Goal: Task Accomplishment & Management: Use online tool/utility

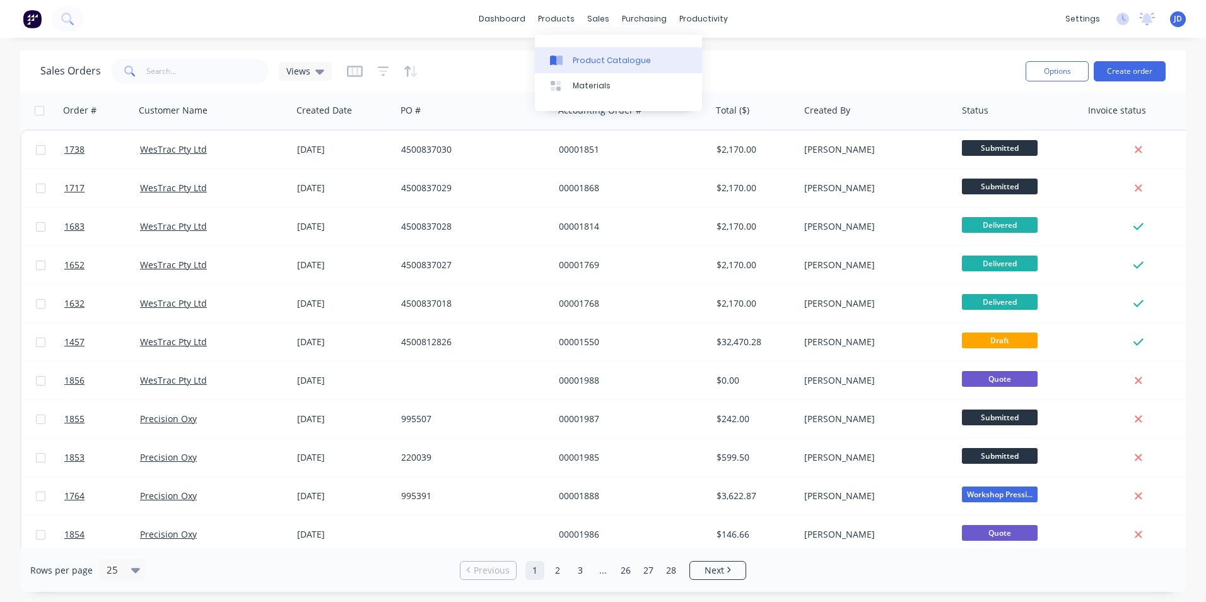
click at [573, 64] on div "Product Catalogue" at bounding box center [612, 60] width 78 height 11
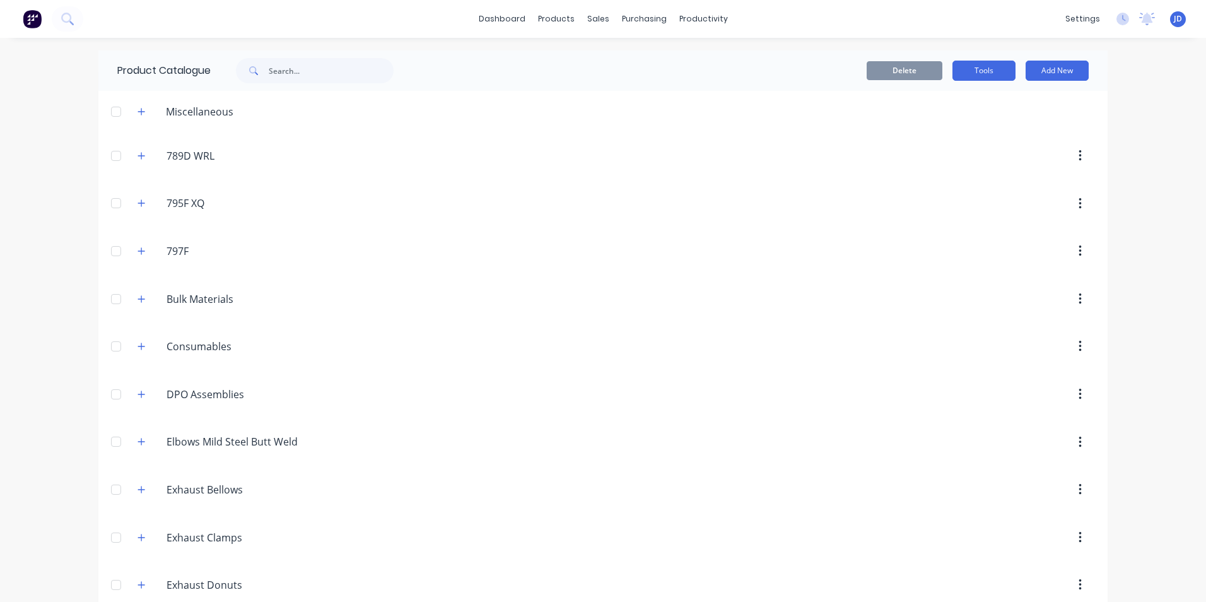
click at [987, 71] on button "Tools" at bounding box center [983, 71] width 63 height 20
click at [915, 123] on div "Stocktake" at bounding box center [955, 128] width 97 height 18
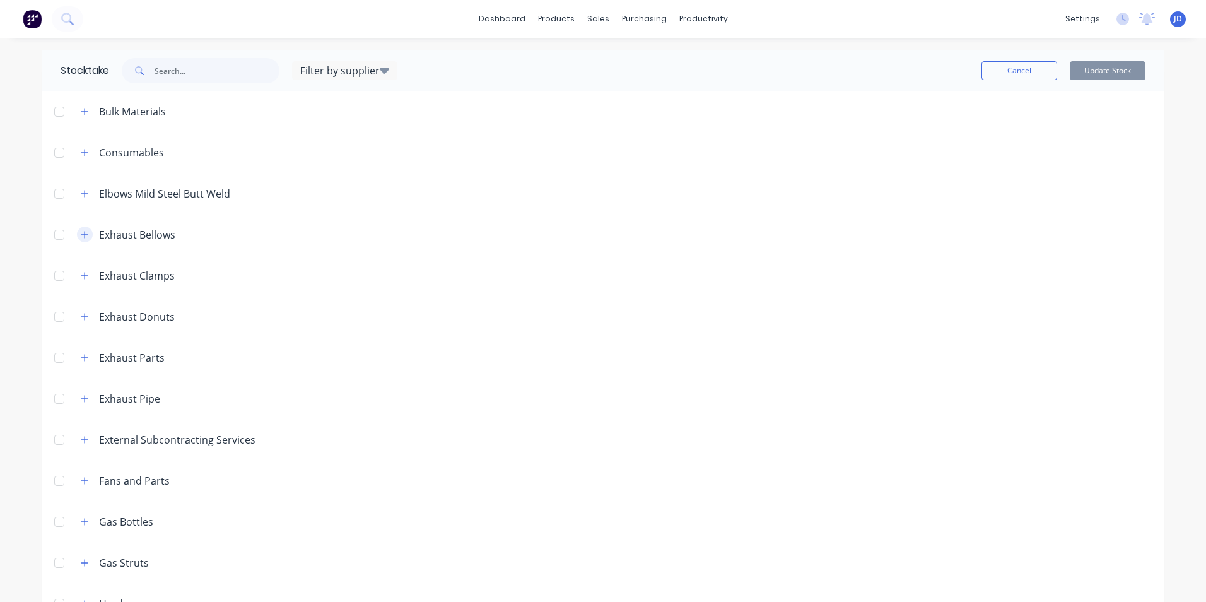
click at [83, 236] on icon "button" at bounding box center [85, 234] width 8 height 9
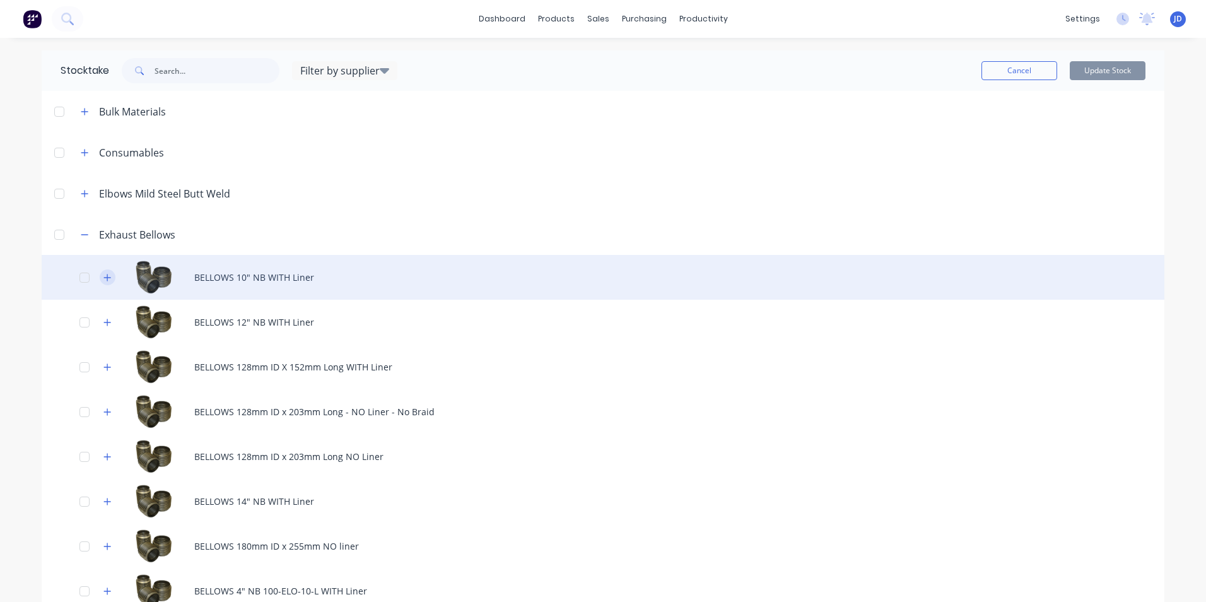
click at [107, 281] on icon "button" at bounding box center [107, 277] width 8 height 9
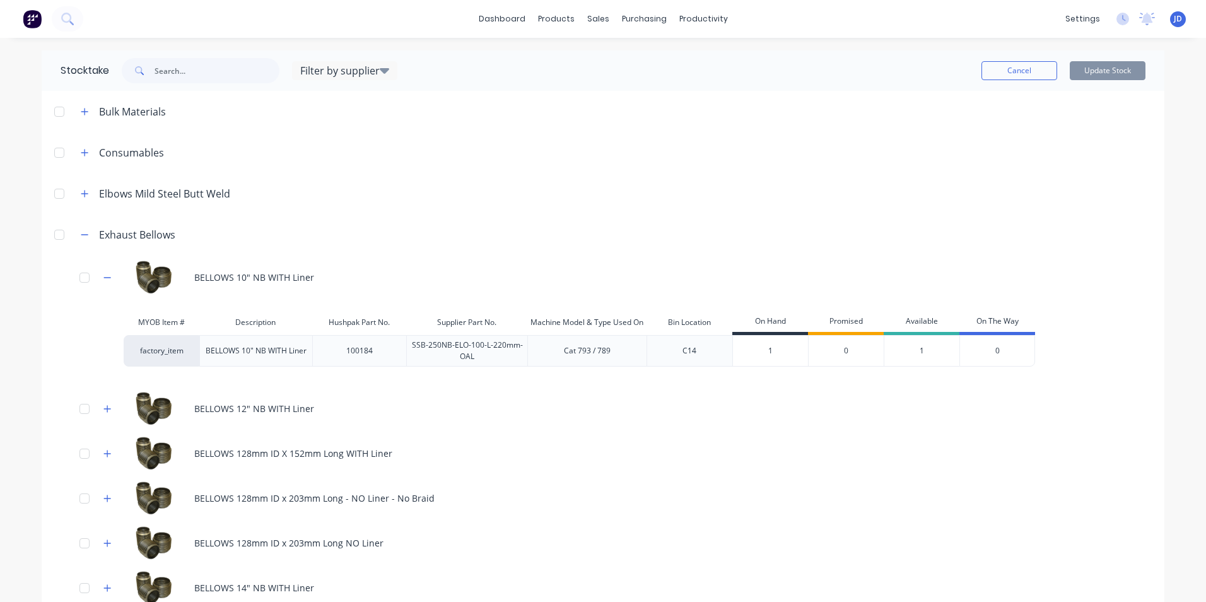
type input "1"
click at [773, 354] on input "1" at bounding box center [770, 350] width 75 height 11
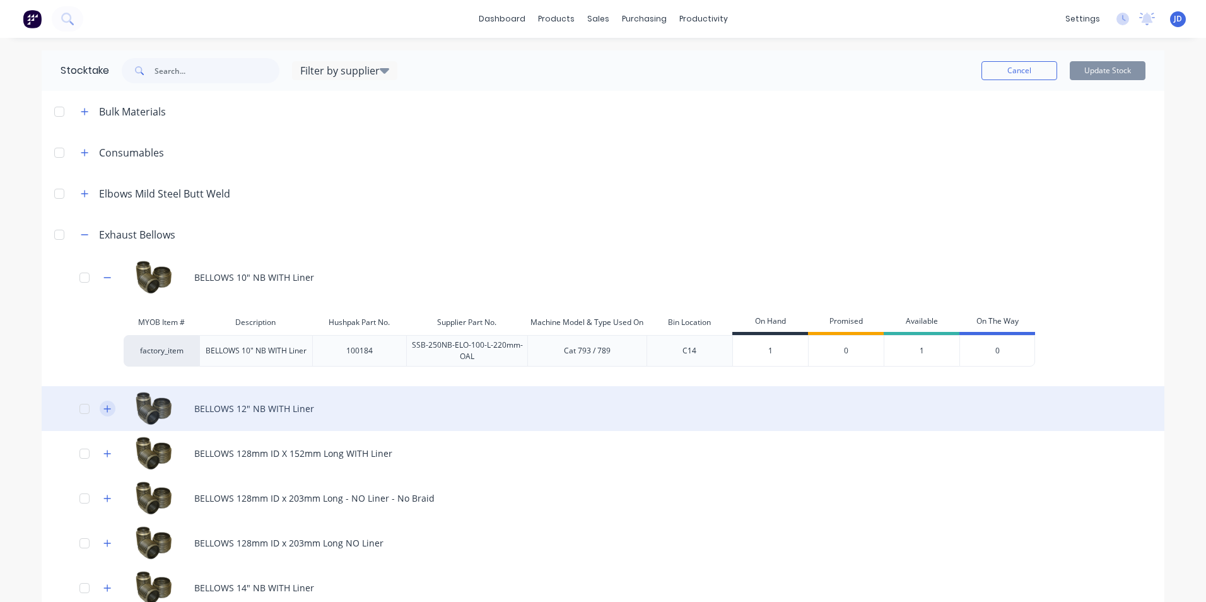
click at [100, 413] on button "button" at bounding box center [108, 409] width 16 height 16
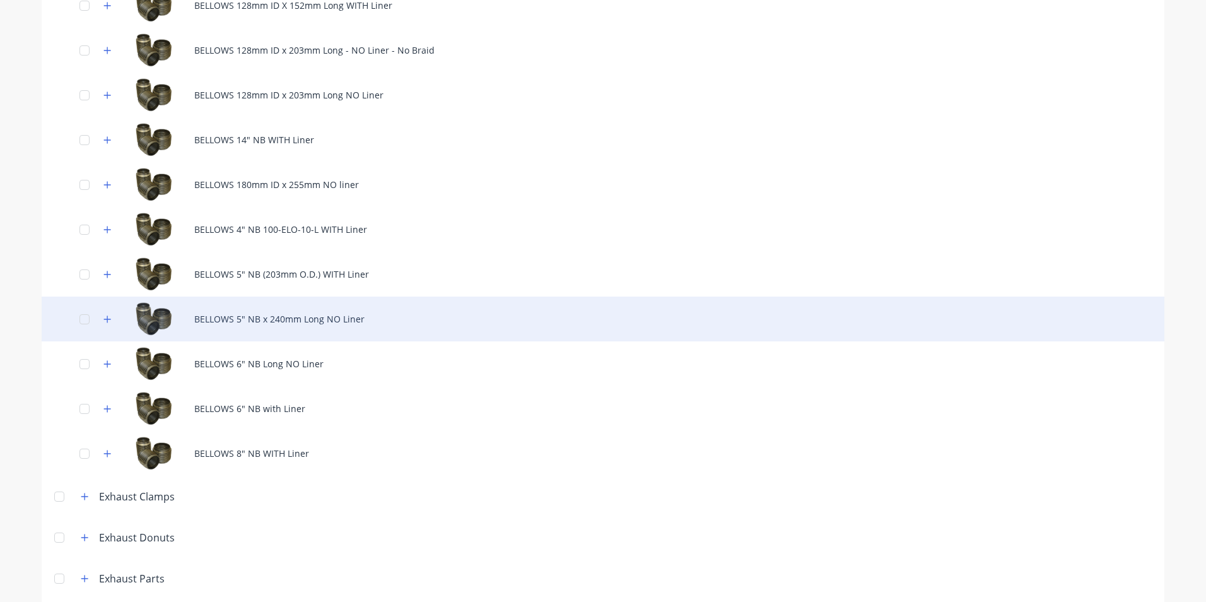
scroll to position [568, 0]
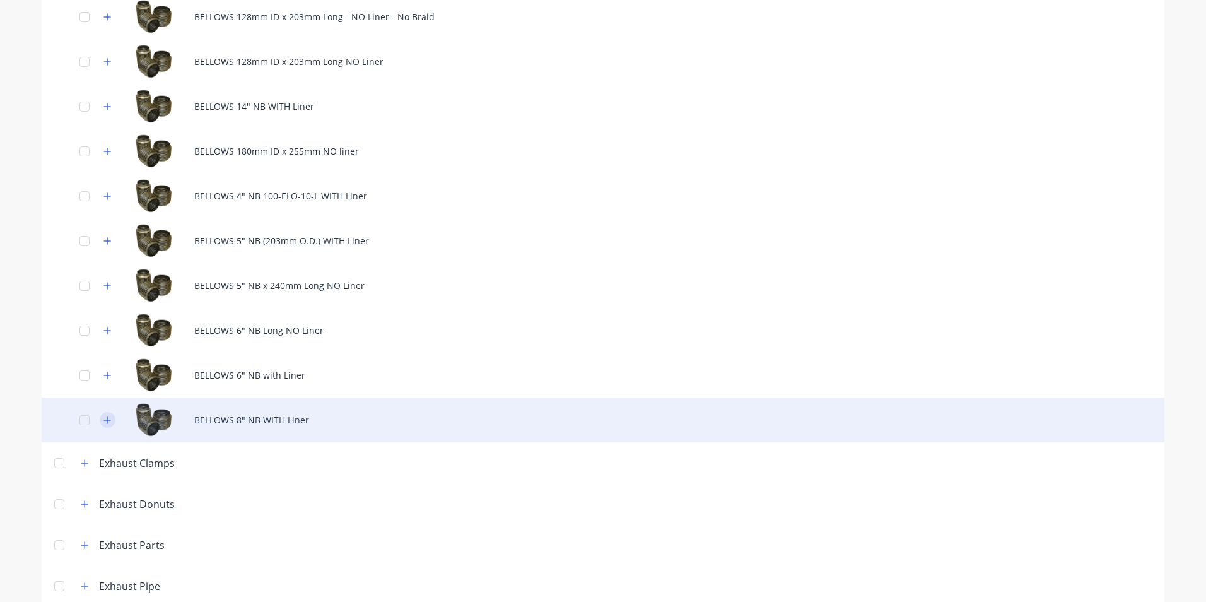
click at [104, 419] on icon "button" at bounding box center [107, 419] width 7 height 7
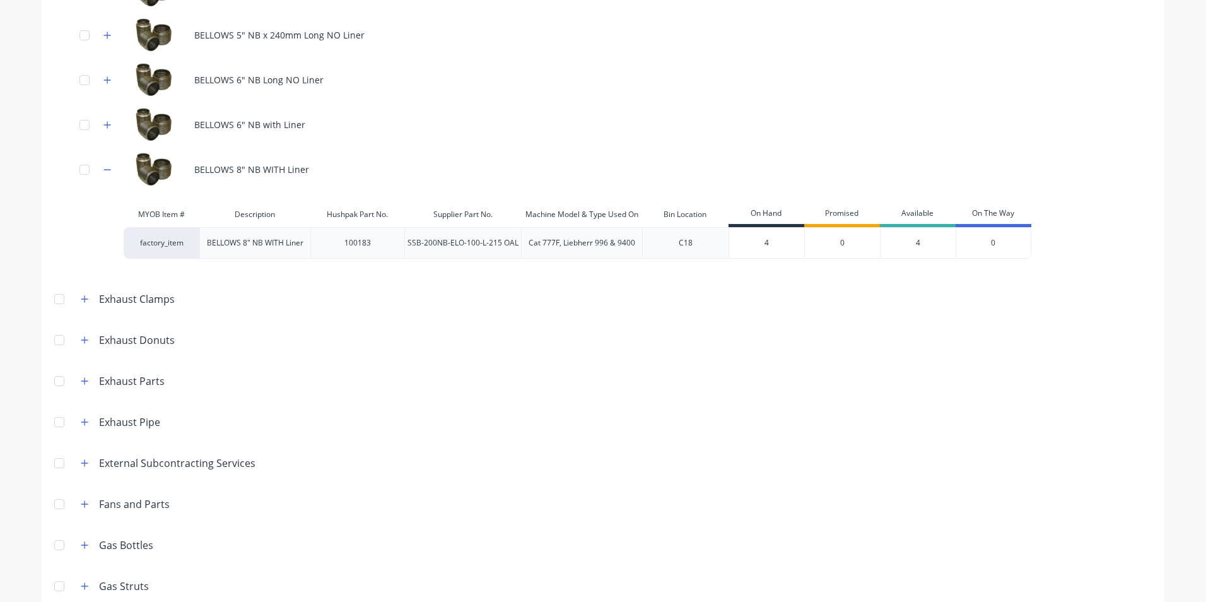
scroll to position [946, 0]
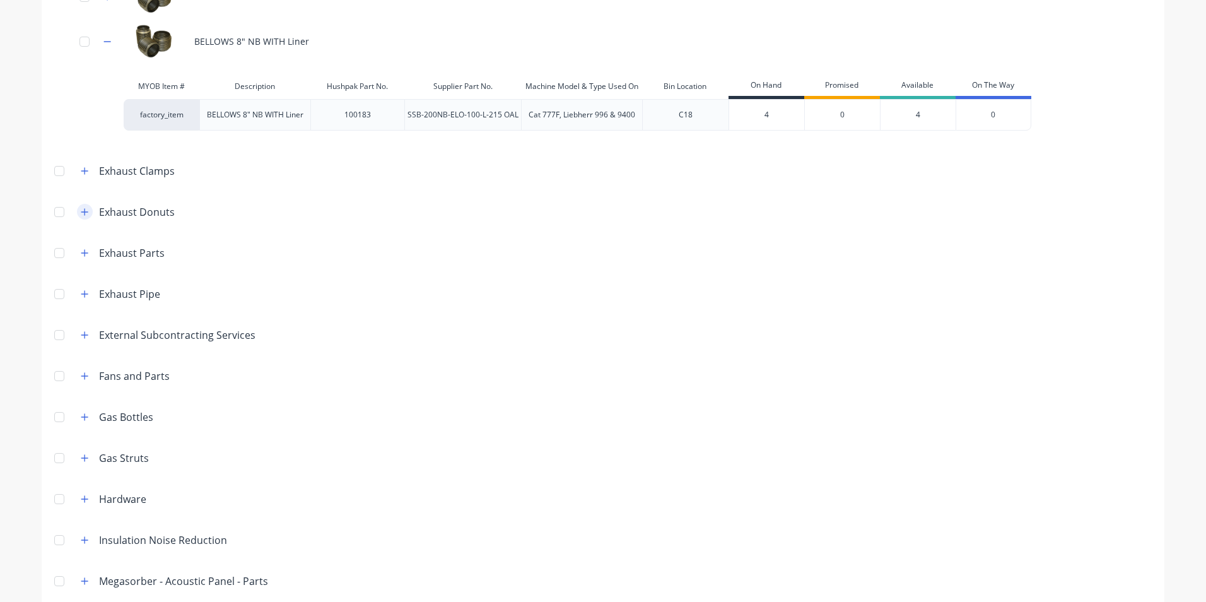
click at [81, 209] on icon "button" at bounding box center [85, 212] width 8 height 9
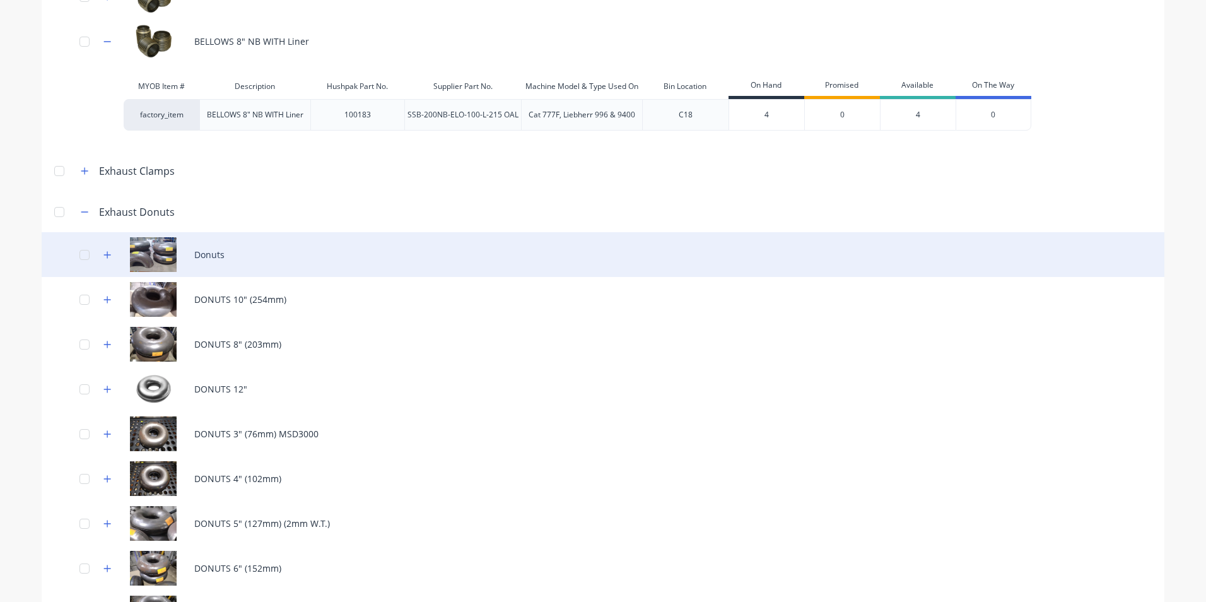
click at [209, 252] on div "Donuts" at bounding box center [603, 254] width 1123 height 45
click at [105, 255] on icon "button" at bounding box center [107, 254] width 7 height 7
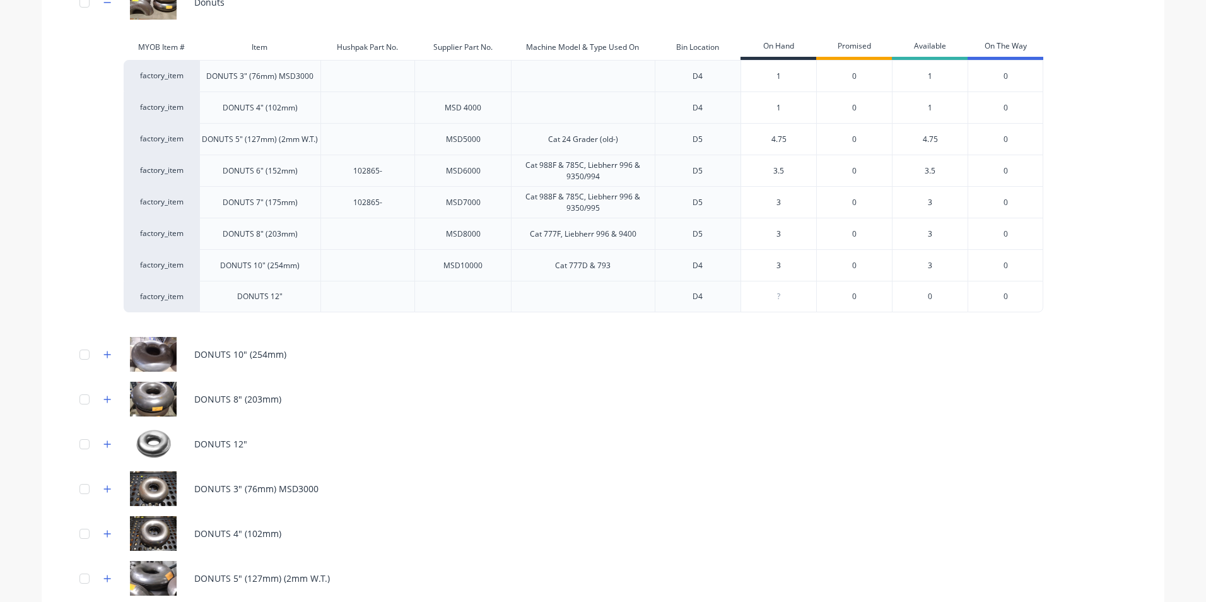
scroll to position [1262, 0]
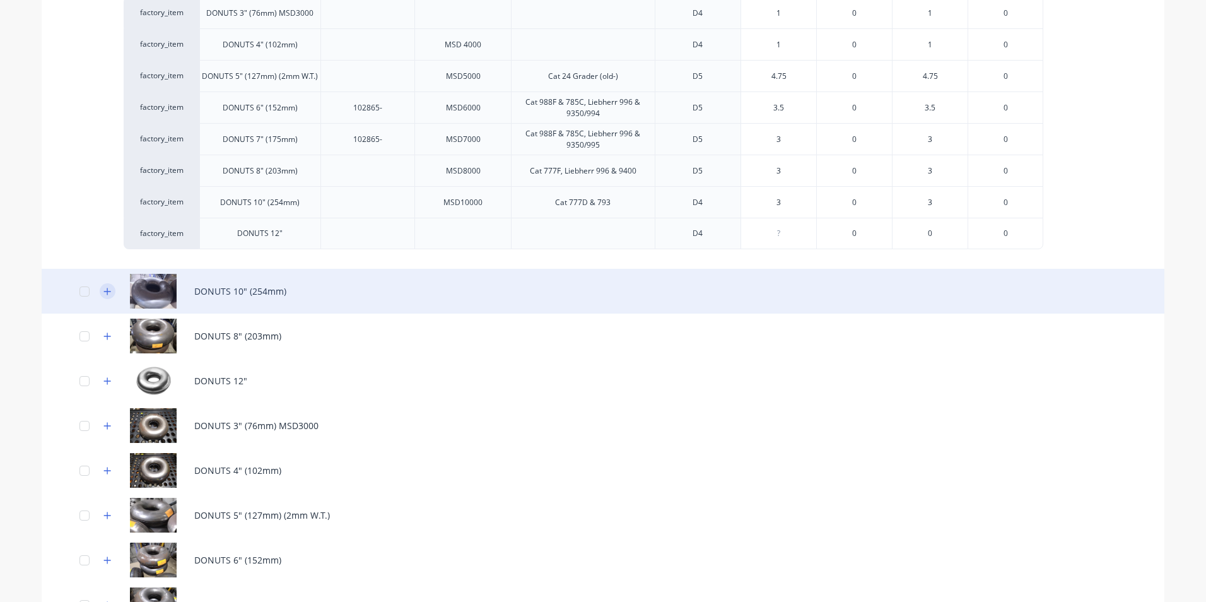
click at [103, 292] on icon "button" at bounding box center [107, 291] width 8 height 9
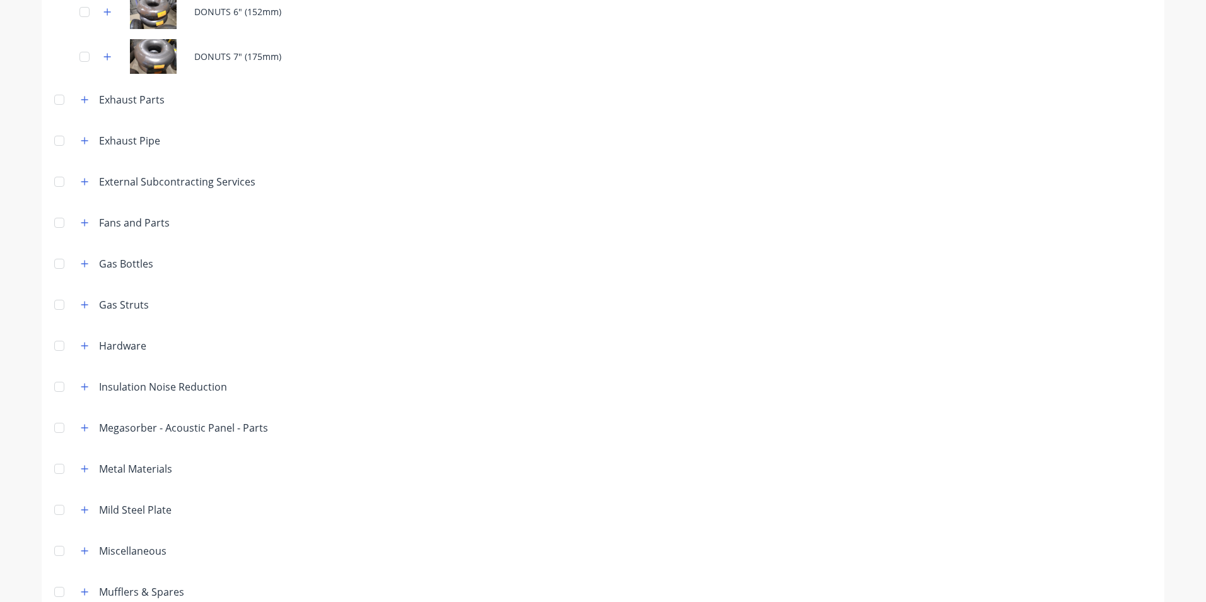
scroll to position [1955, 0]
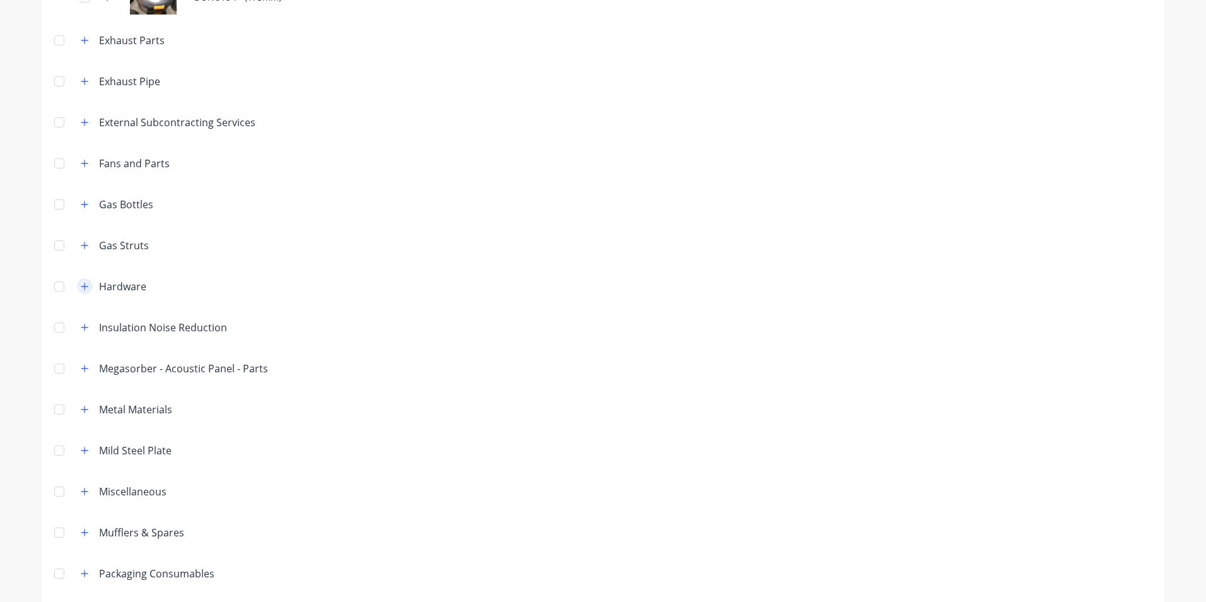
click at [81, 290] on icon "button" at bounding box center [85, 286] width 8 height 9
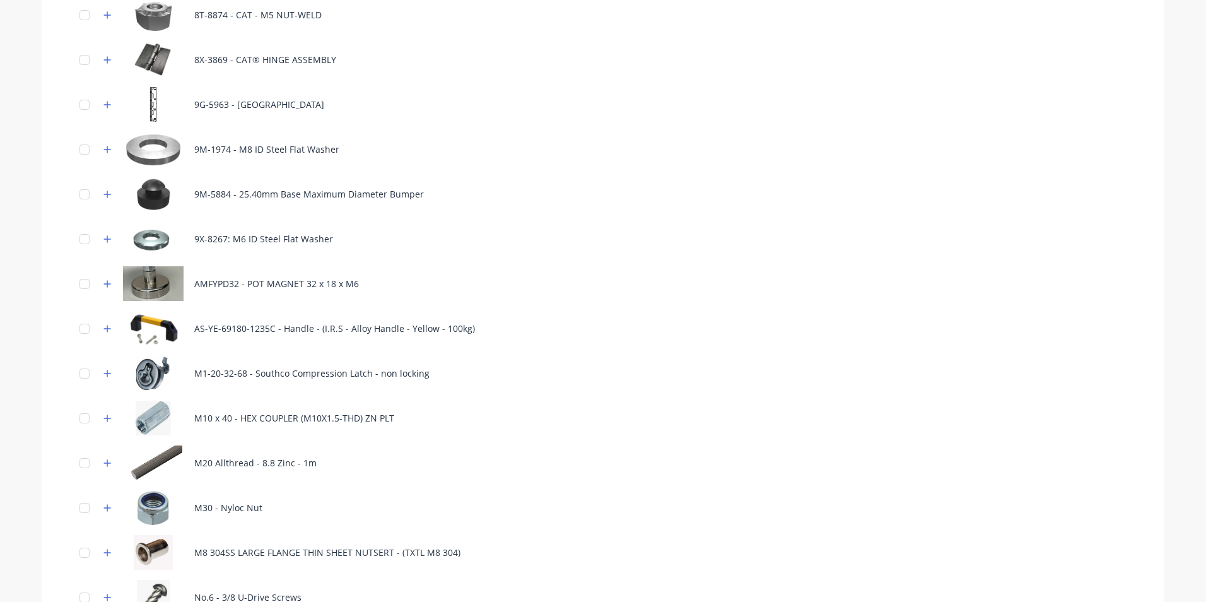
scroll to position [4542, 0]
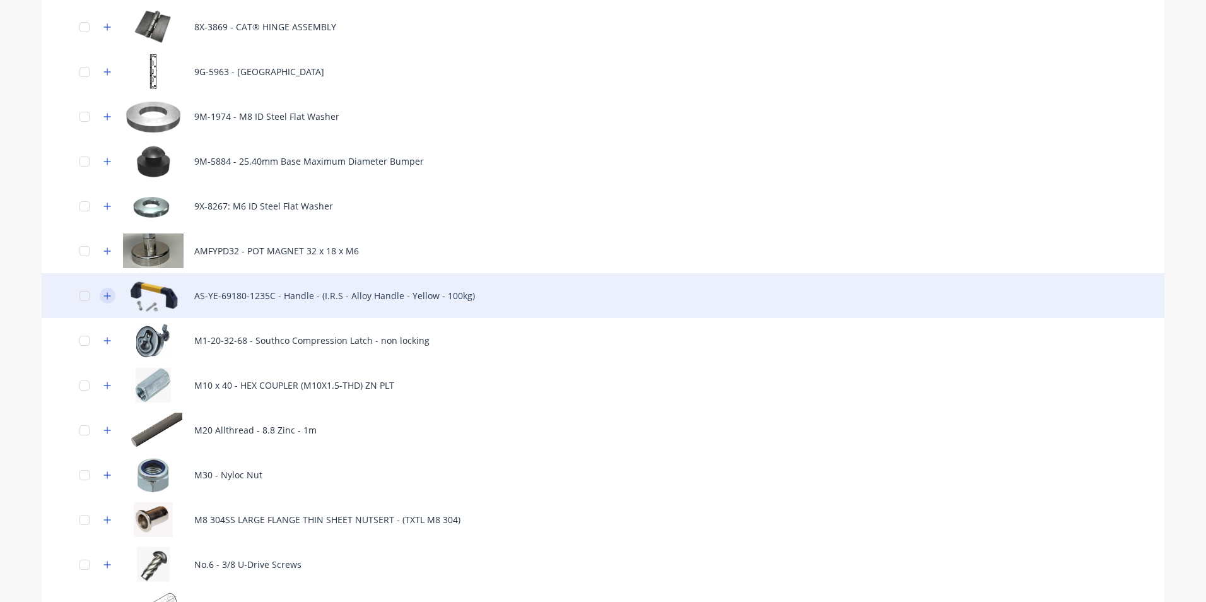
click at [107, 295] on button "button" at bounding box center [108, 296] width 16 height 16
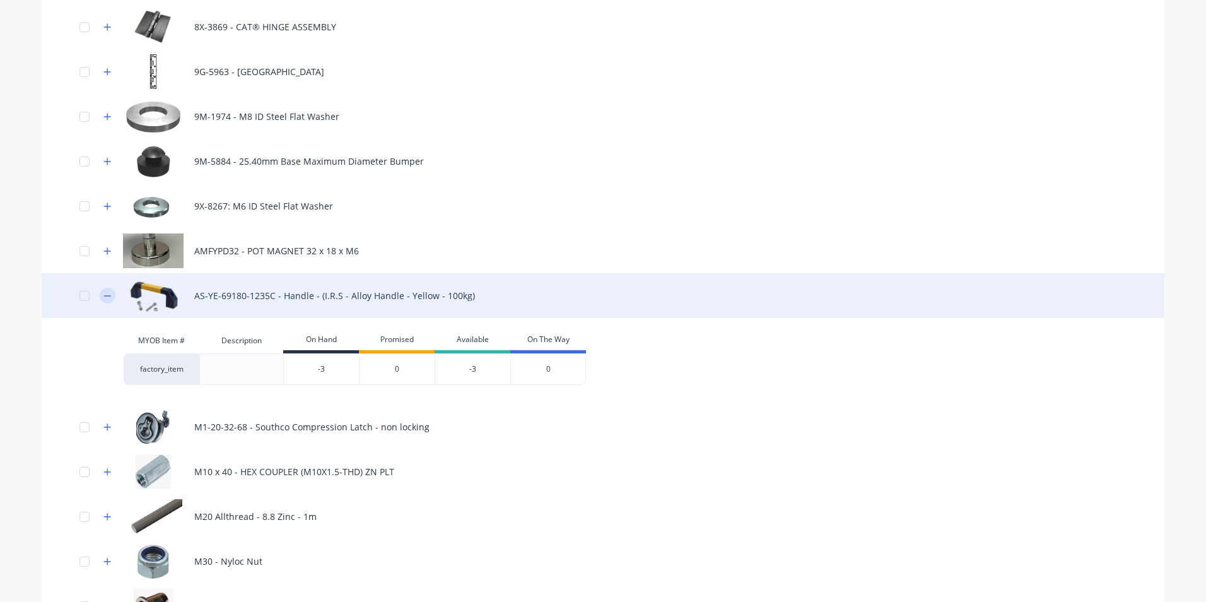
click at [106, 295] on icon "button" at bounding box center [107, 295] width 7 height 1
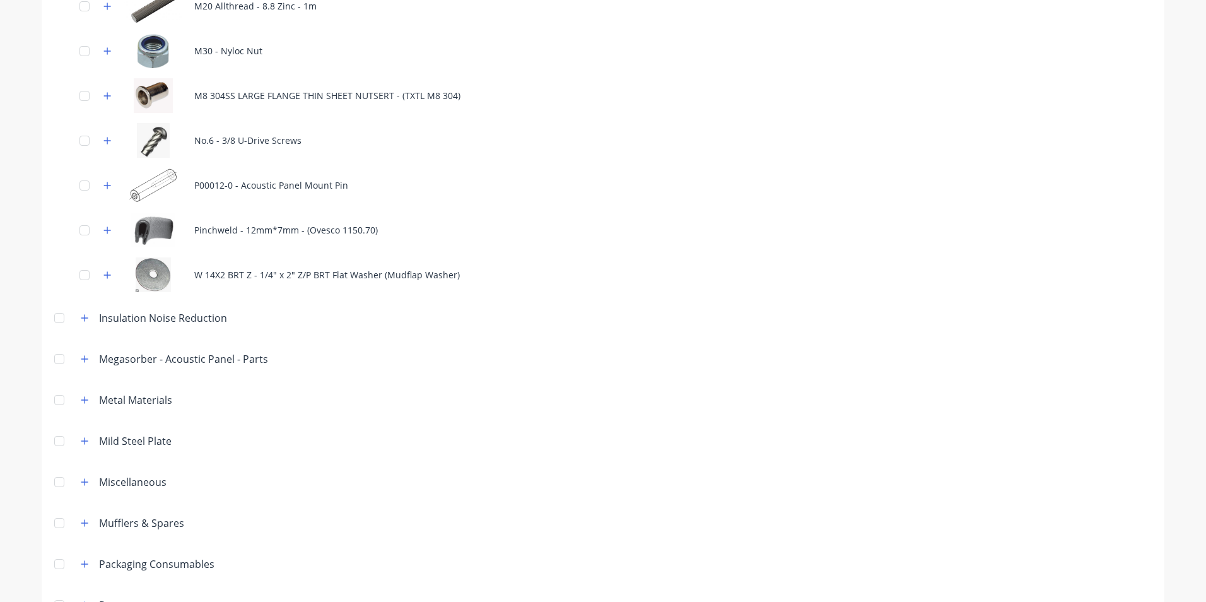
scroll to position [4998, 0]
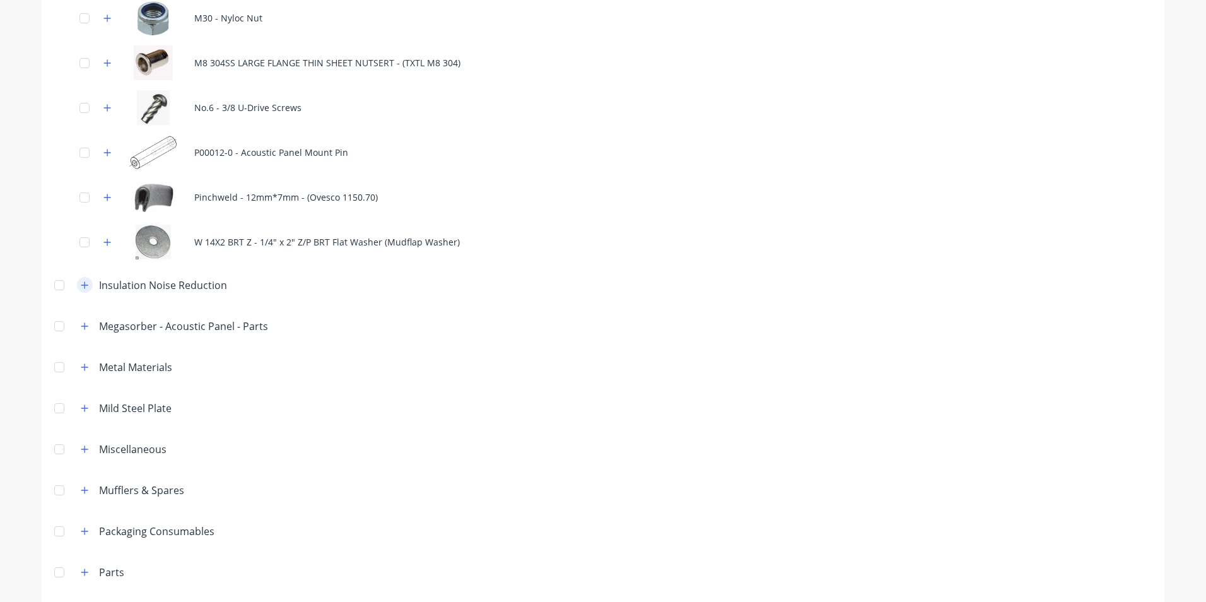
click at [82, 284] on icon "button" at bounding box center [85, 285] width 8 height 9
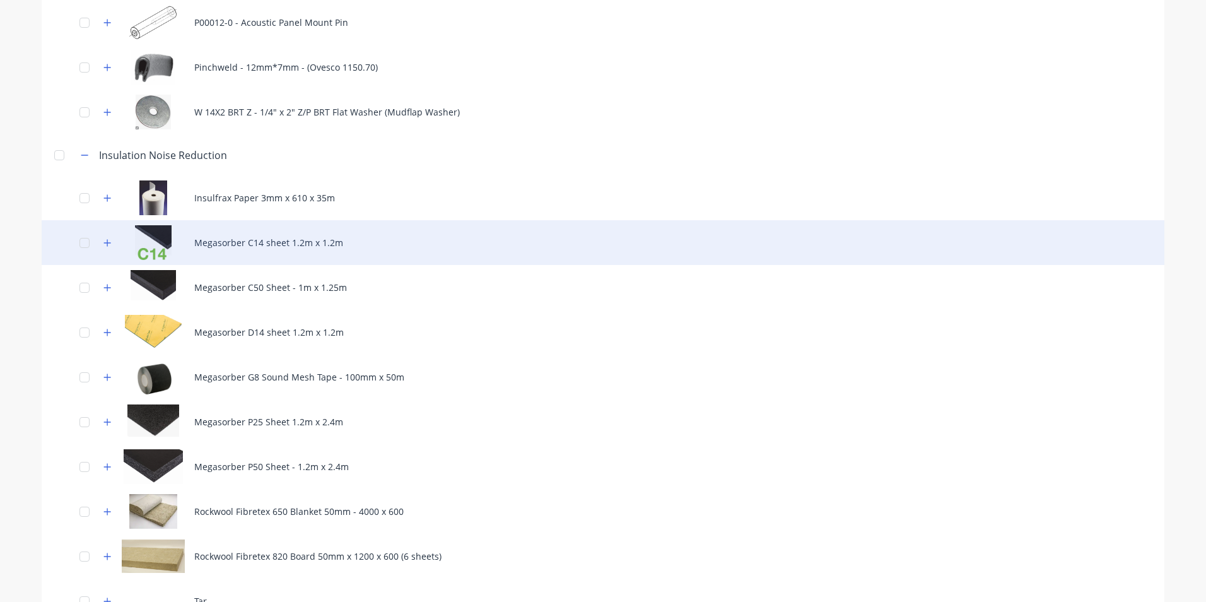
scroll to position [5188, 0]
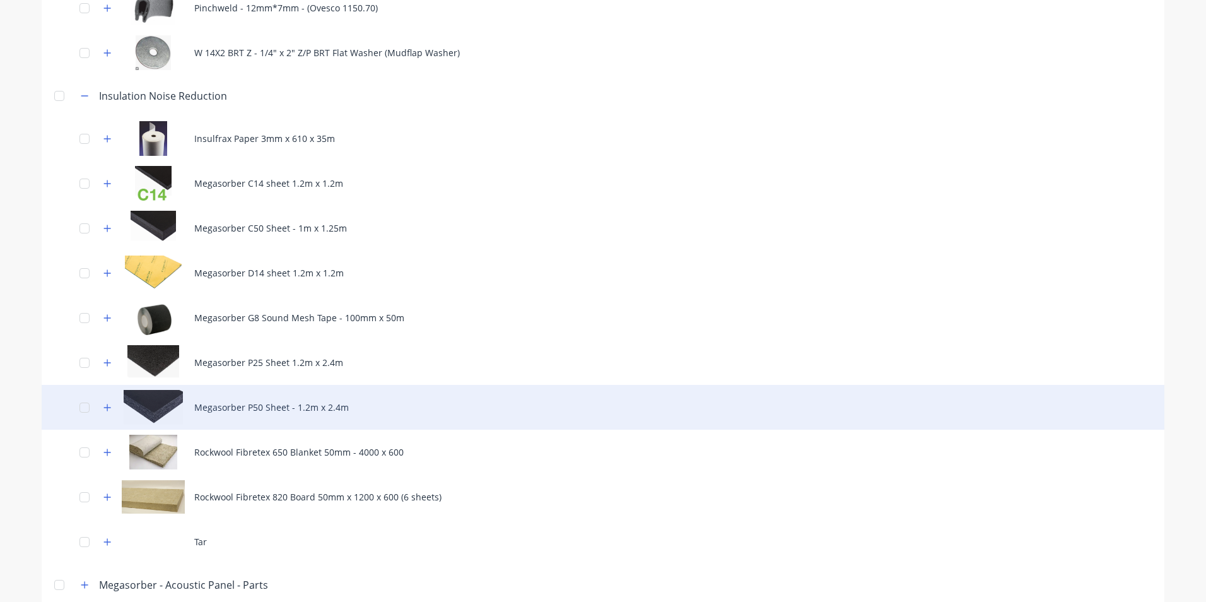
click at [231, 409] on div "Megasorber P50 Sheet - 1.2m x 2.4m" at bounding box center [603, 407] width 1123 height 45
click at [103, 404] on icon "button" at bounding box center [107, 407] width 8 height 9
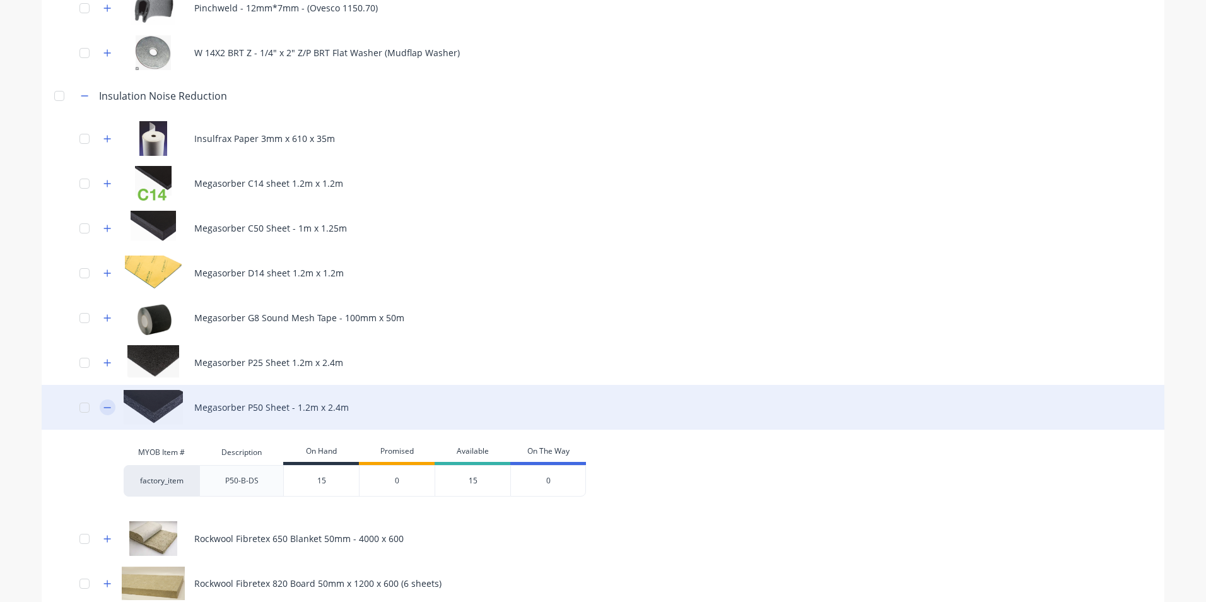
click at [105, 404] on icon "button" at bounding box center [107, 407] width 8 height 9
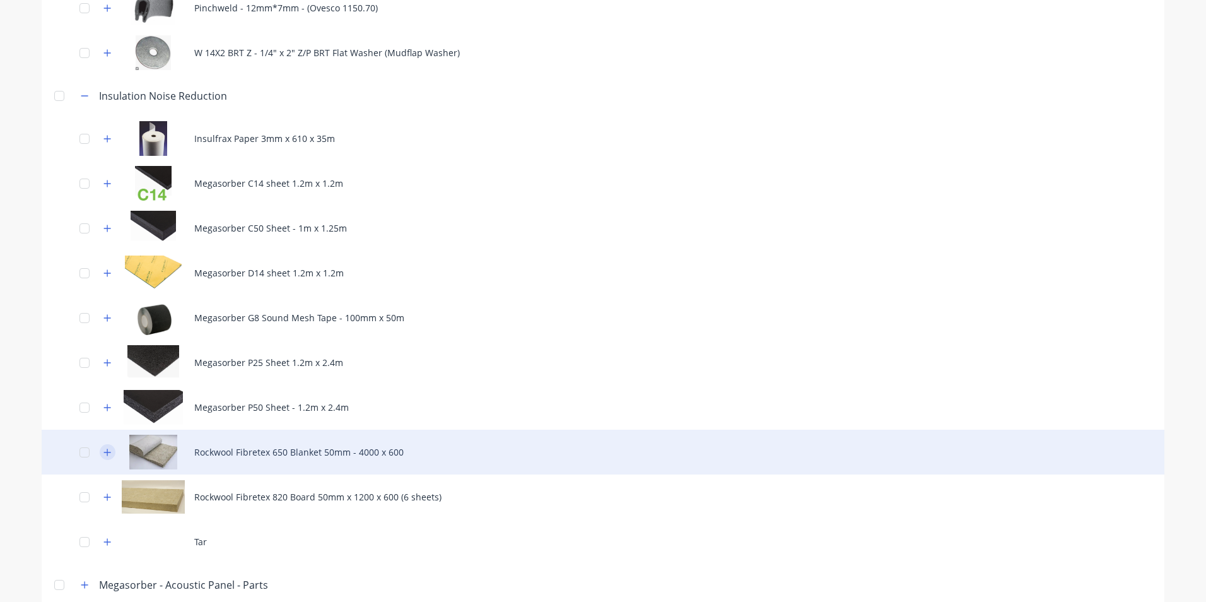
click at [103, 454] on icon "button" at bounding box center [107, 452] width 8 height 9
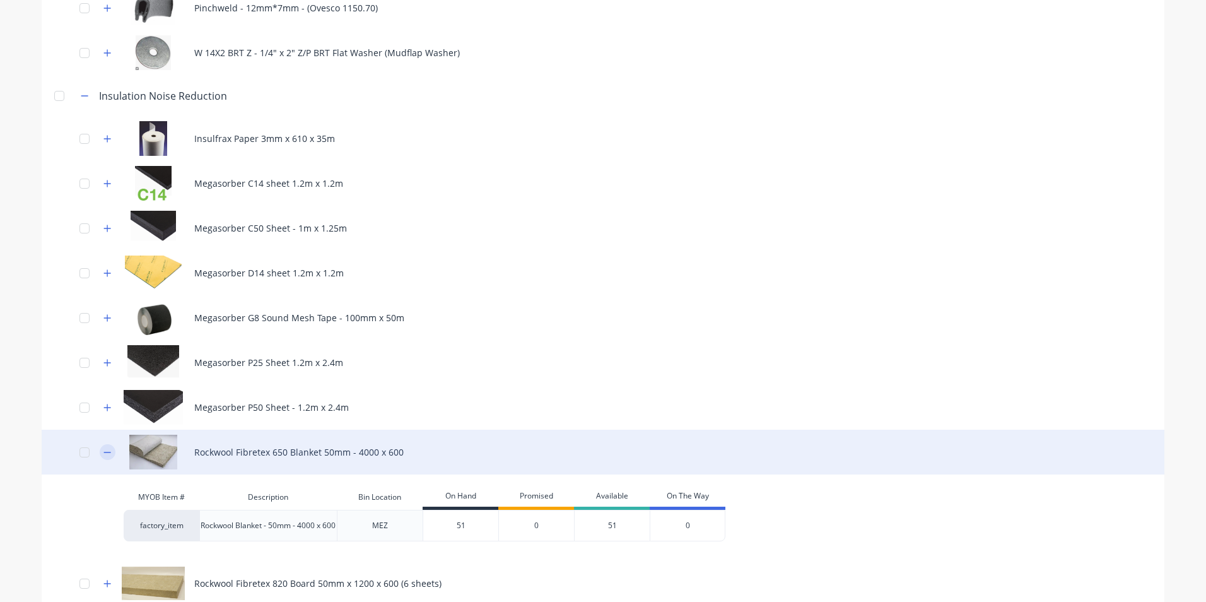
click at [104, 452] on icon "button" at bounding box center [107, 452] width 7 height 1
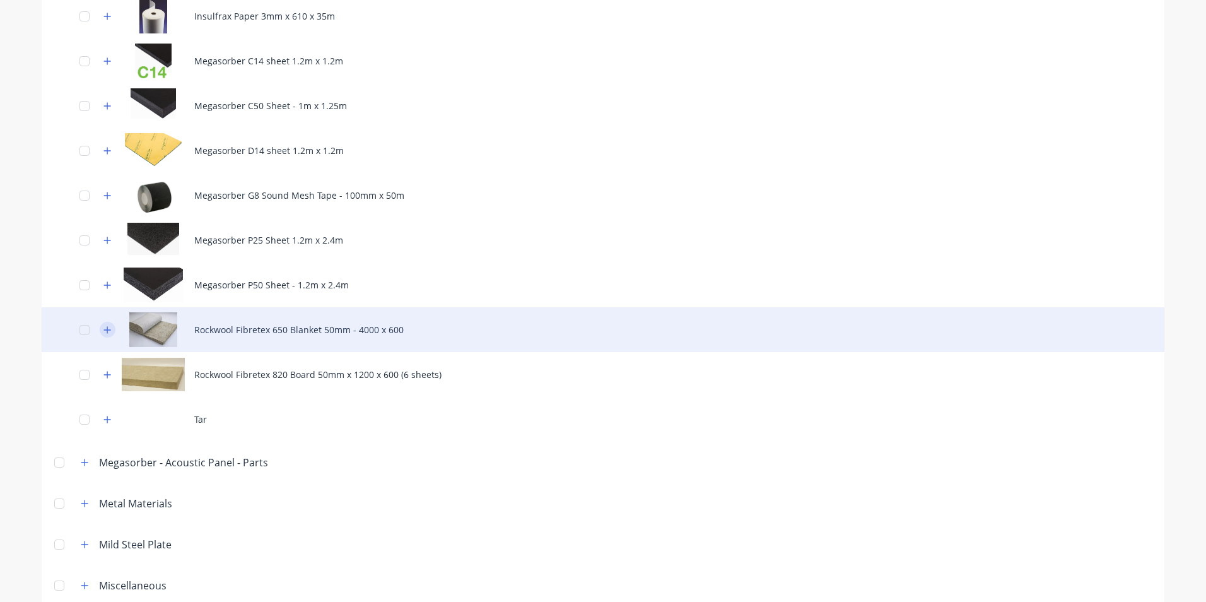
scroll to position [5377, 0]
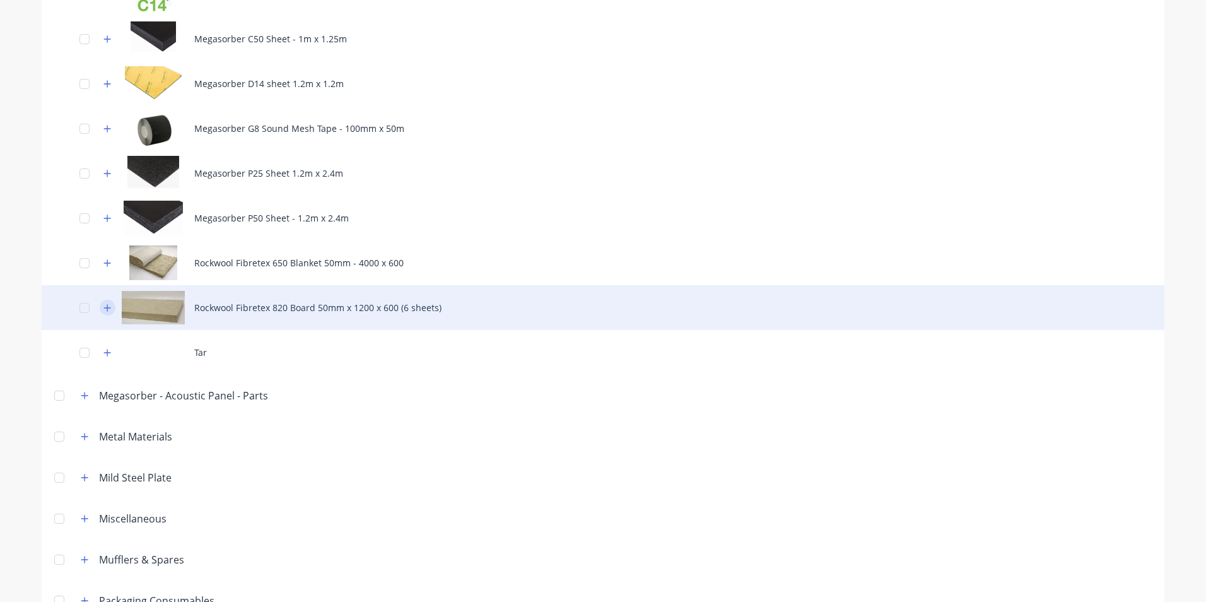
click at [103, 305] on icon "button" at bounding box center [107, 307] width 8 height 9
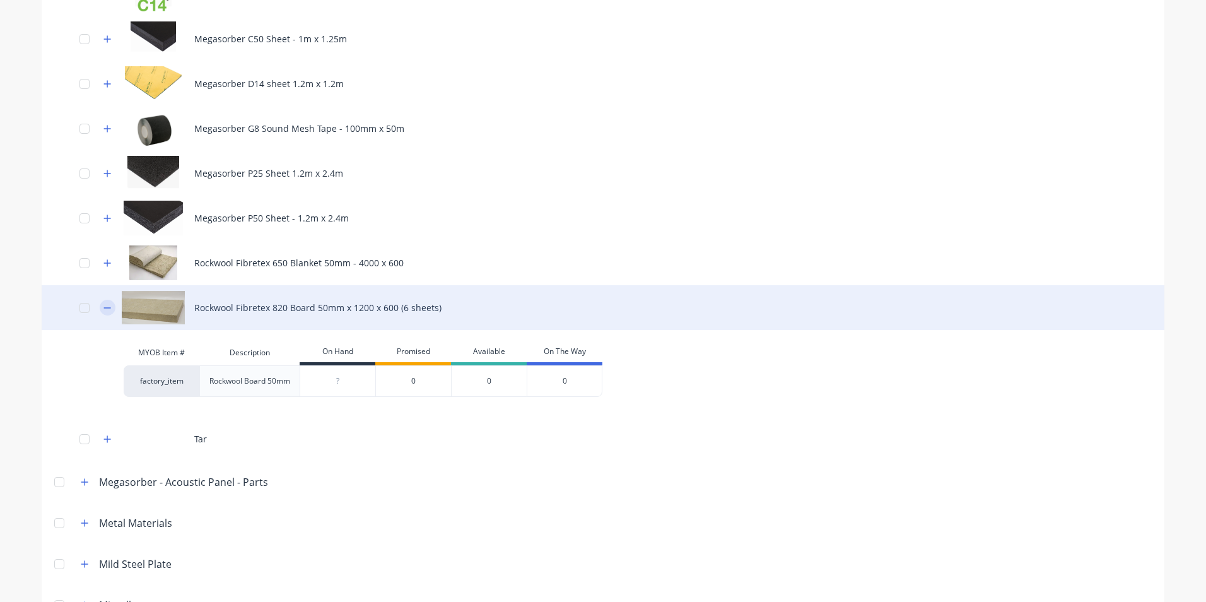
click at [103, 305] on icon "button" at bounding box center [107, 307] width 8 height 9
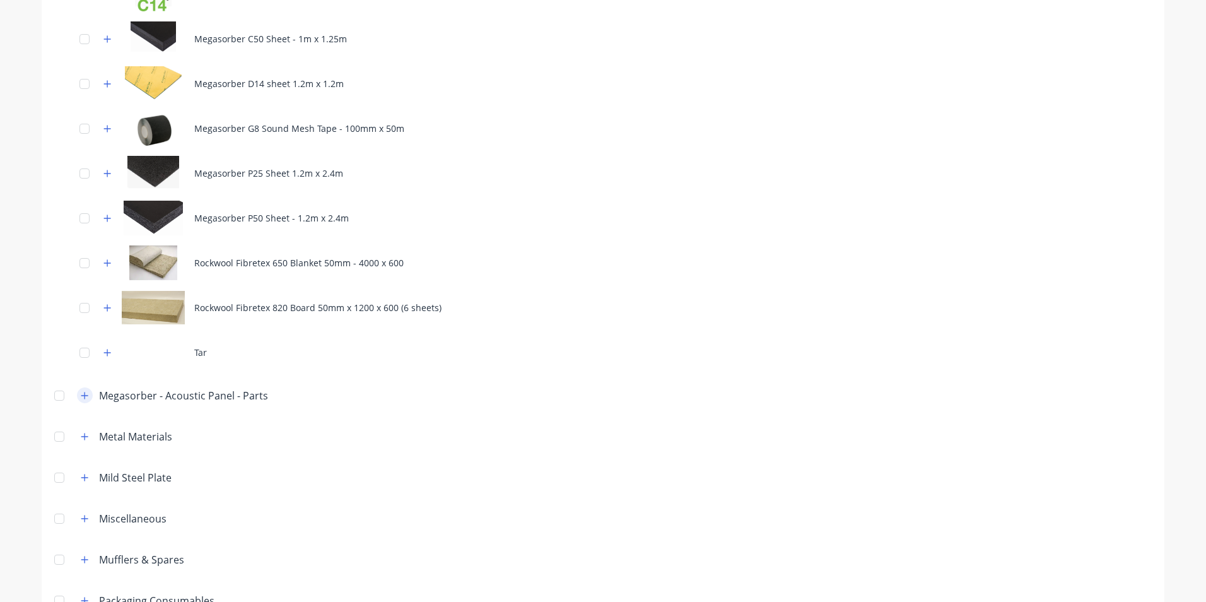
click at [83, 397] on icon "button" at bounding box center [85, 395] width 8 height 9
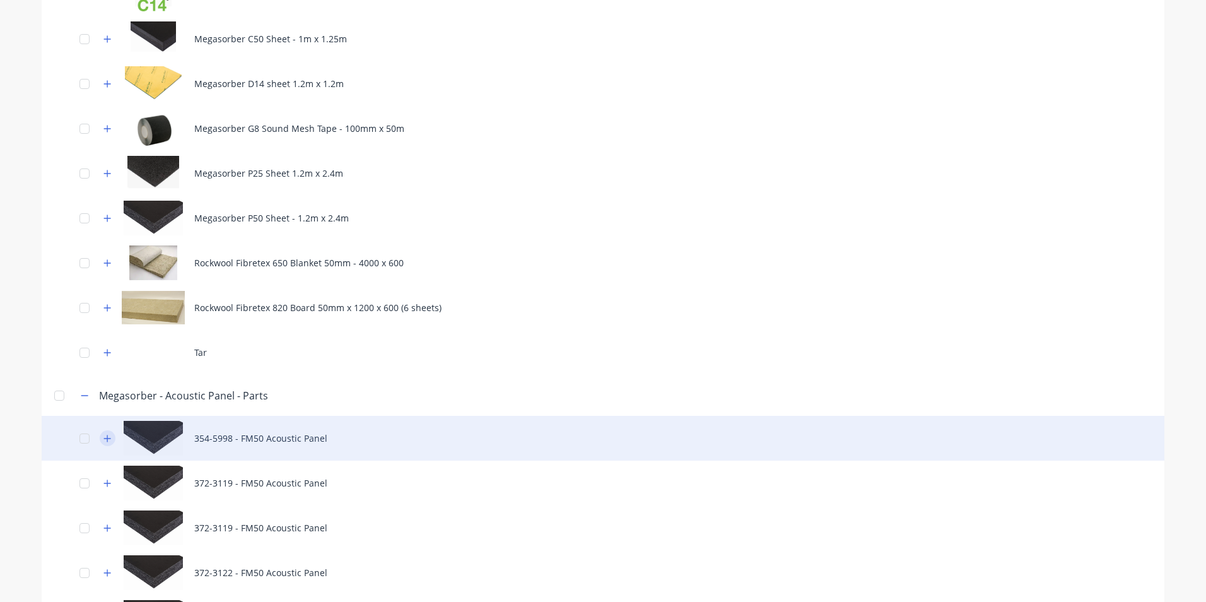
click at [103, 435] on icon "button" at bounding box center [107, 438] width 8 height 9
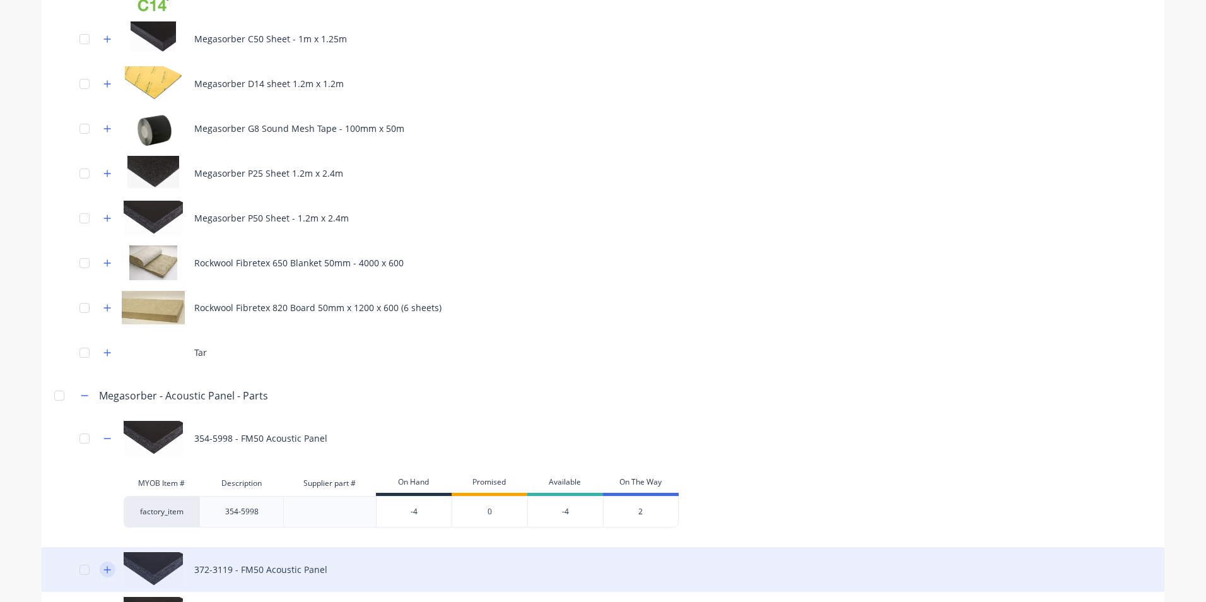
click at [103, 570] on icon "button" at bounding box center [107, 569] width 8 height 9
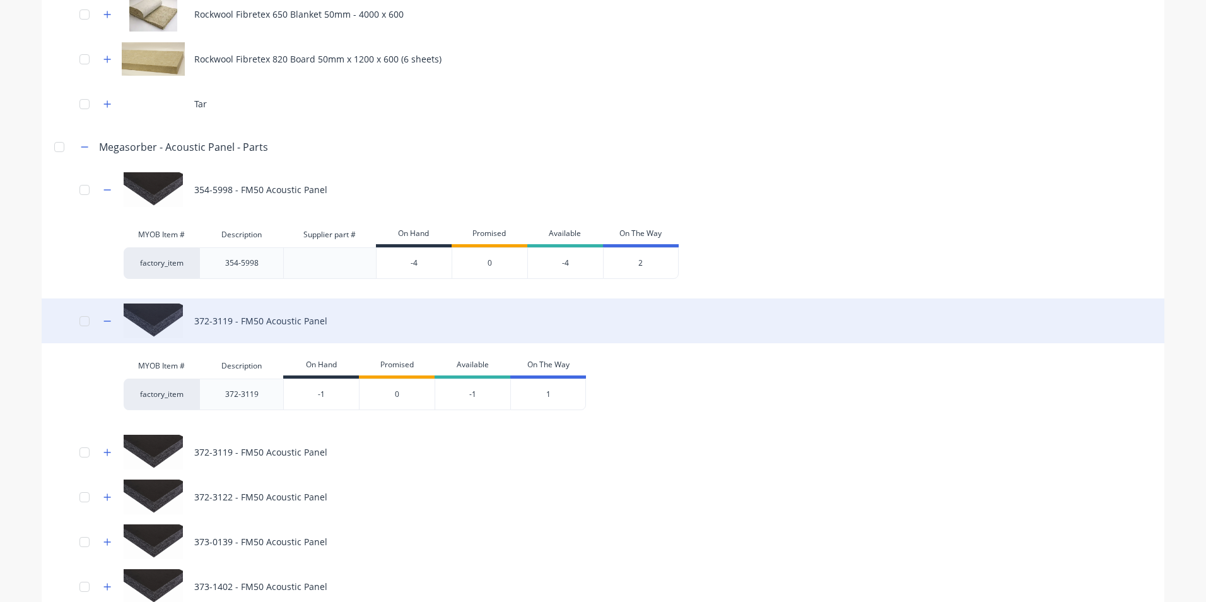
scroll to position [5629, 0]
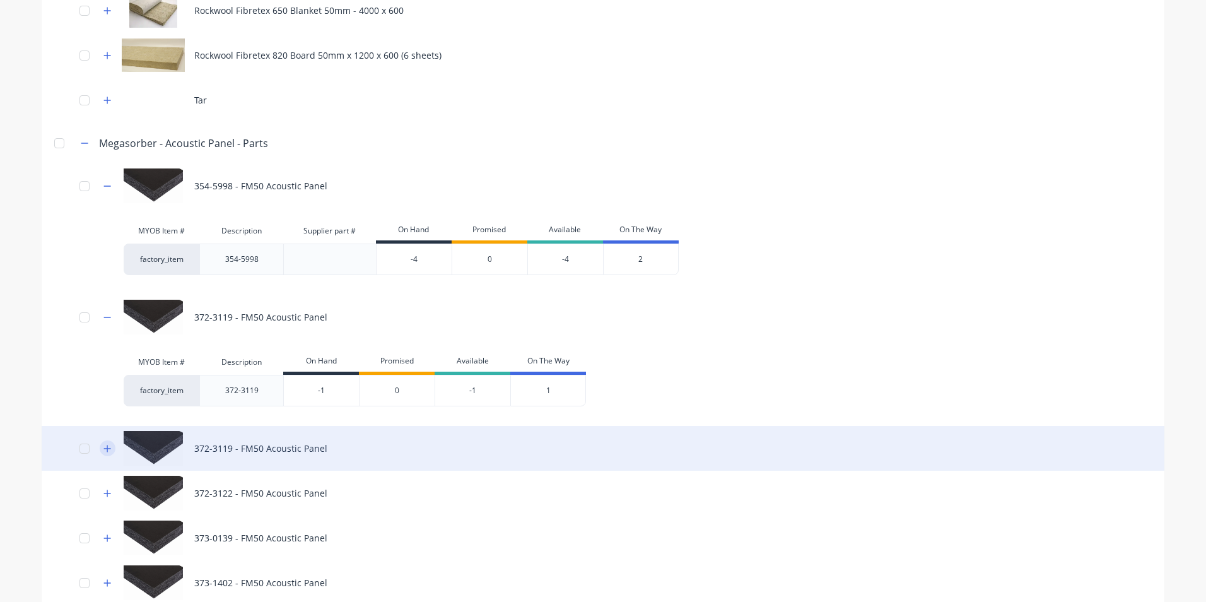
click at [100, 447] on button "button" at bounding box center [108, 448] width 16 height 16
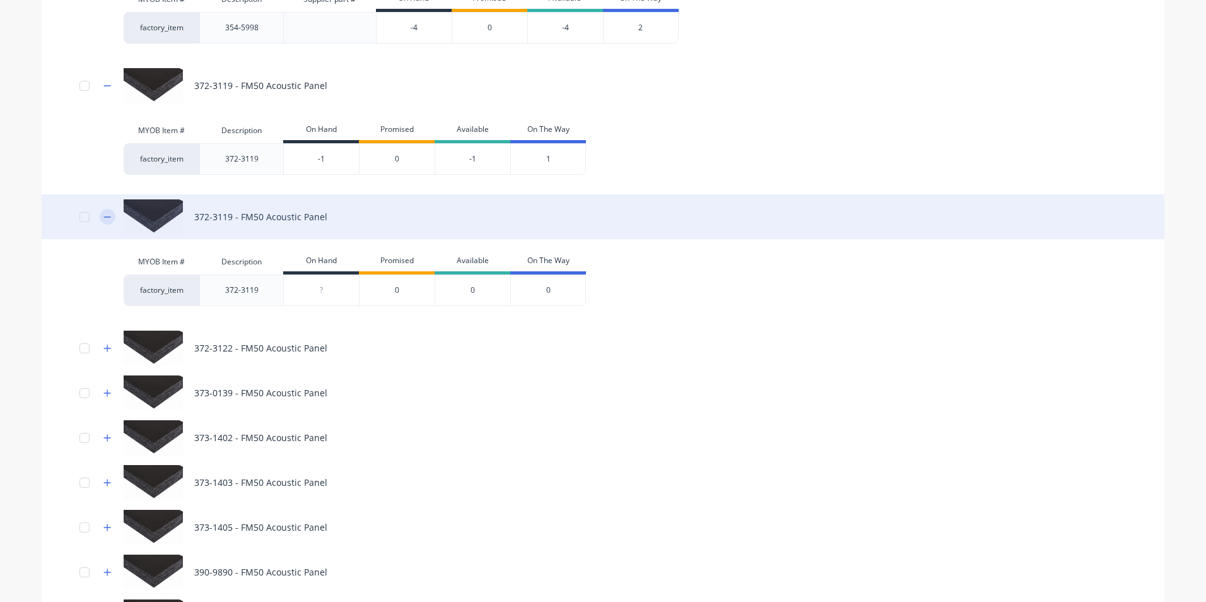
scroll to position [5881, 0]
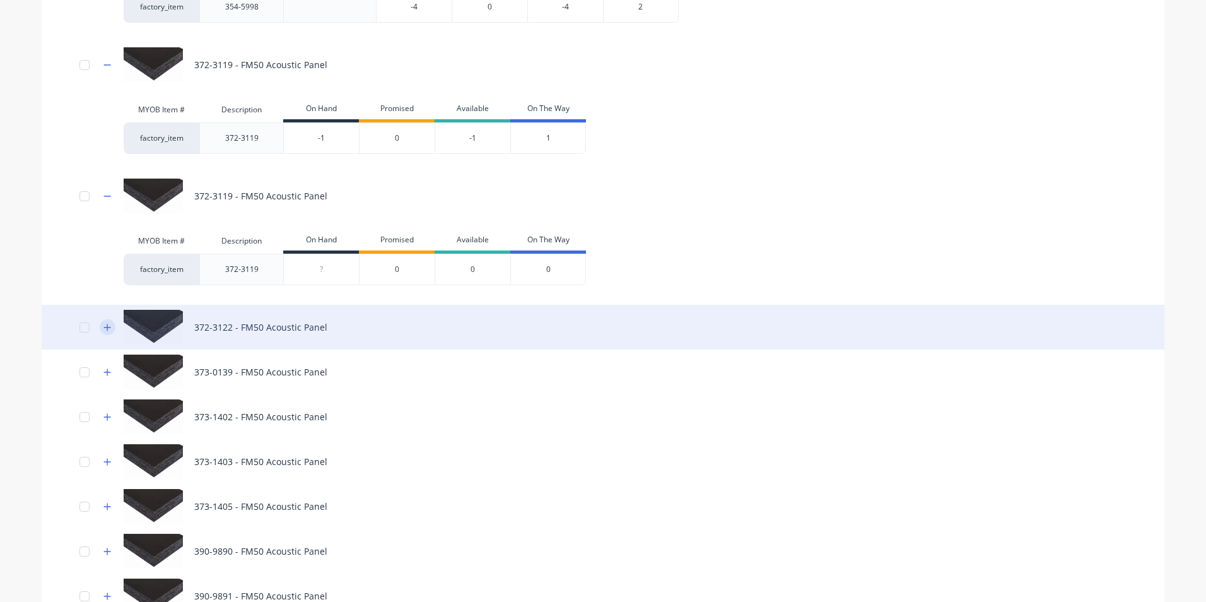
click at [103, 326] on icon "button" at bounding box center [107, 327] width 8 height 9
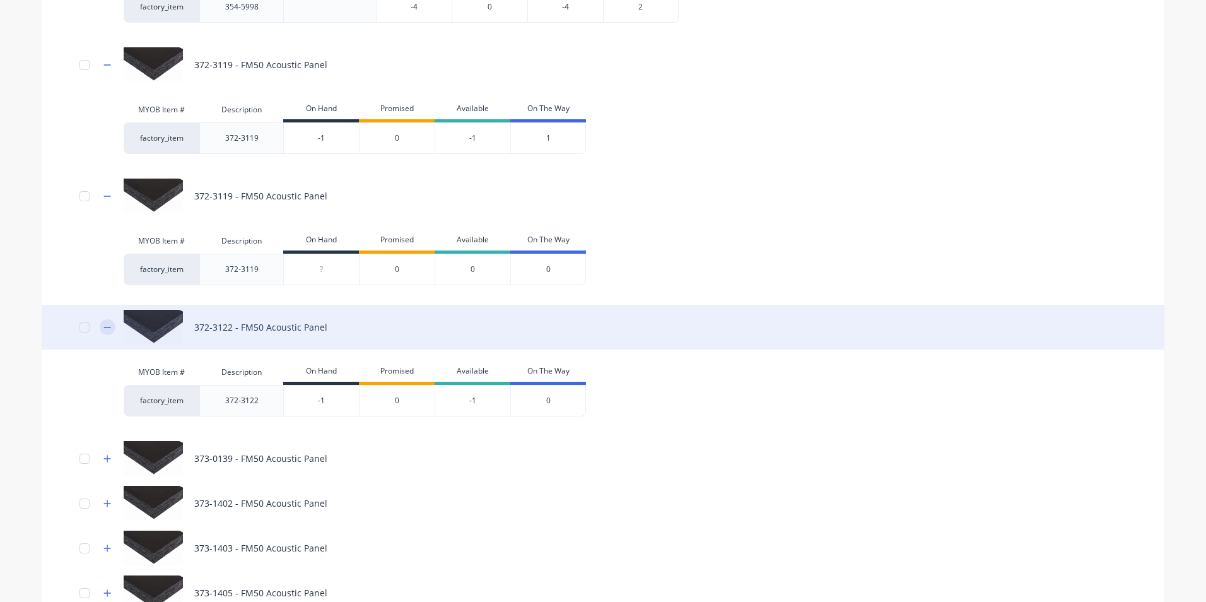
click at [107, 327] on icon "button" at bounding box center [107, 327] width 8 height 9
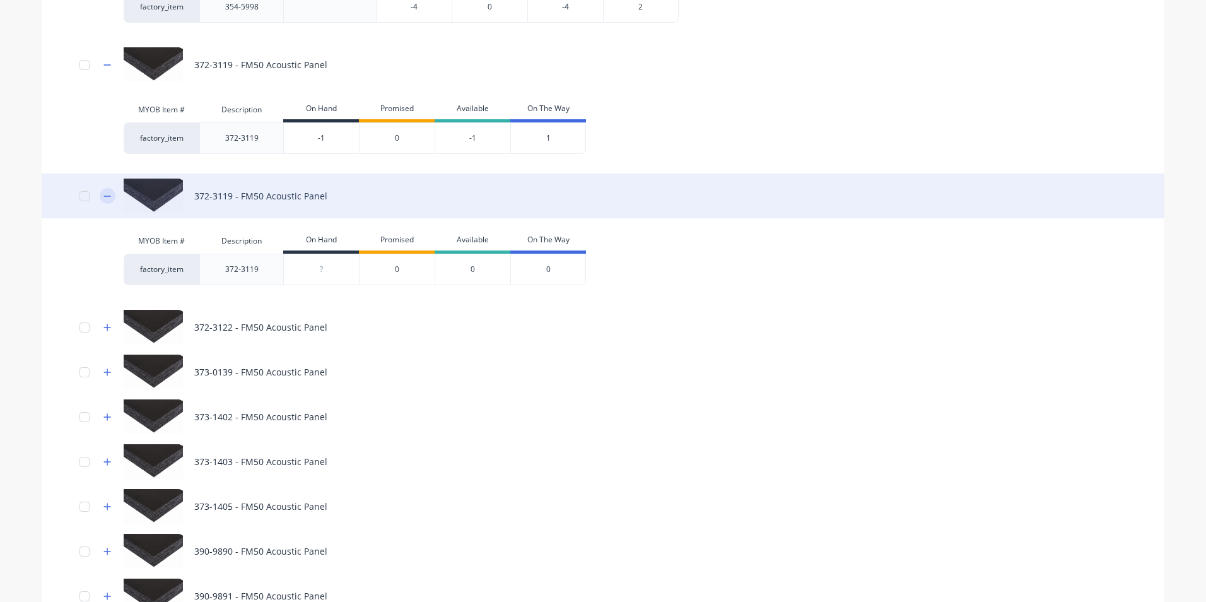
click at [103, 197] on icon "button" at bounding box center [107, 196] width 8 height 9
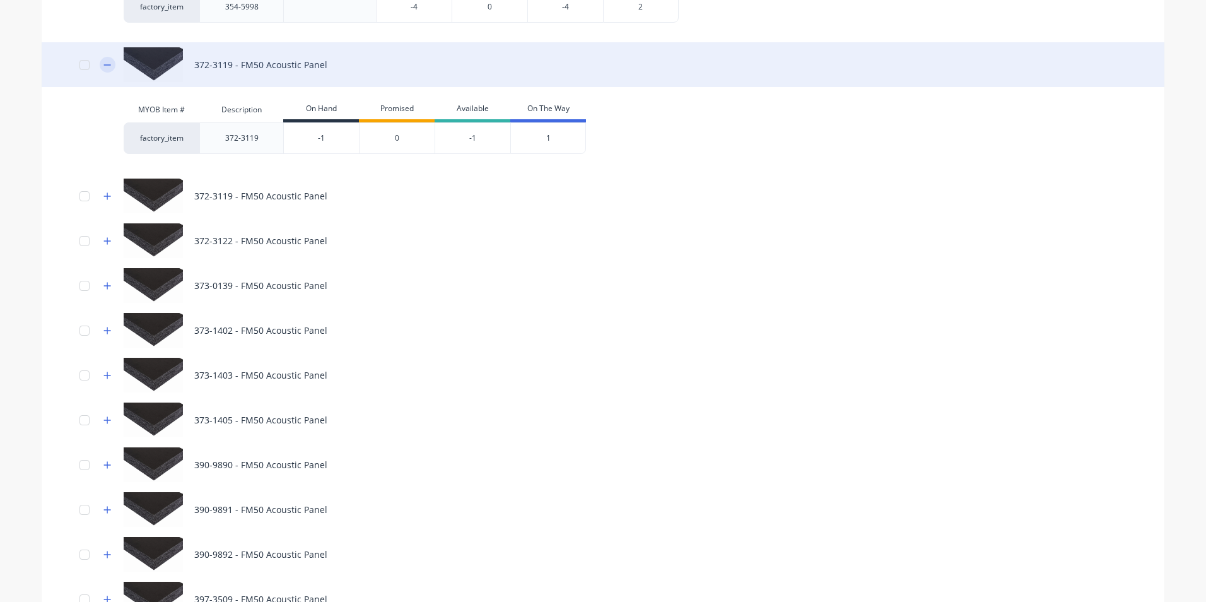
click at [105, 62] on icon "button" at bounding box center [107, 65] width 8 height 9
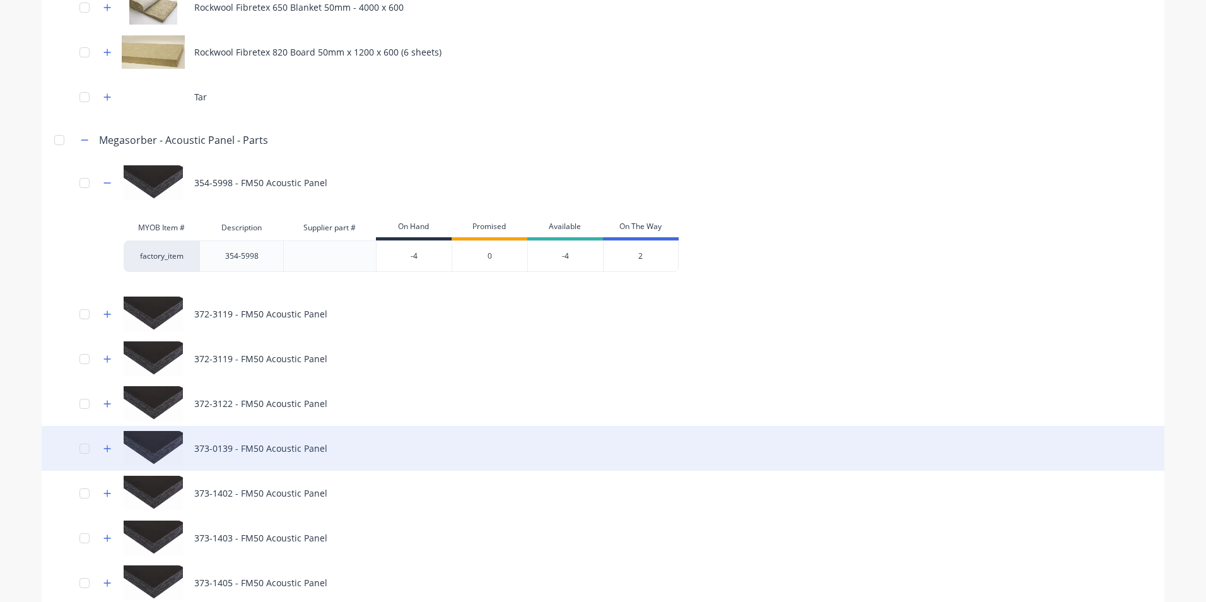
scroll to position [5629, 0]
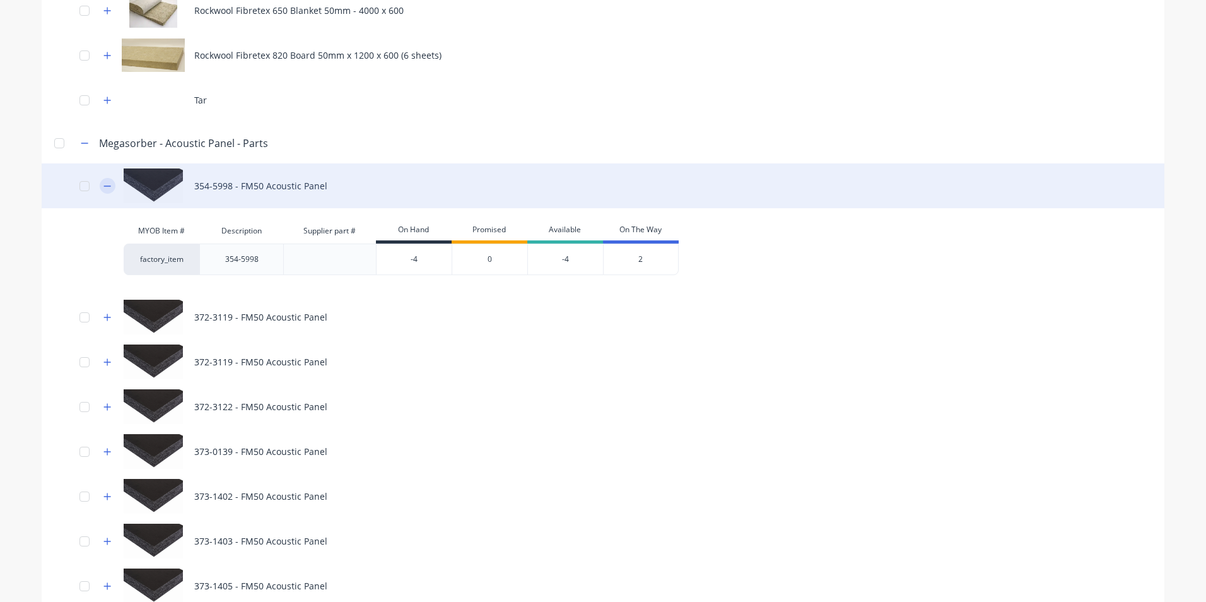
click at [108, 184] on button "button" at bounding box center [108, 186] width 16 height 16
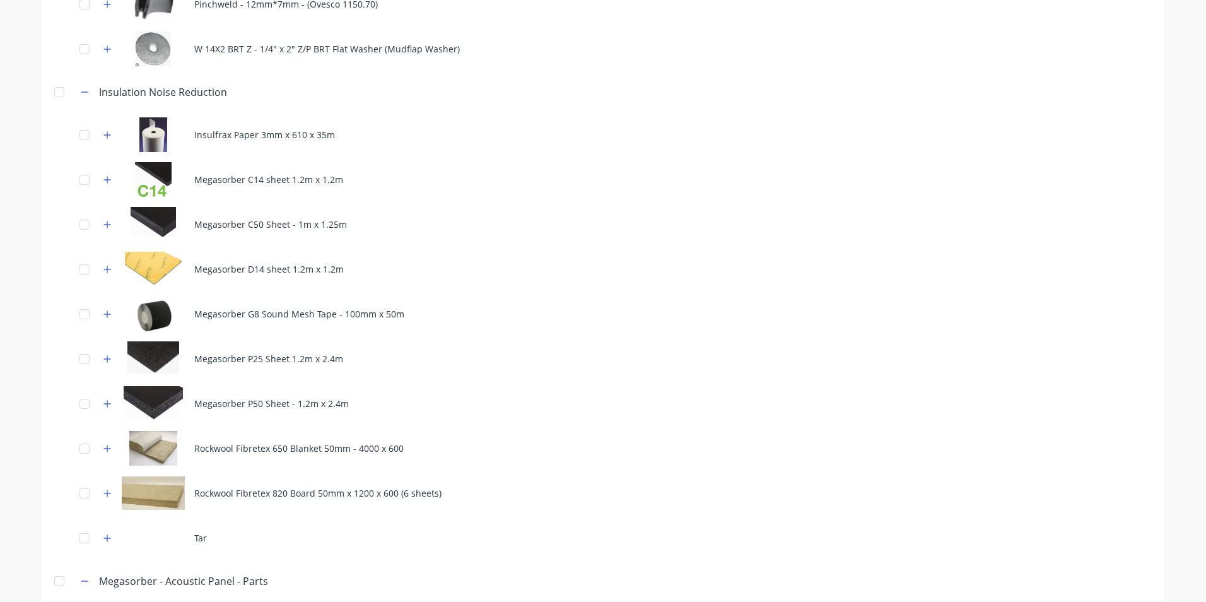
scroll to position [5188, 0]
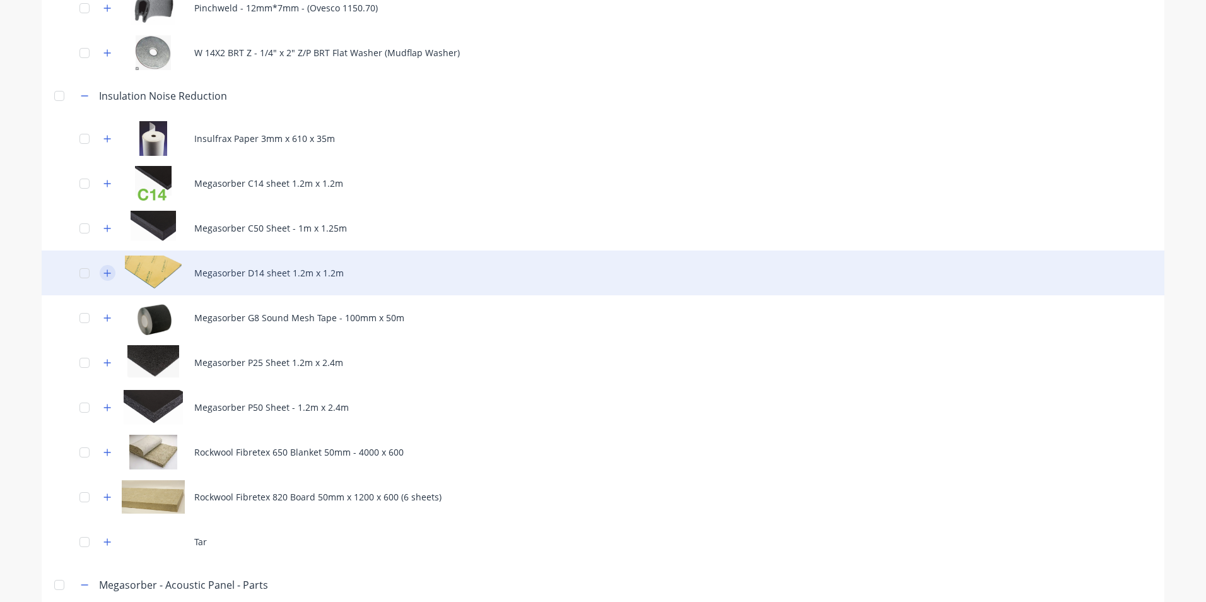
click at [104, 273] on icon "button" at bounding box center [107, 272] width 7 height 7
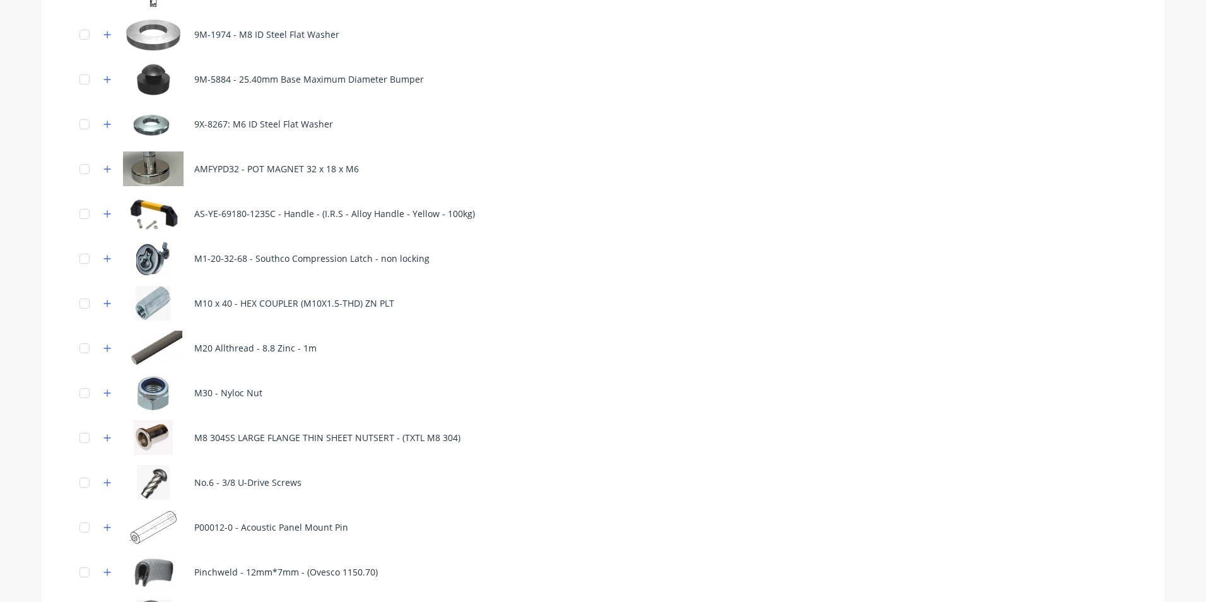
scroll to position [4620, 0]
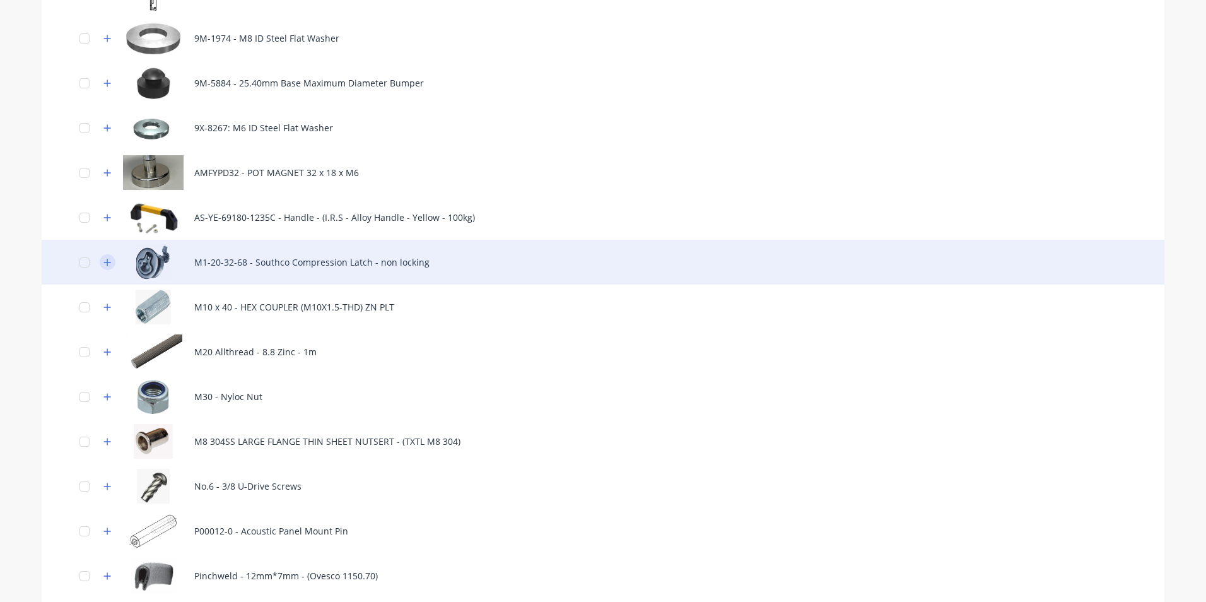
click at [105, 261] on icon "button" at bounding box center [107, 262] width 8 height 9
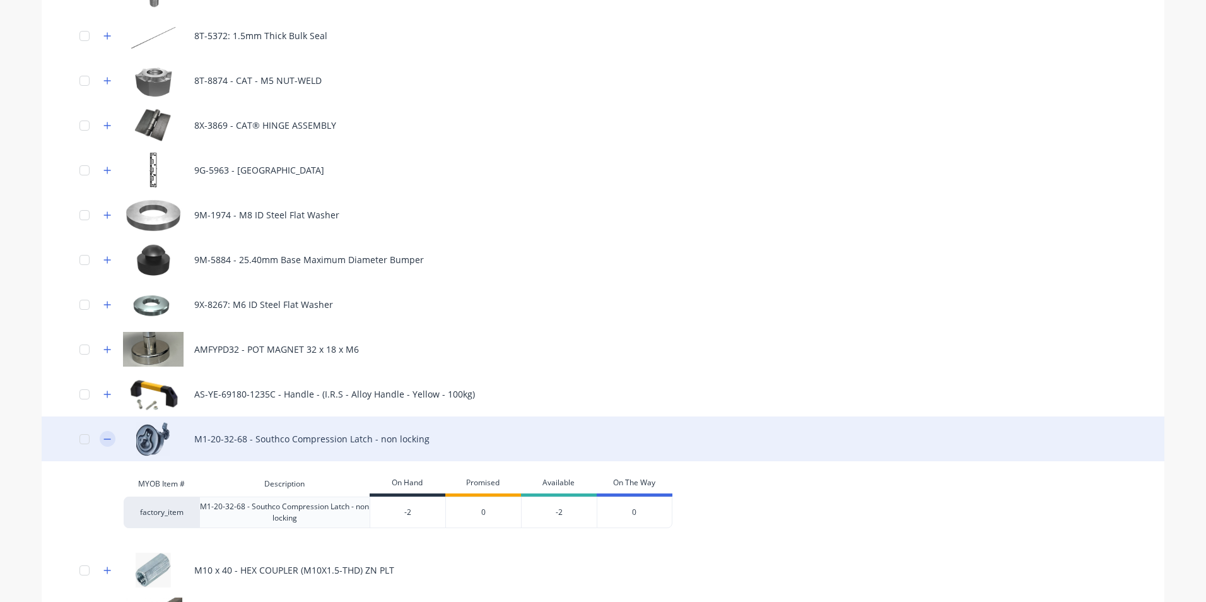
scroll to position [4431, 0]
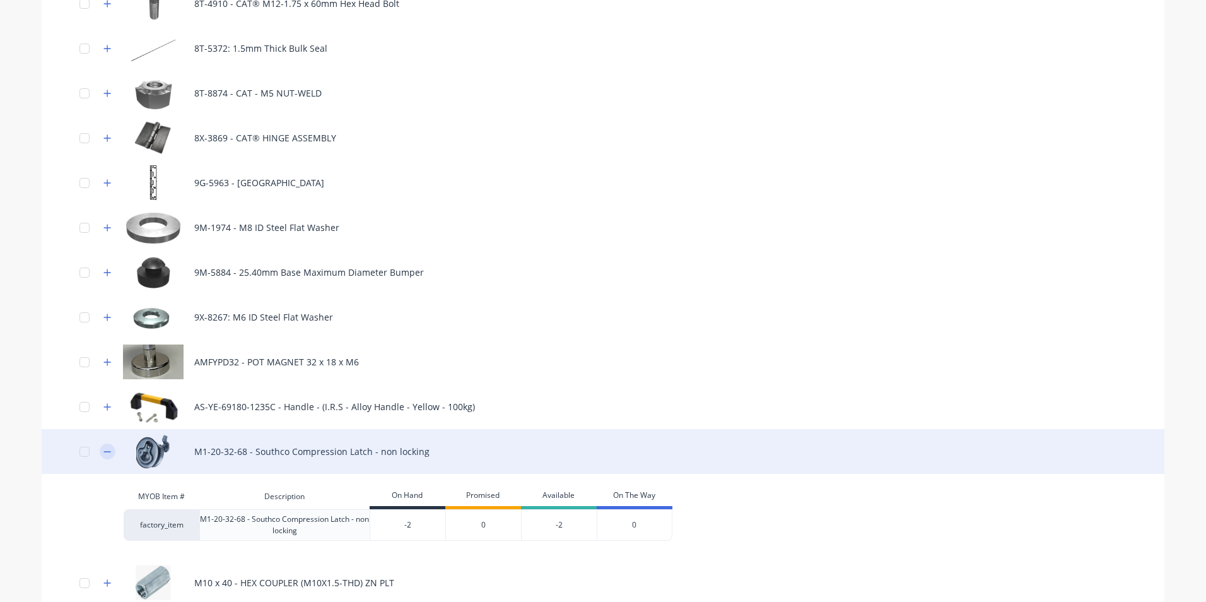
click at [105, 452] on icon "button" at bounding box center [107, 451] width 7 height 1
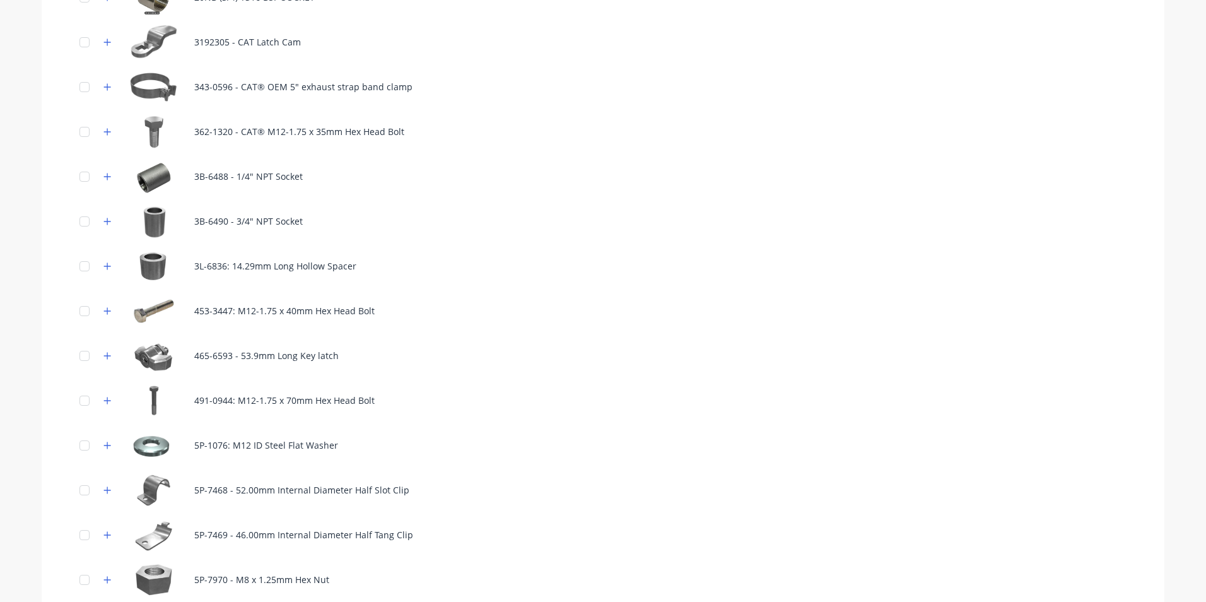
scroll to position [2601, 0]
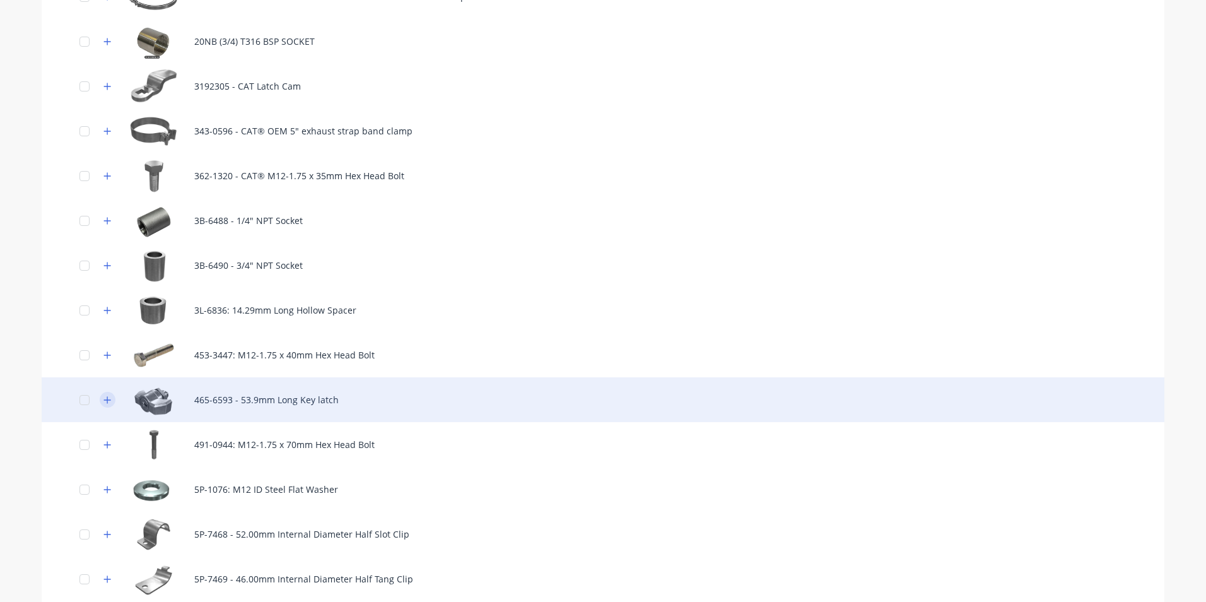
click at [106, 399] on icon "button" at bounding box center [107, 399] width 8 height 9
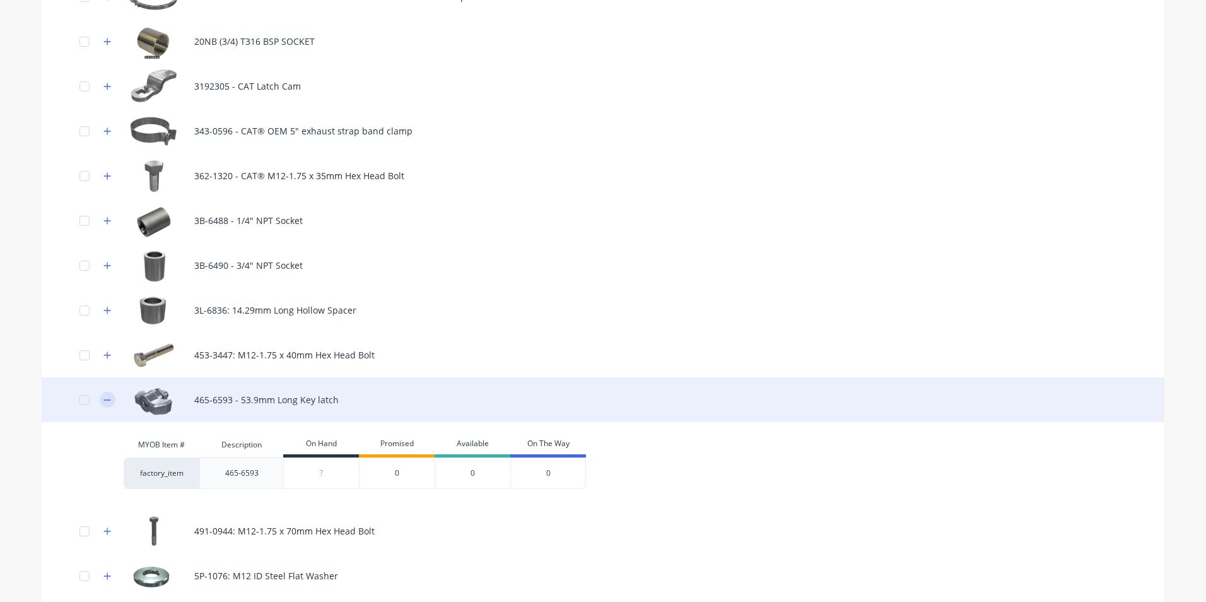
click at [106, 399] on icon "button" at bounding box center [107, 399] width 8 height 9
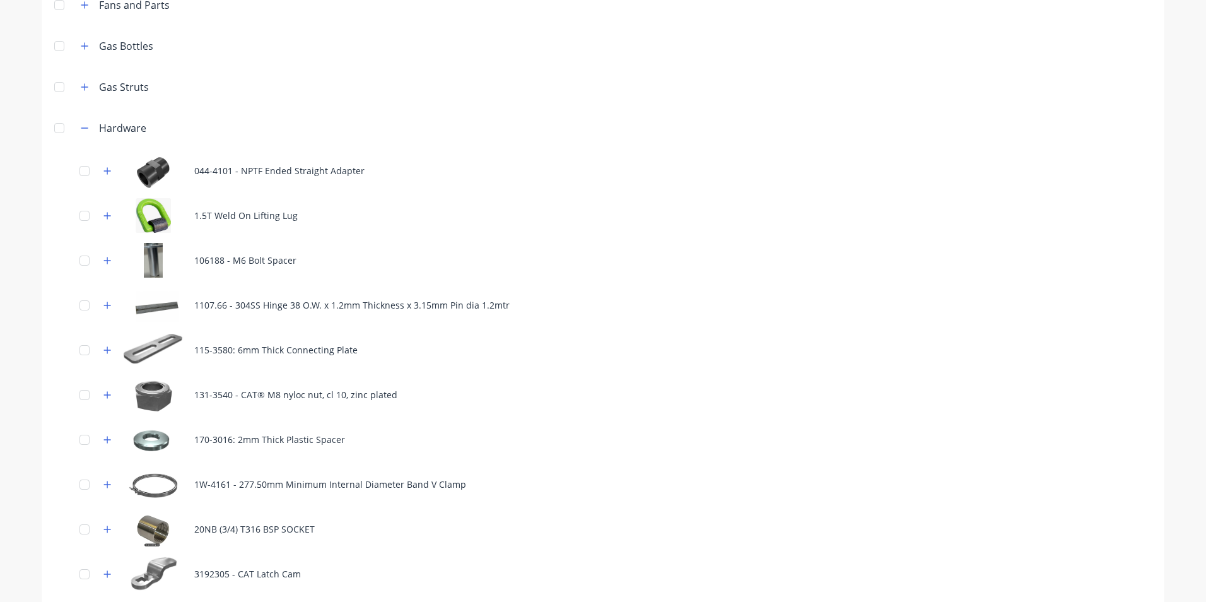
scroll to position [2097, 0]
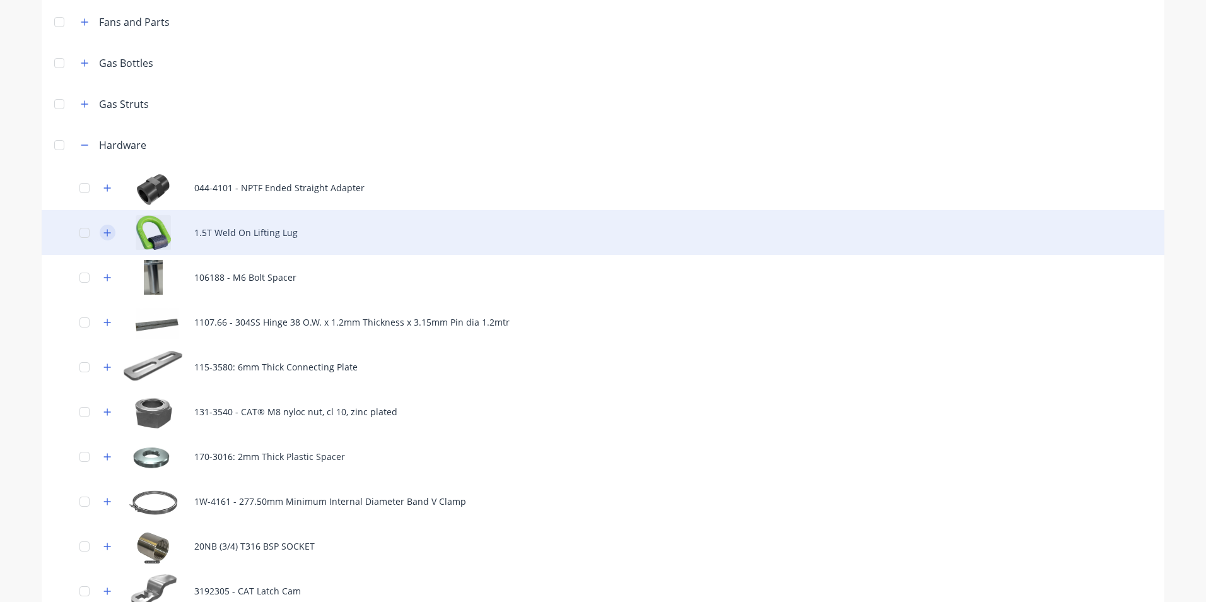
click at [103, 237] on icon "button" at bounding box center [107, 232] width 8 height 9
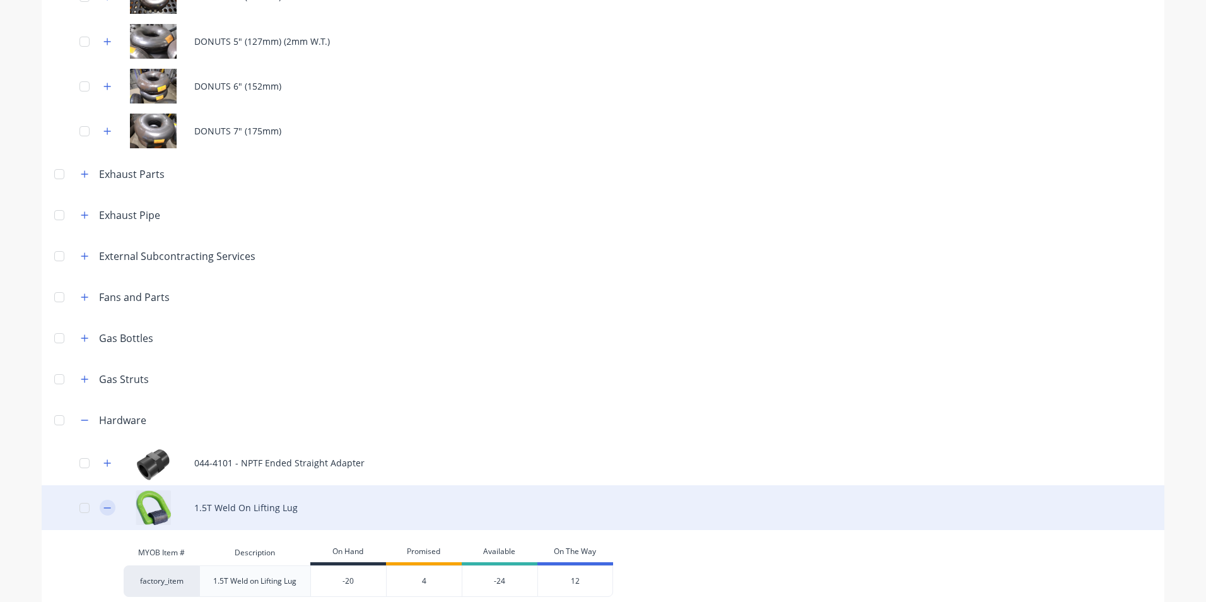
scroll to position [1781, 0]
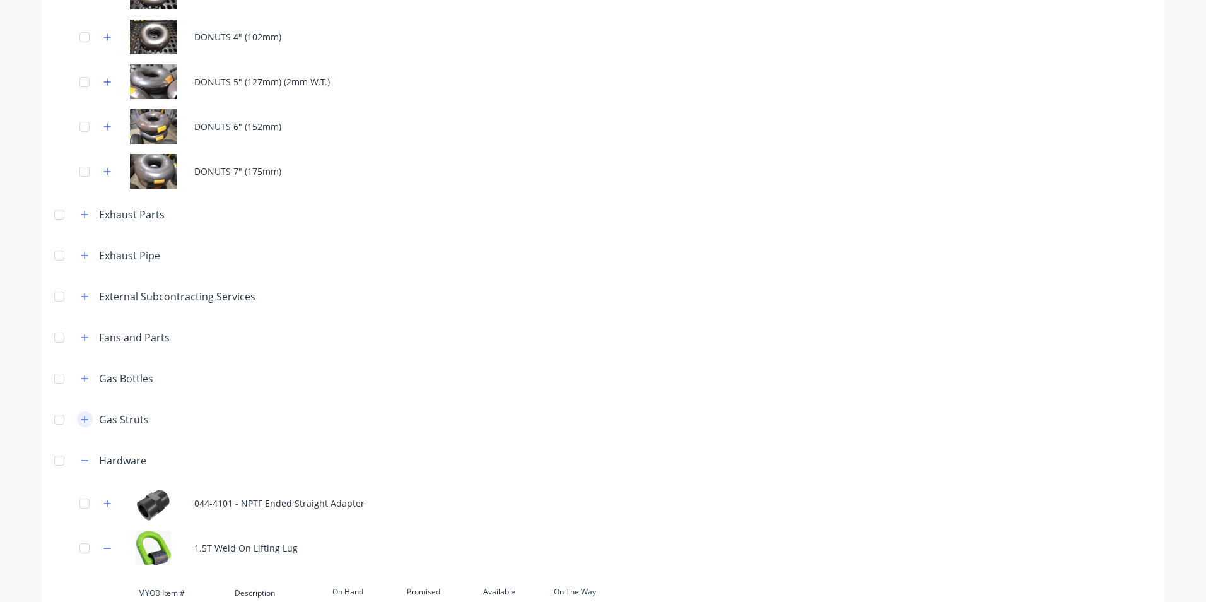
click at [83, 421] on icon "button" at bounding box center [85, 419] width 8 height 9
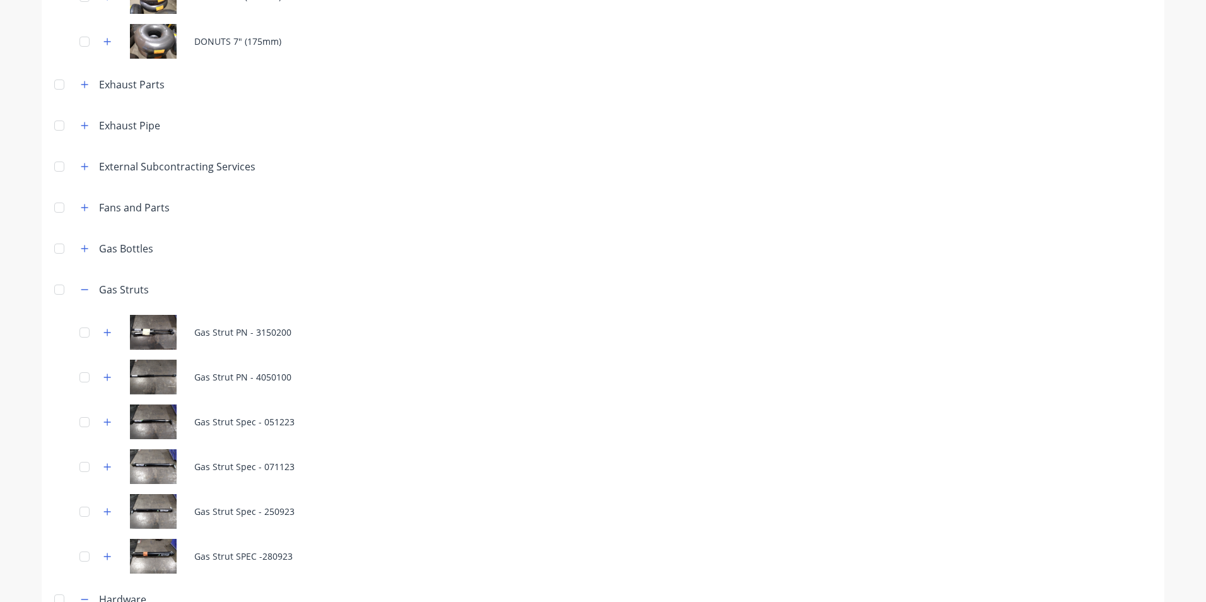
scroll to position [1971, 0]
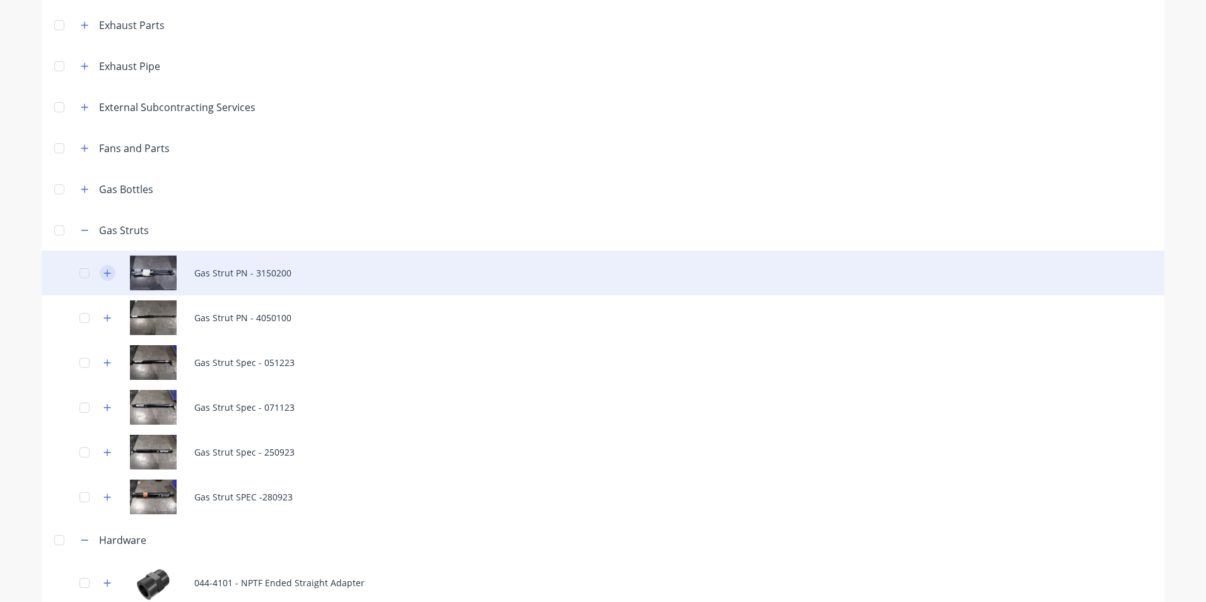
click at [103, 271] on icon "button" at bounding box center [107, 273] width 8 height 9
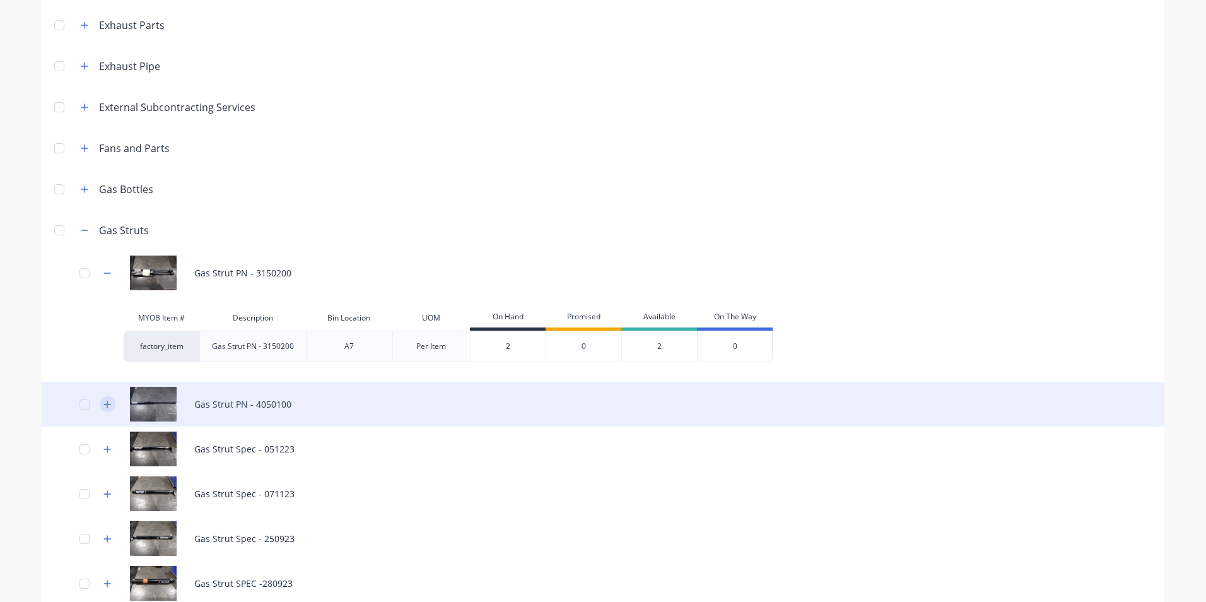
click at [104, 404] on icon "button" at bounding box center [107, 404] width 7 height 7
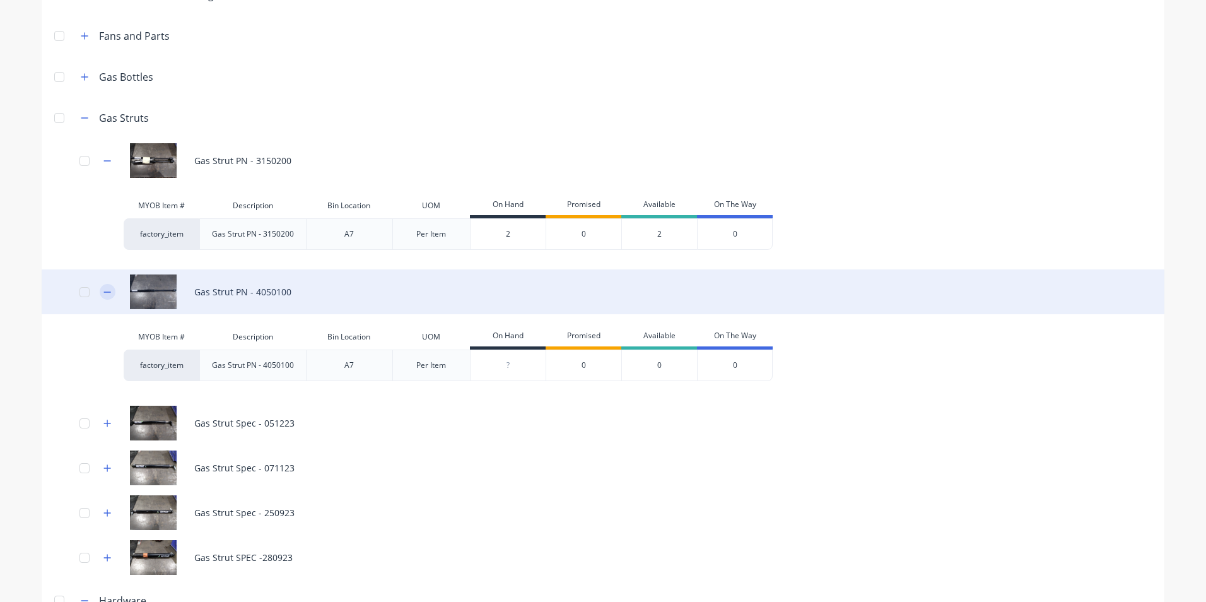
scroll to position [2160, 0]
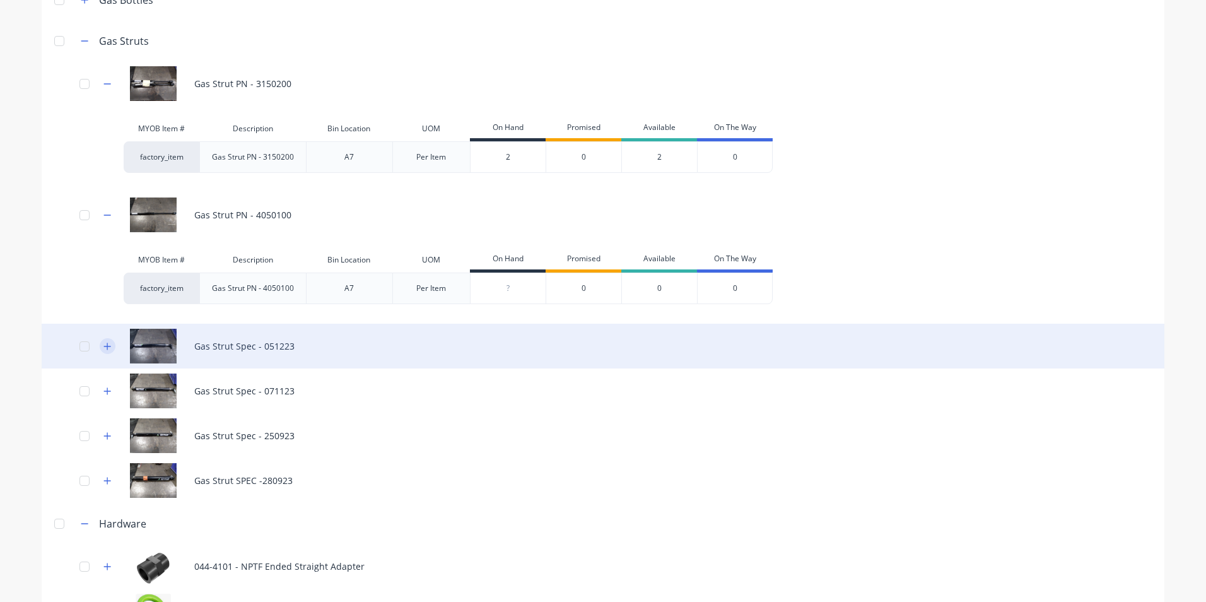
click at [106, 345] on icon "button" at bounding box center [107, 346] width 8 height 9
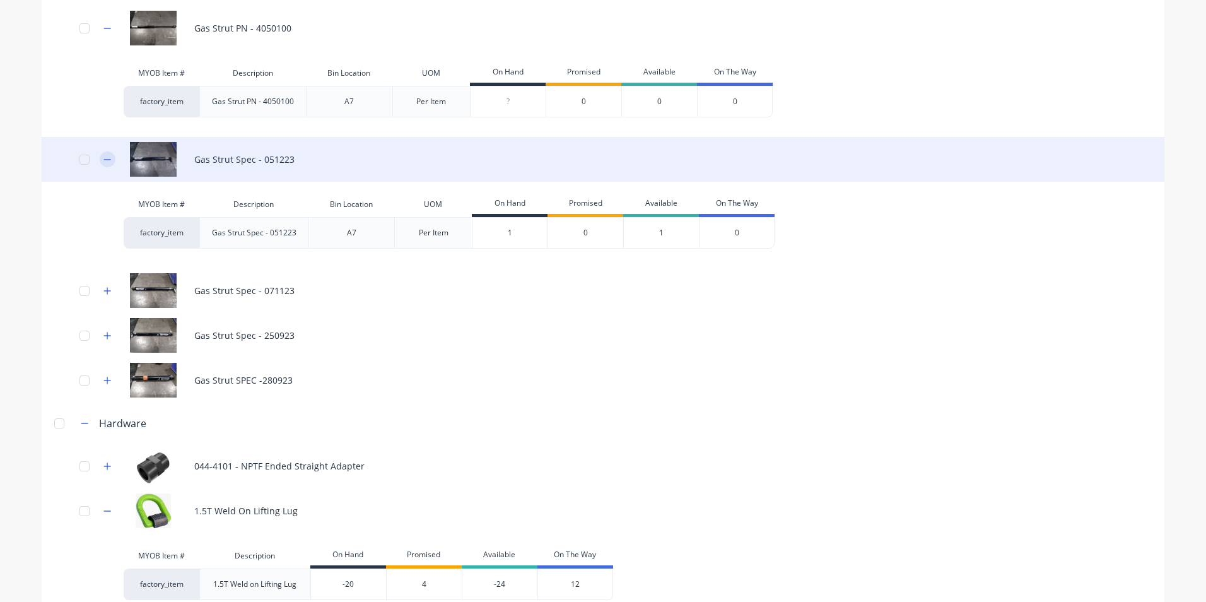
scroll to position [2349, 0]
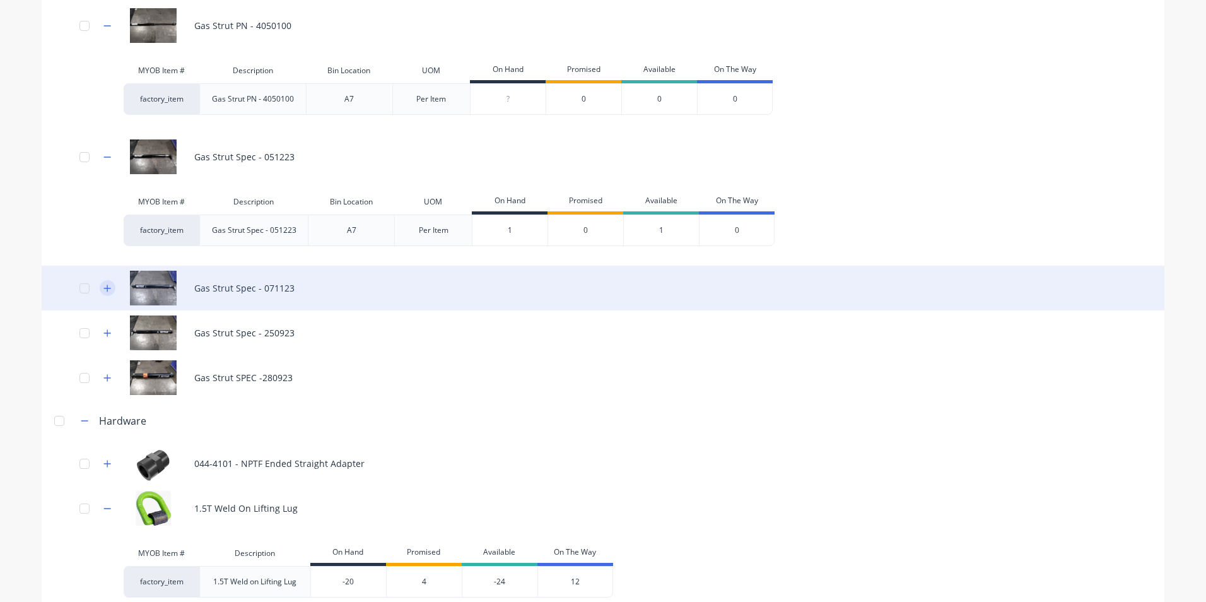
click at [103, 290] on icon "button" at bounding box center [107, 288] width 8 height 9
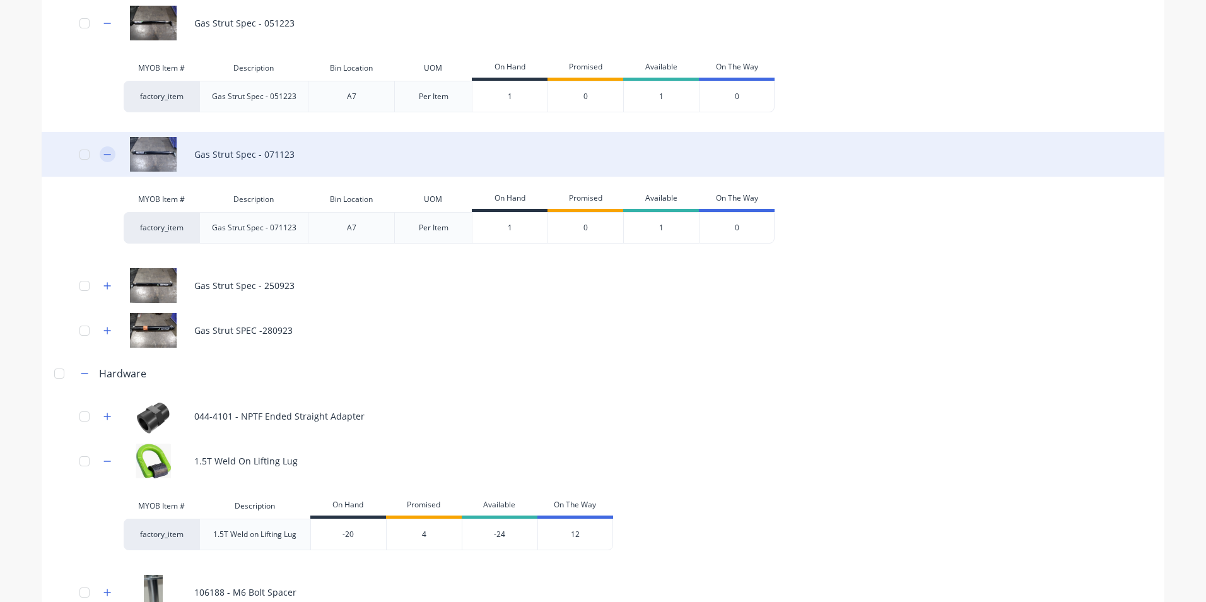
scroll to position [2538, 0]
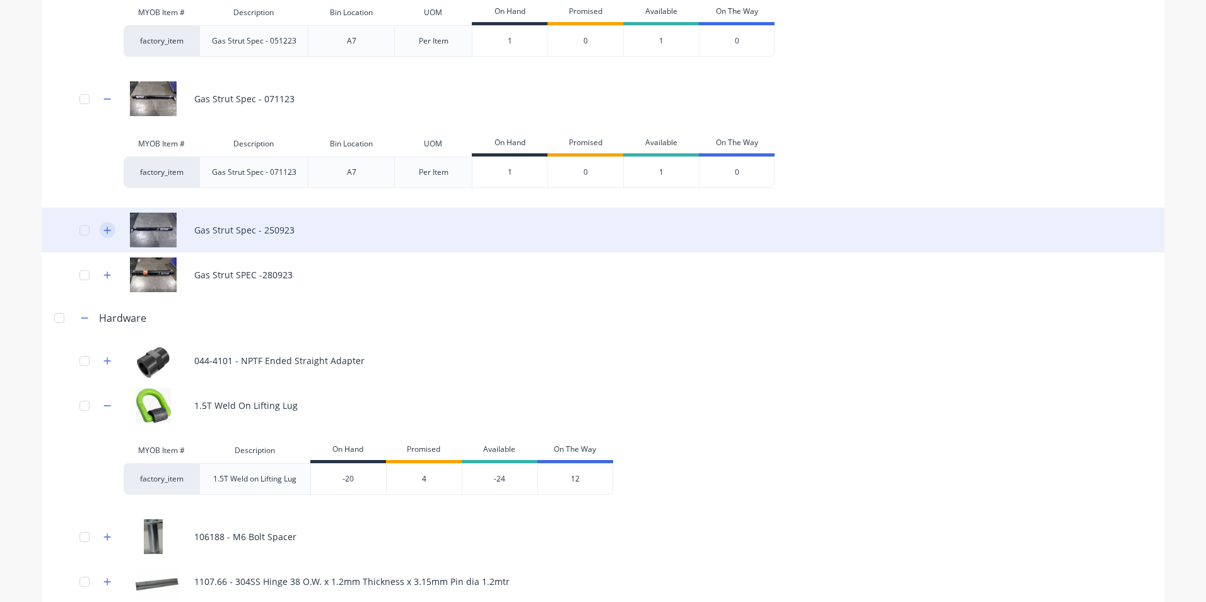
click at [103, 232] on icon "button" at bounding box center [107, 230] width 8 height 9
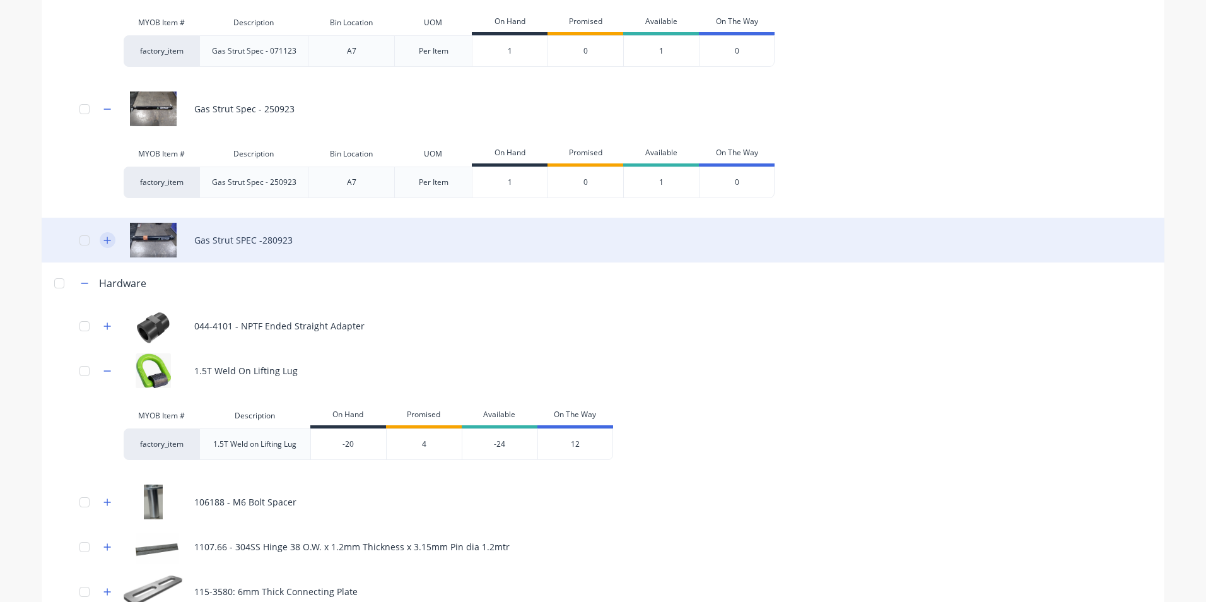
scroll to position [2664, 0]
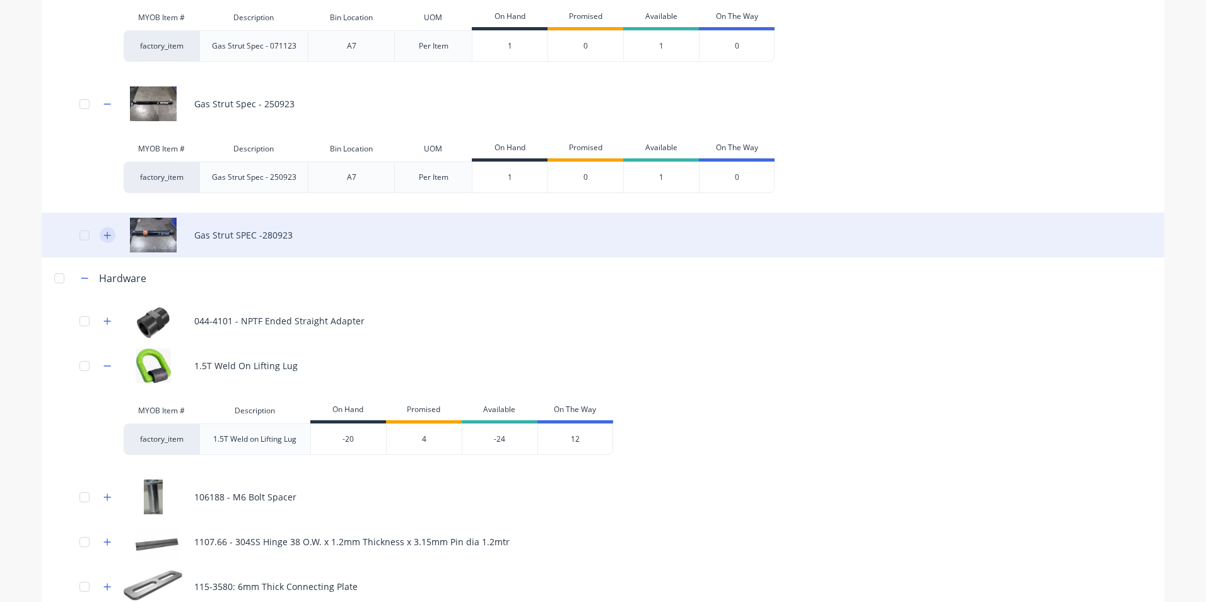
click at [103, 233] on icon "button" at bounding box center [107, 235] width 8 height 9
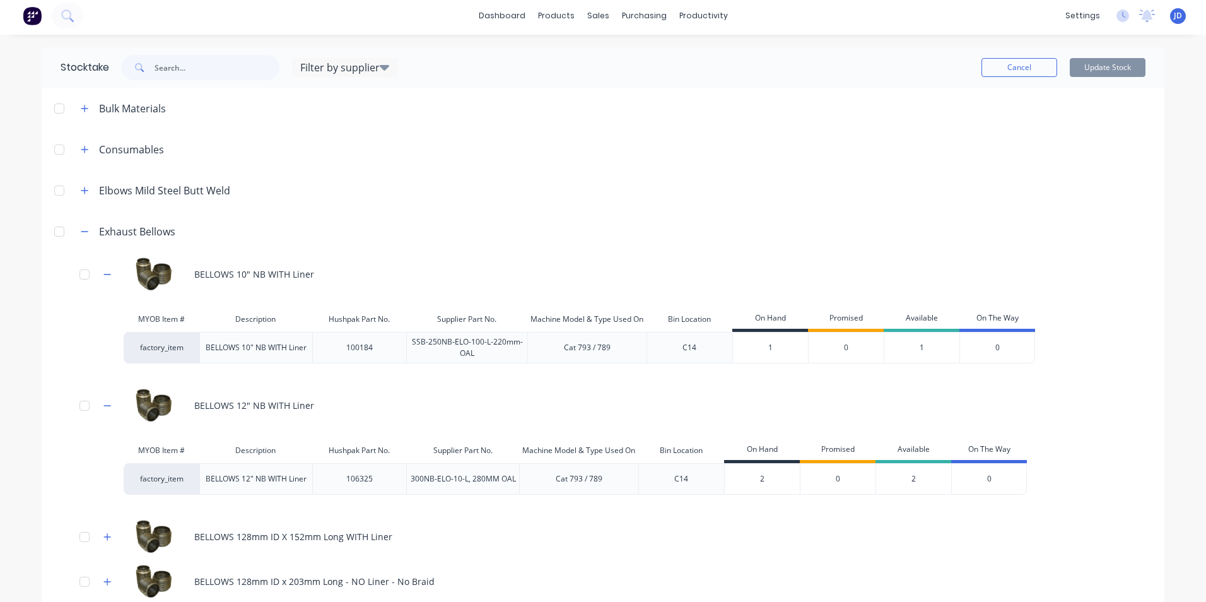
scroll to position [0, 0]
click at [81, 190] on icon "button" at bounding box center [85, 193] width 8 height 9
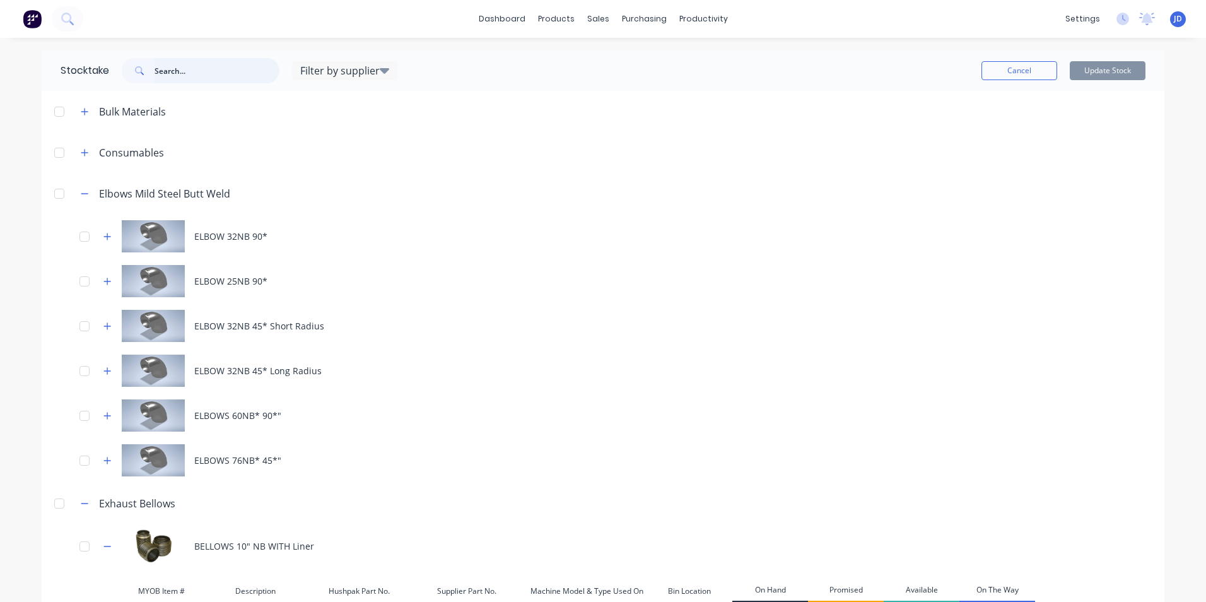
click at [165, 71] on input "text" at bounding box center [217, 70] width 125 height 25
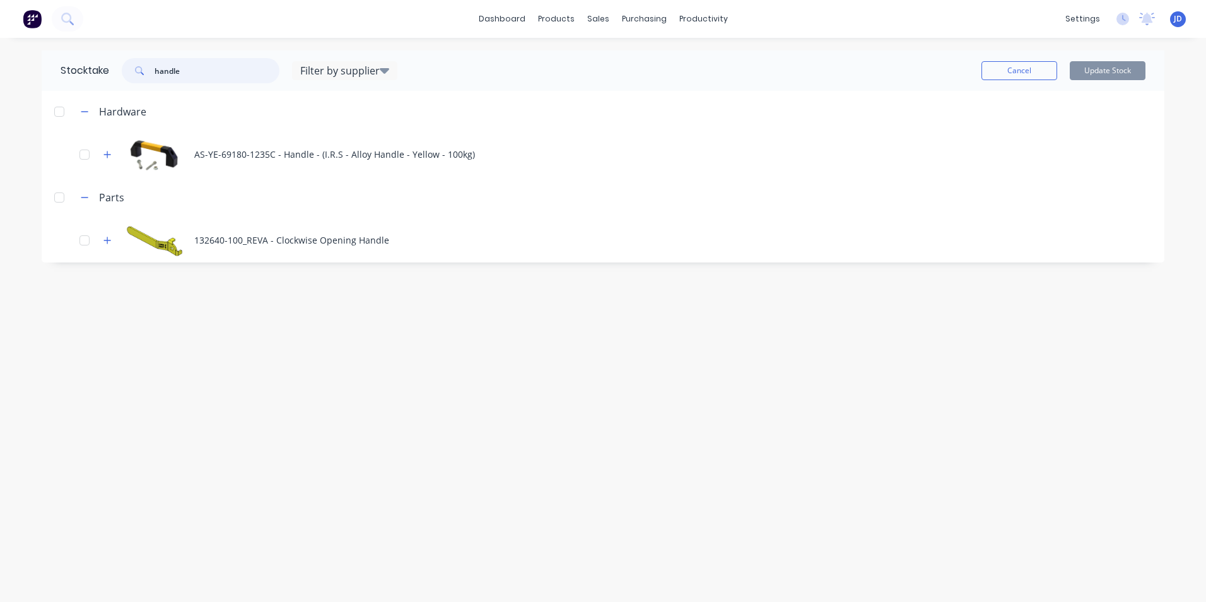
drag, startPoint x: 183, startPoint y: 72, endPoint x: 149, endPoint y: 70, distance: 33.5
click at [149, 70] on div "handle" at bounding box center [201, 70] width 158 height 25
drag, startPoint x: 173, startPoint y: 73, endPoint x: 148, endPoint y: 73, distance: 25.9
click at [148, 73] on div "door lock" at bounding box center [201, 70] width 158 height 25
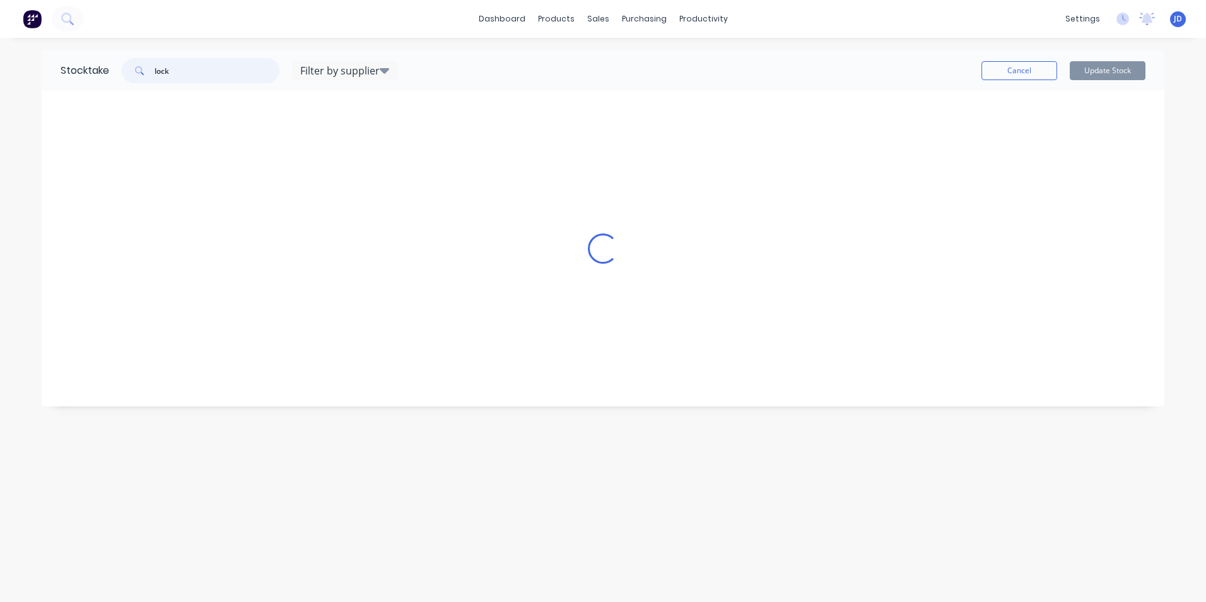
type input "lock"
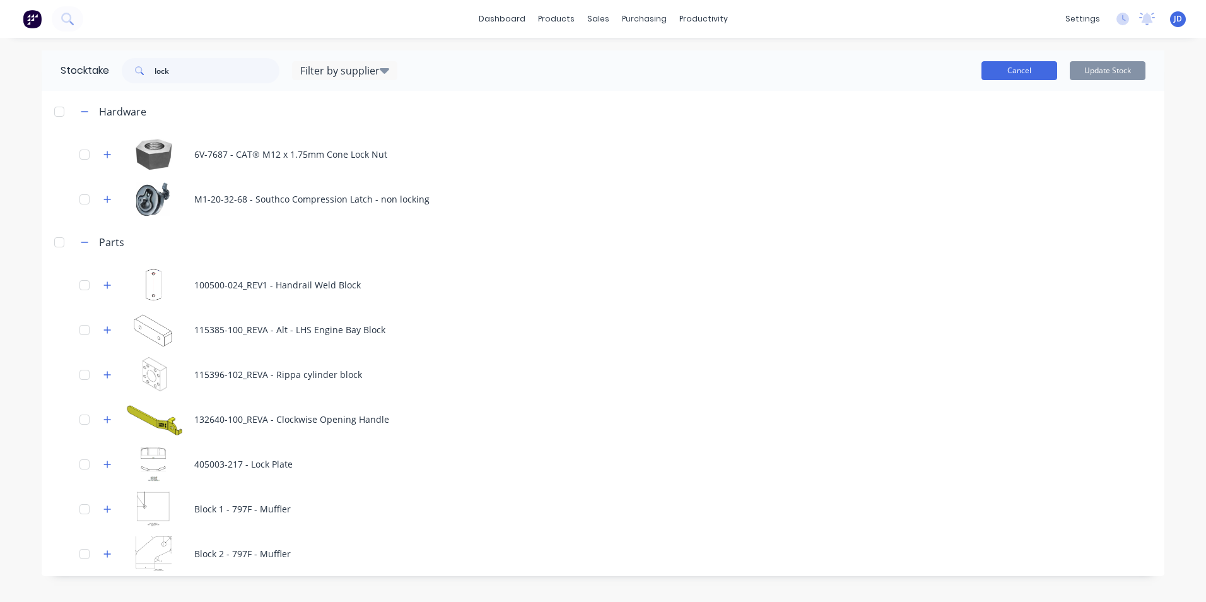
click at [1019, 73] on button "Cancel" at bounding box center [1019, 70] width 76 height 19
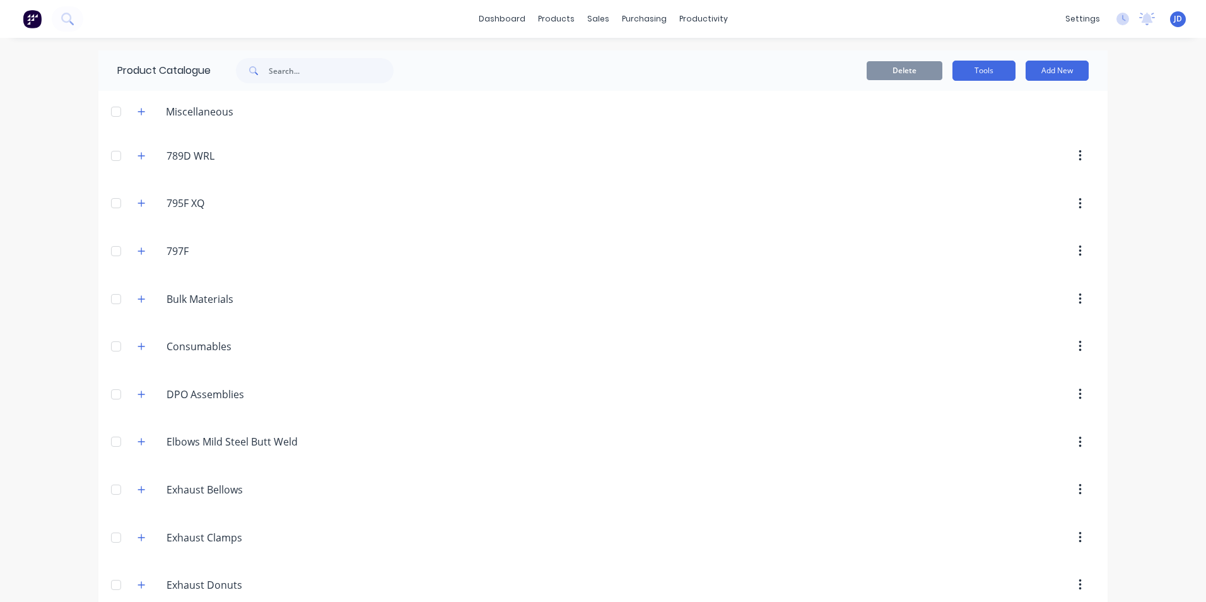
click at [979, 74] on button "Tools" at bounding box center [983, 71] width 63 height 20
click at [922, 129] on div "Stocktake" at bounding box center [955, 128] width 97 height 18
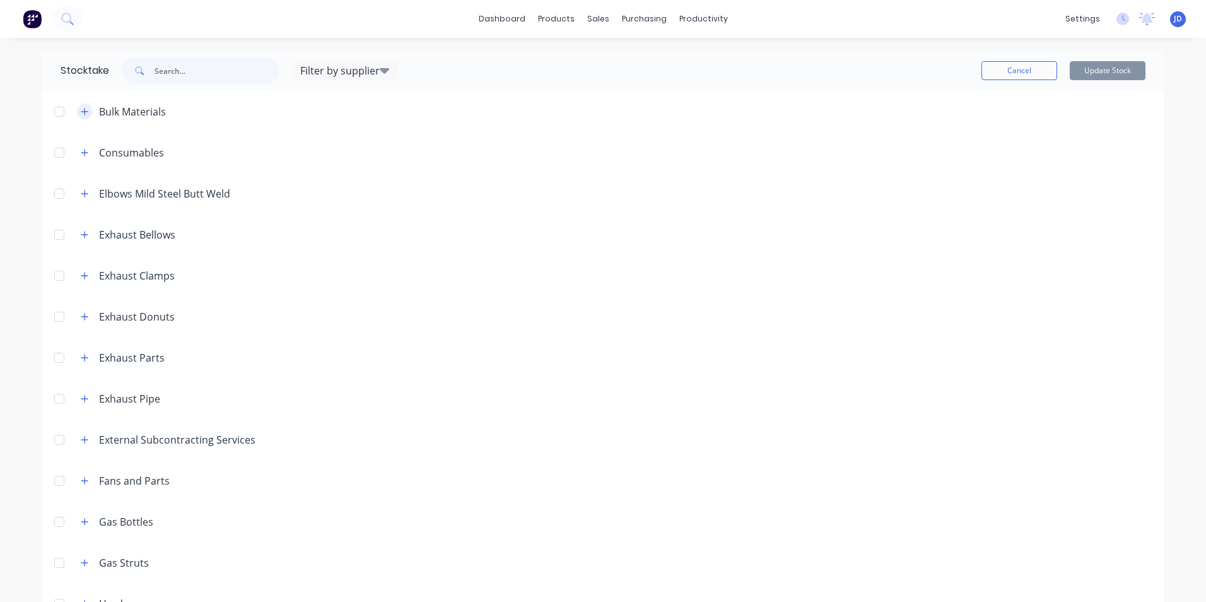
click at [81, 113] on icon "button" at bounding box center [85, 111] width 8 height 9
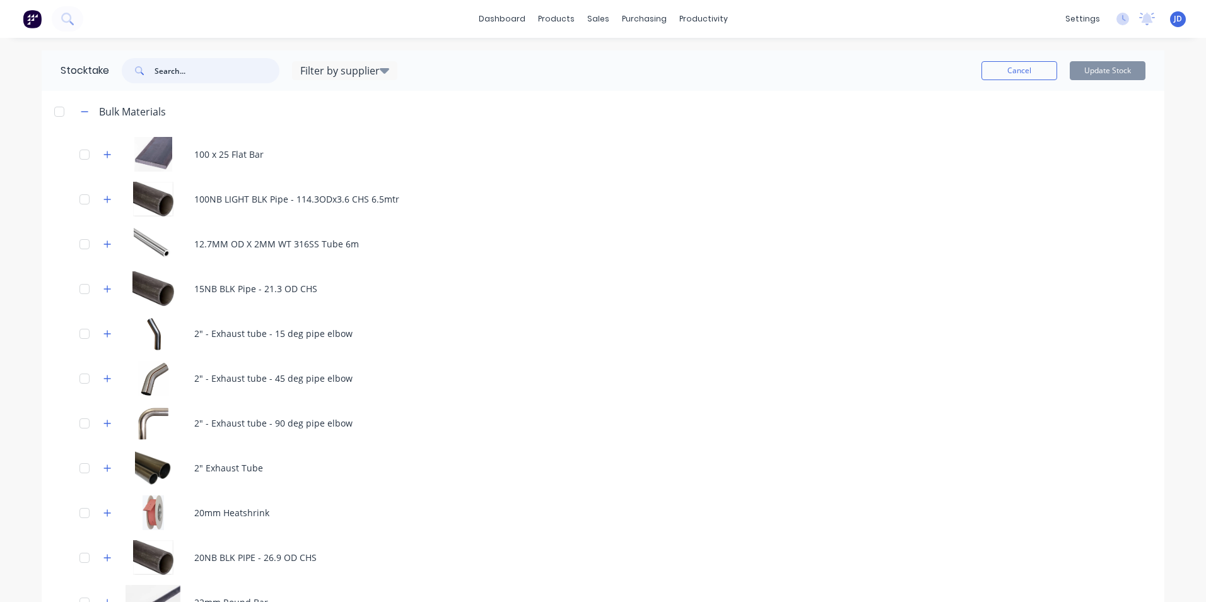
click at [174, 72] on input "text" at bounding box center [217, 70] width 125 height 25
type input "handle"
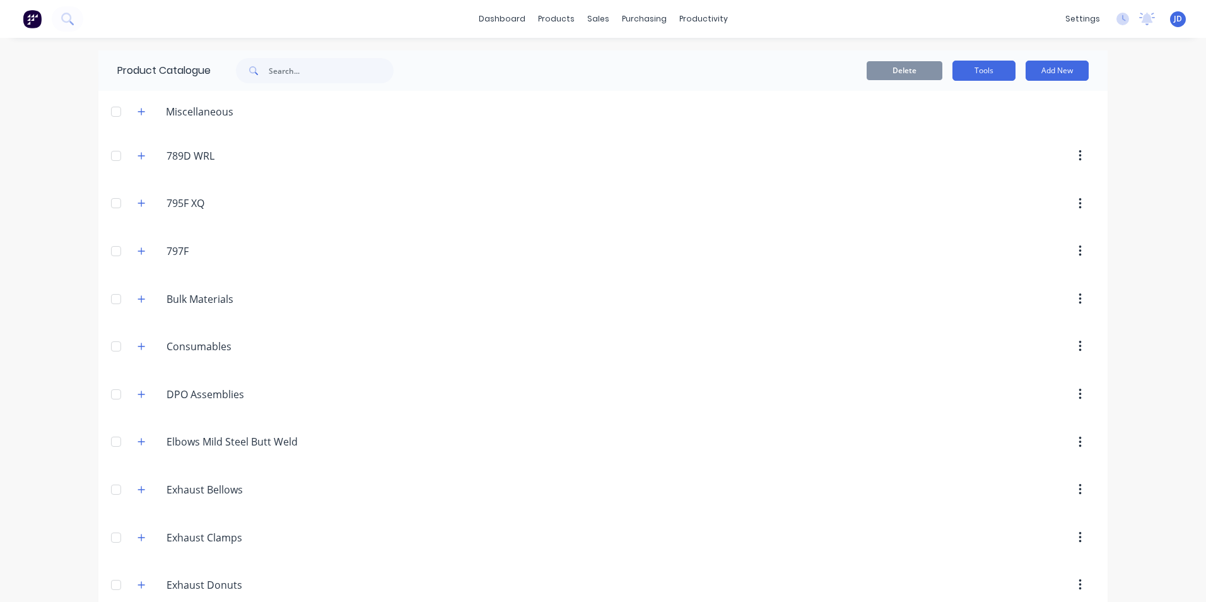
click at [981, 71] on button "Tools" at bounding box center [983, 71] width 63 height 20
click at [930, 128] on div "Stocktake" at bounding box center [955, 128] width 97 height 18
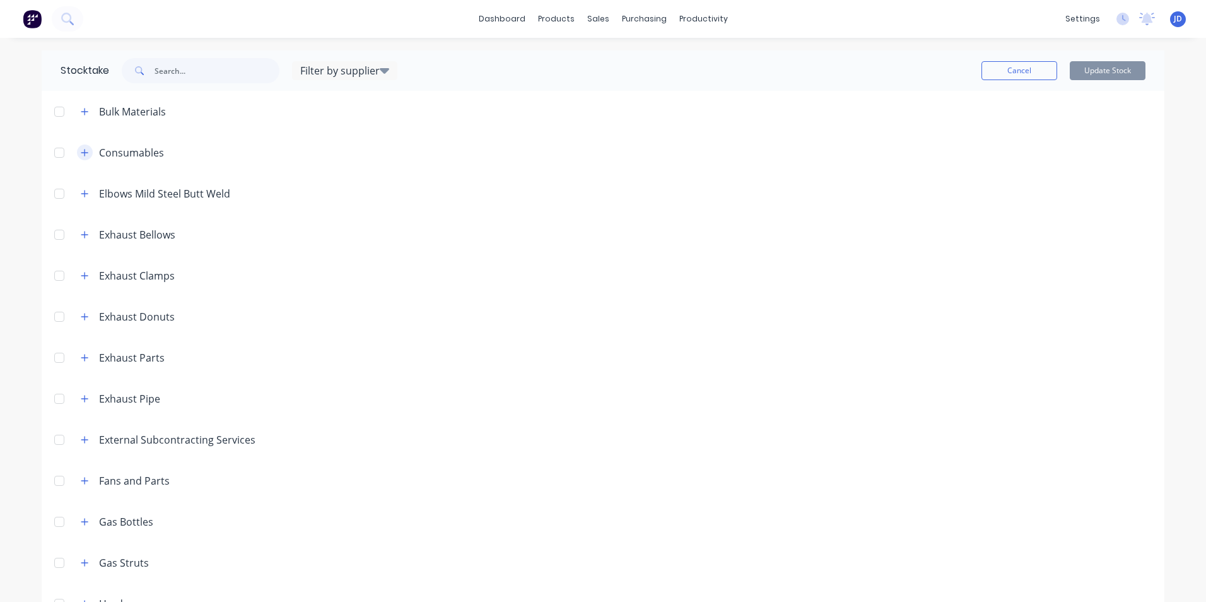
click at [81, 153] on icon "button" at bounding box center [85, 152] width 8 height 9
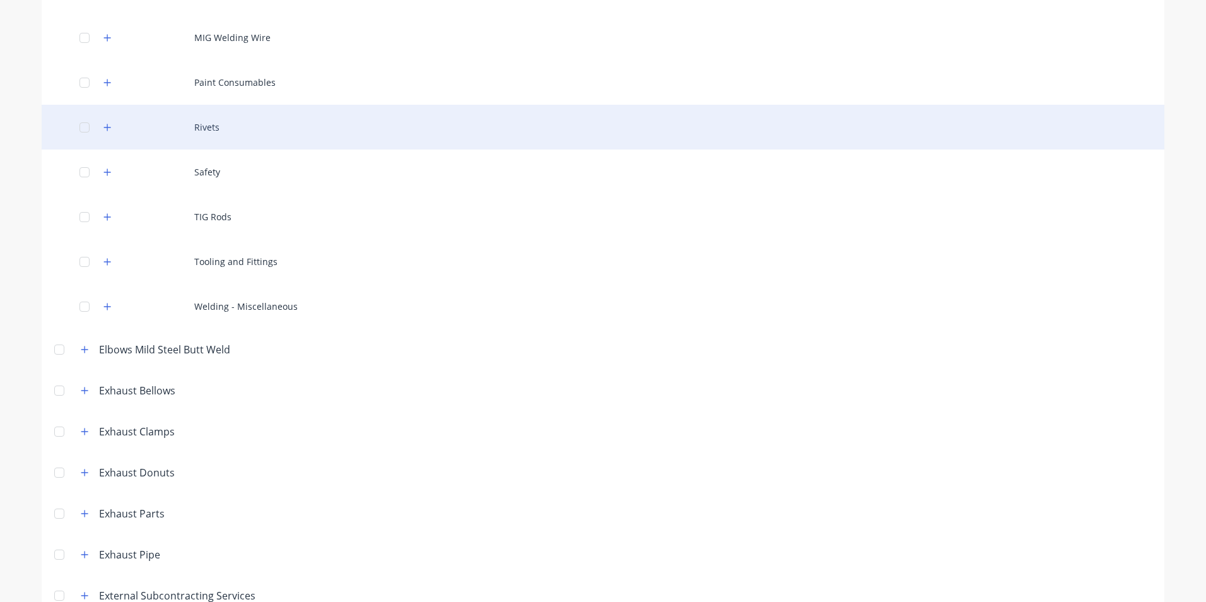
scroll to position [442, 0]
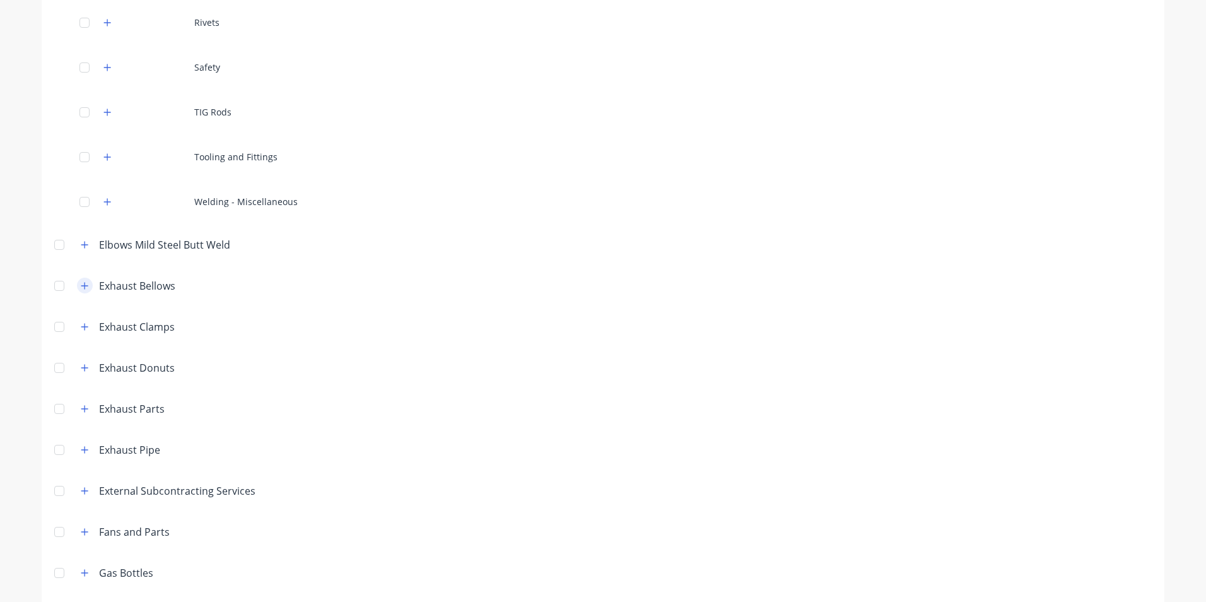
click at [77, 285] on button "button" at bounding box center [85, 286] width 16 height 16
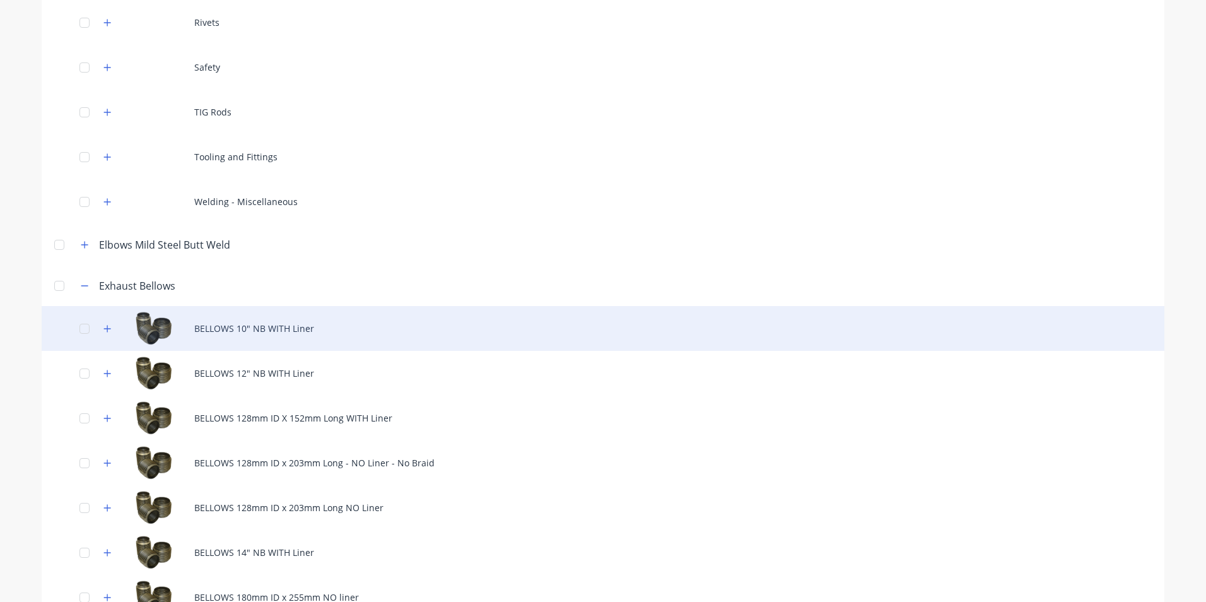
click at [146, 325] on div "BELLOWS 10" NB WITH Liner" at bounding box center [603, 328] width 1123 height 45
click at [107, 328] on icon "button" at bounding box center [107, 328] width 8 height 9
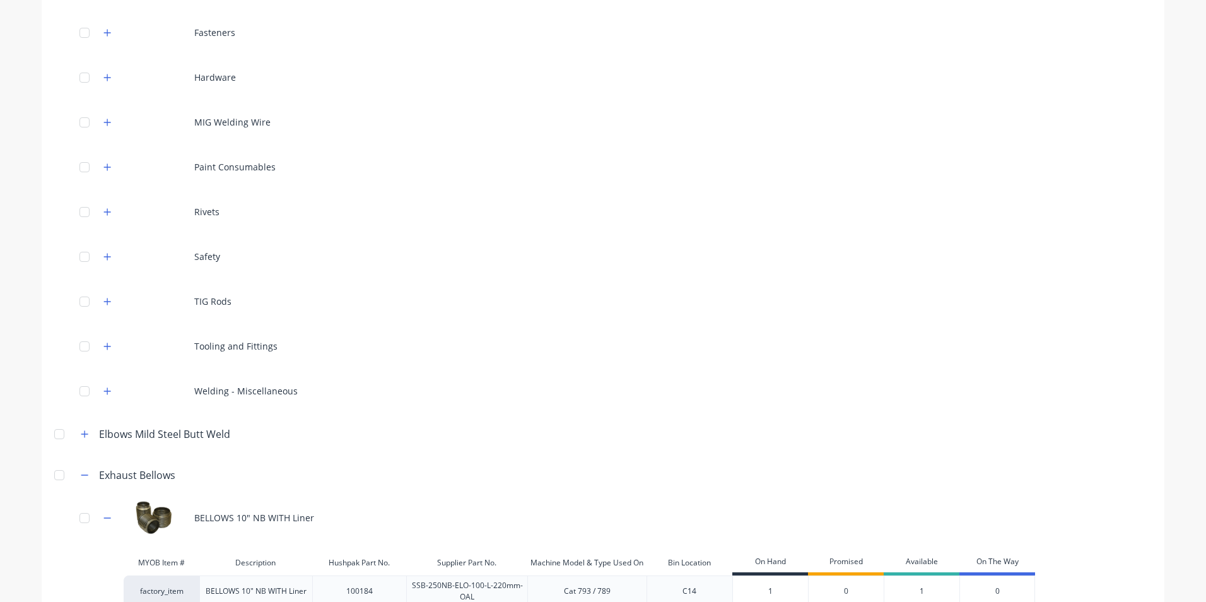
scroll to position [0, 0]
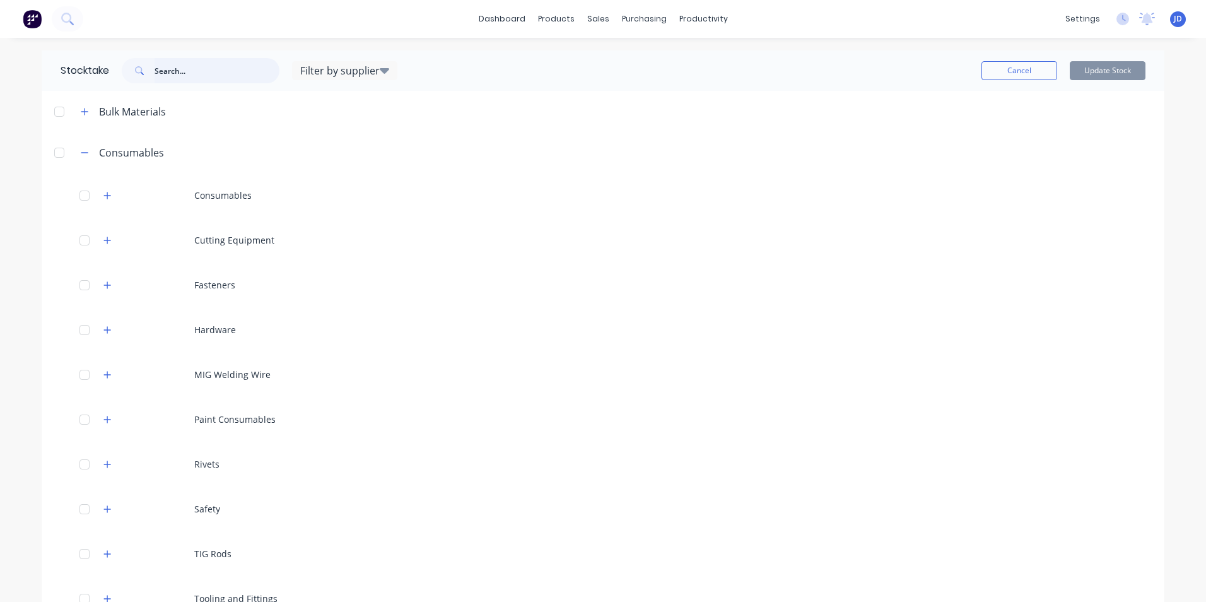
click at [175, 74] on input "text" at bounding box center [217, 70] width 125 height 25
click at [79, 13] on button at bounding box center [68, 18] width 32 height 25
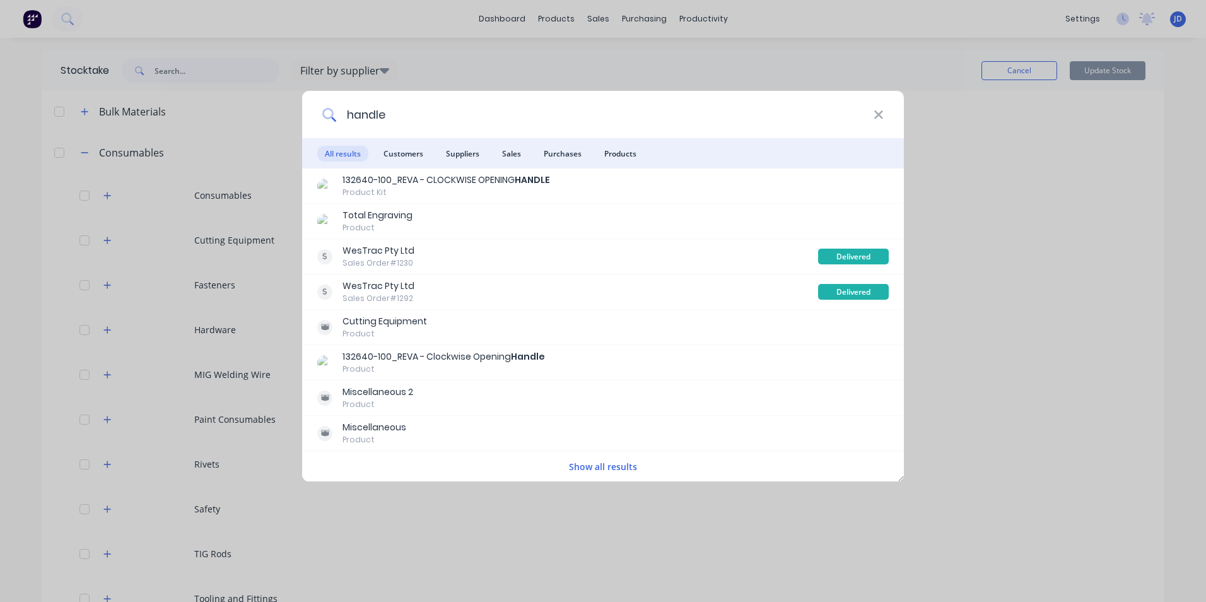
drag, startPoint x: 398, startPoint y: 112, endPoint x: 343, endPoint y: 112, distance: 55.5
click at [343, 112] on input "handle" at bounding box center [604, 114] width 537 height 47
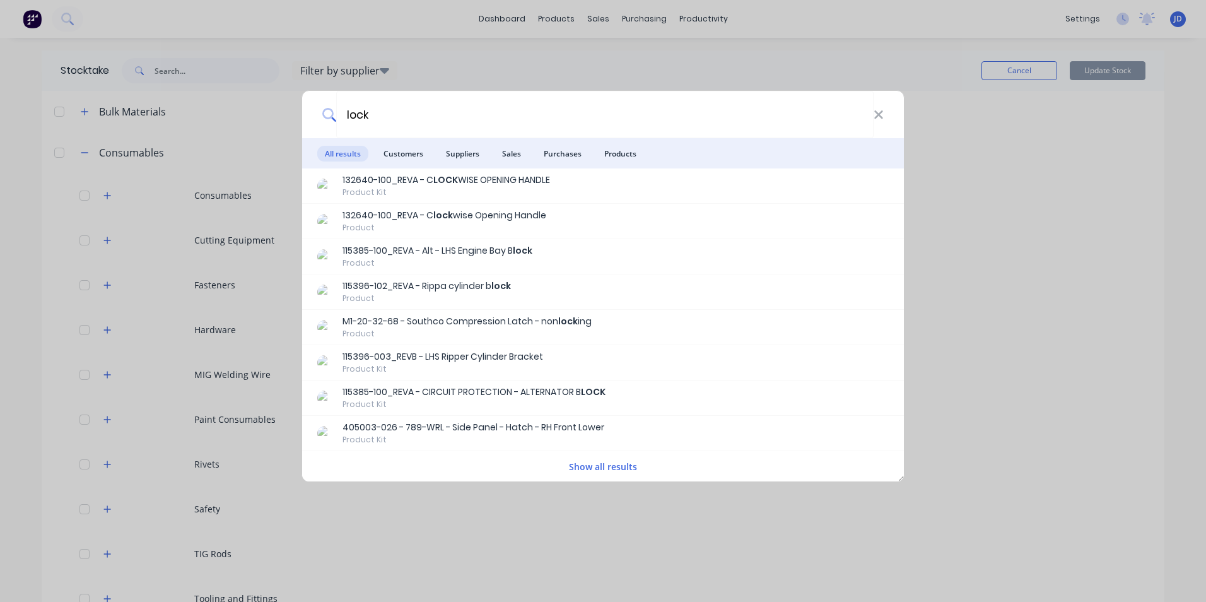
type input "lock"
click at [616, 467] on button "Show all results" at bounding box center [603, 466] width 76 height 15
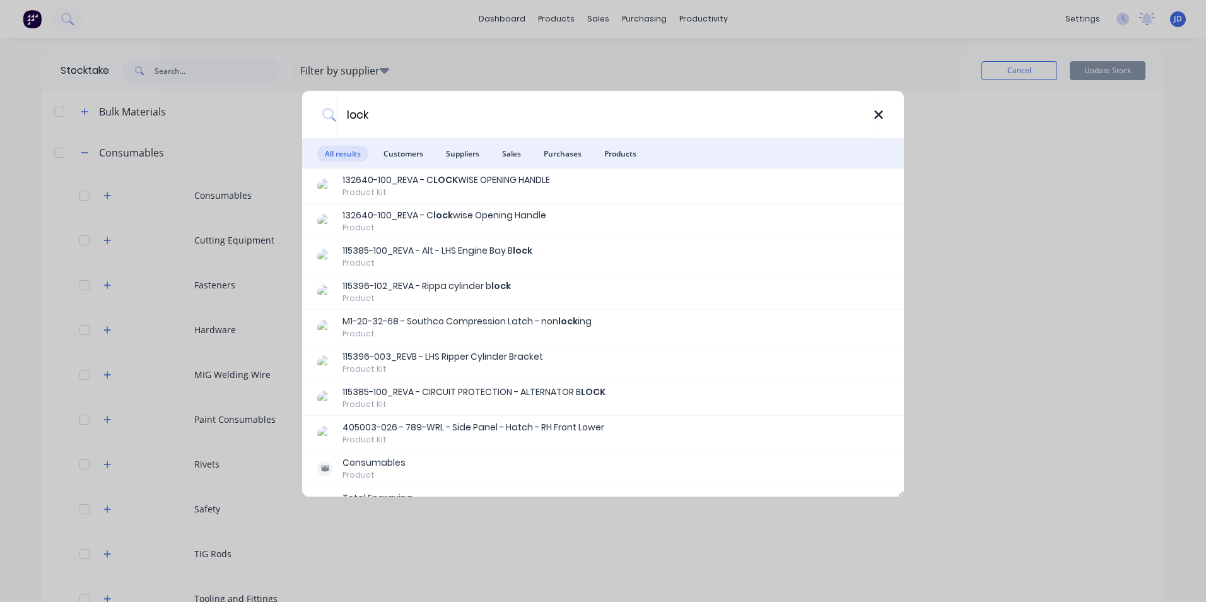
click at [879, 117] on icon at bounding box center [879, 115] width 10 height 14
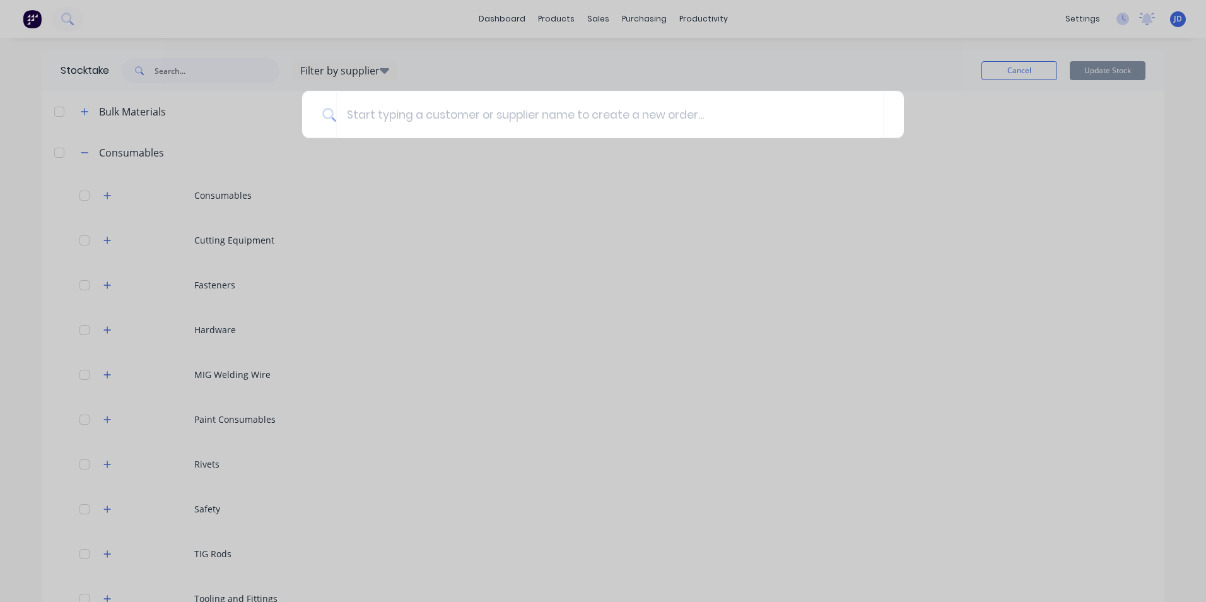
click at [103, 331] on div at bounding box center [603, 301] width 1206 height 602
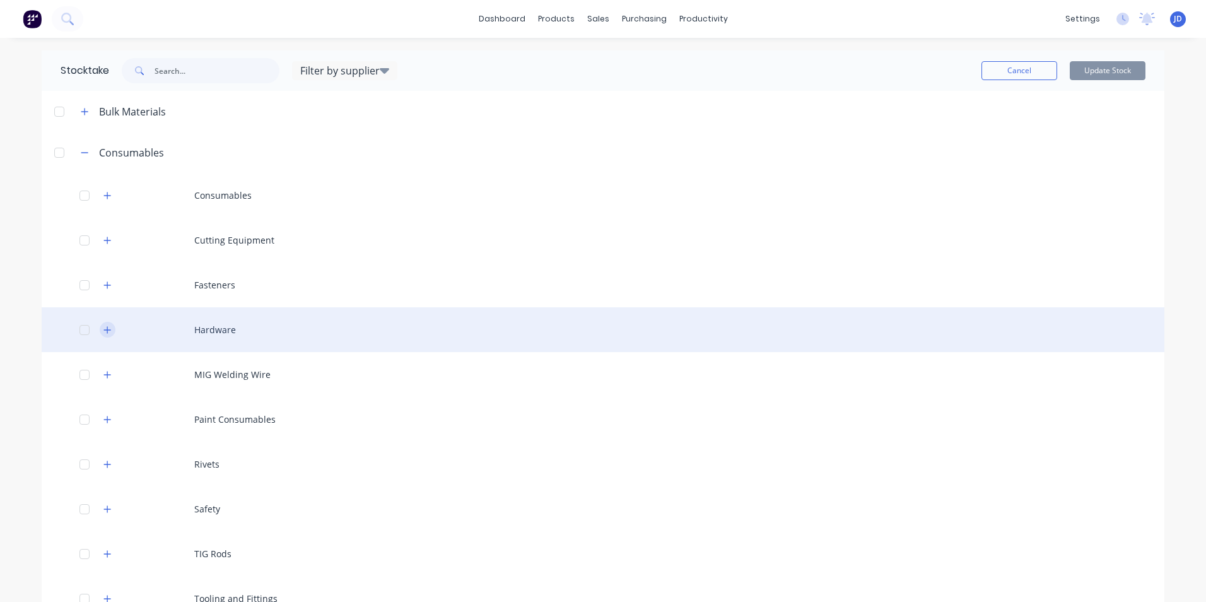
click at [107, 330] on icon "button" at bounding box center [107, 329] width 8 height 9
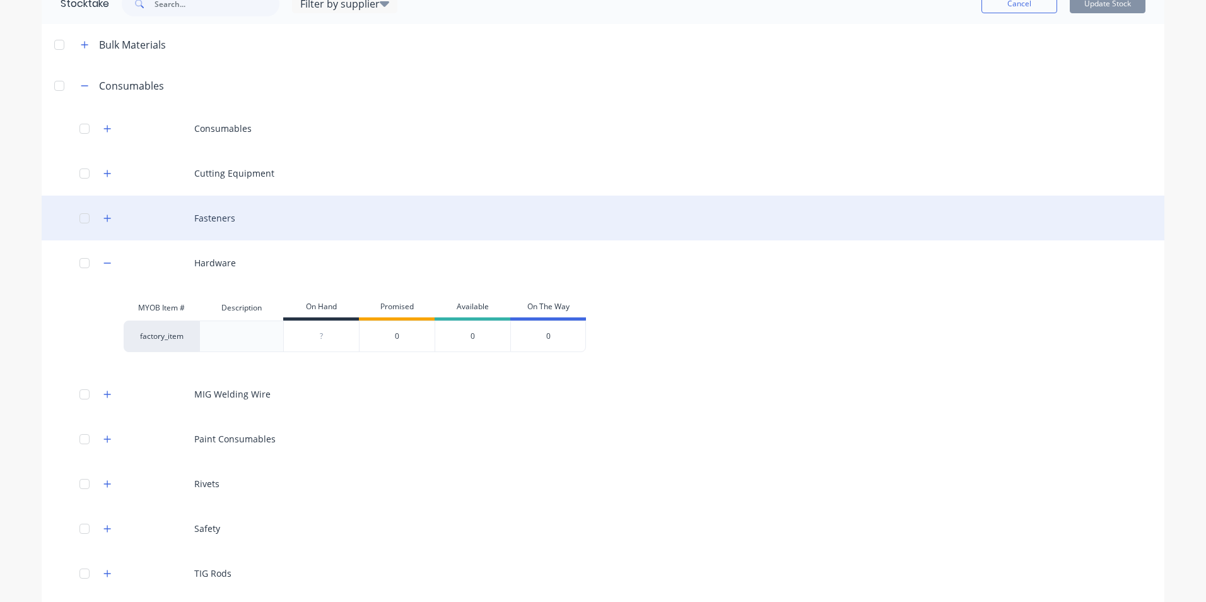
scroll to position [63, 0]
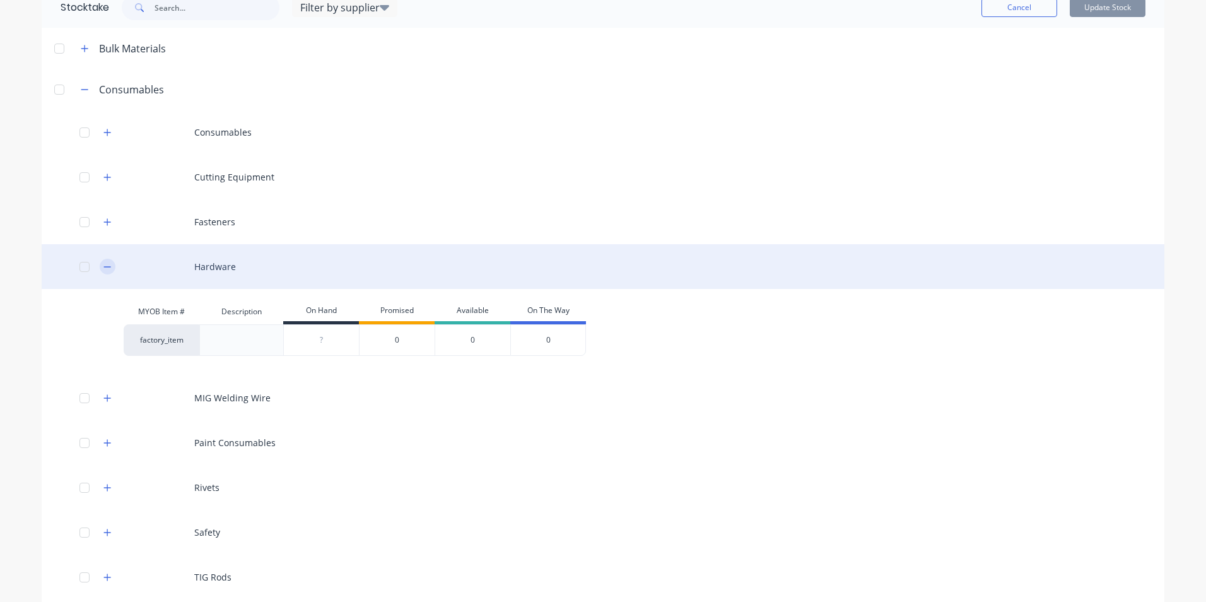
click at [104, 271] on icon "button" at bounding box center [107, 266] width 8 height 9
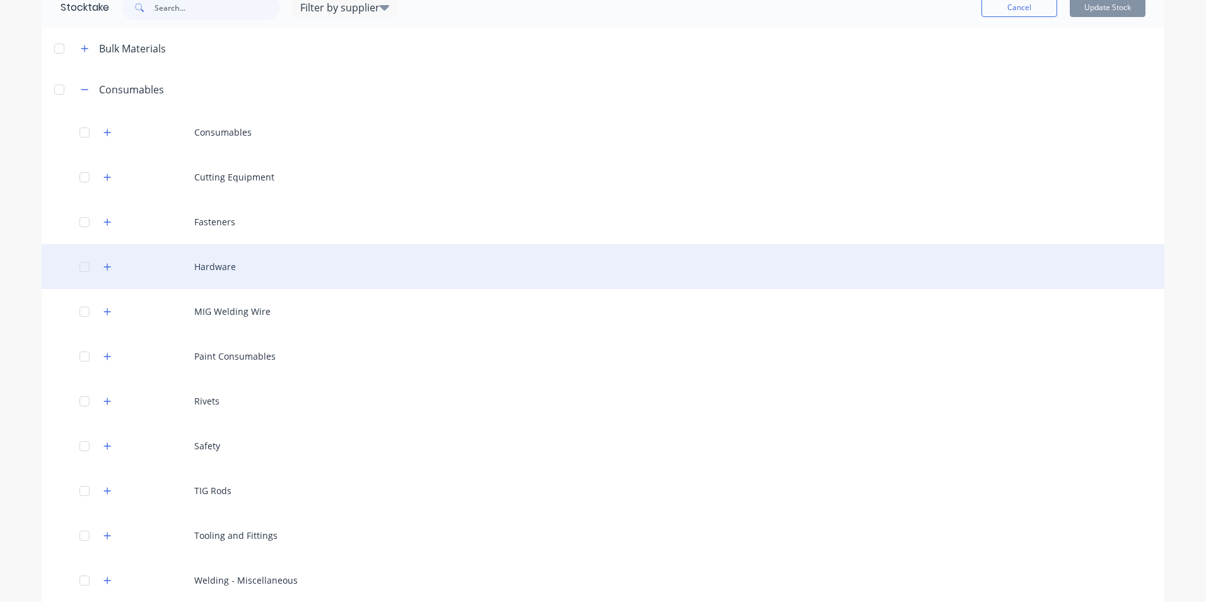
click at [206, 272] on div "Hardware" at bounding box center [603, 266] width 1123 height 45
click at [207, 267] on div "Hardware" at bounding box center [603, 266] width 1123 height 45
click at [107, 261] on button "button" at bounding box center [108, 267] width 16 height 16
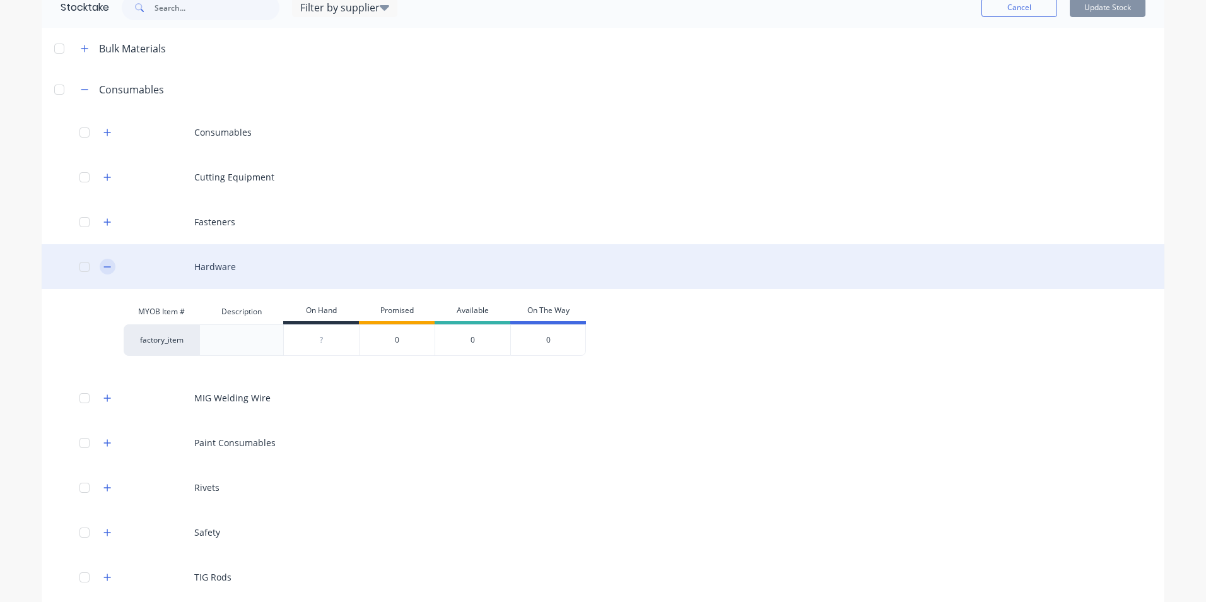
click at [105, 267] on icon "button" at bounding box center [107, 266] width 7 height 1
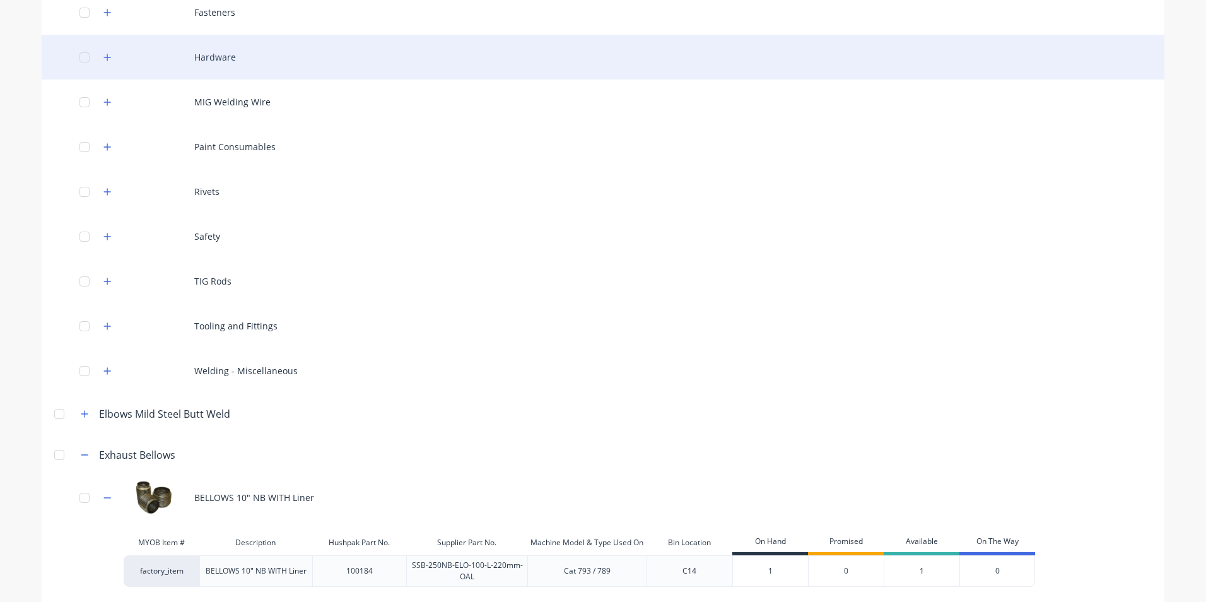
scroll to position [315, 0]
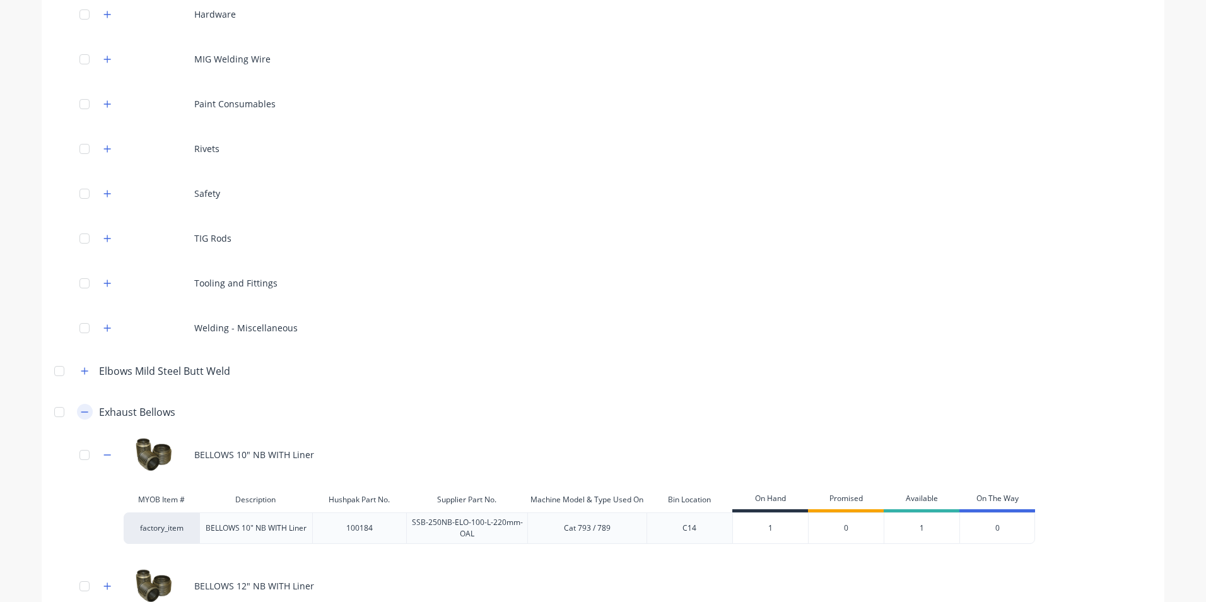
click at [81, 416] on icon "button" at bounding box center [85, 411] width 8 height 9
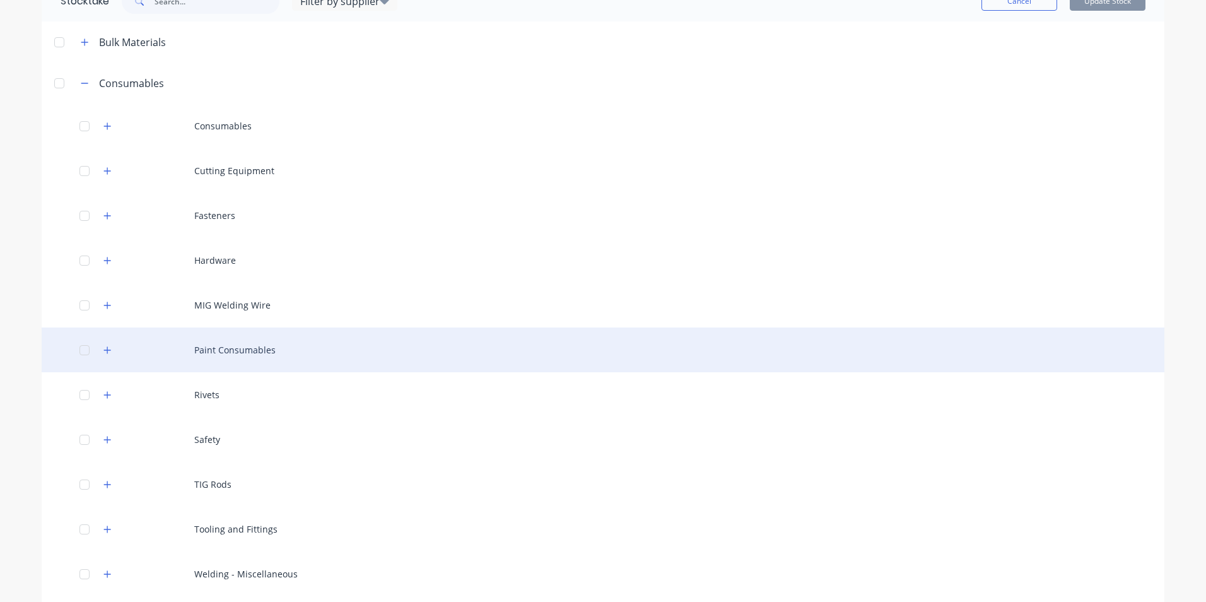
scroll to position [63, 0]
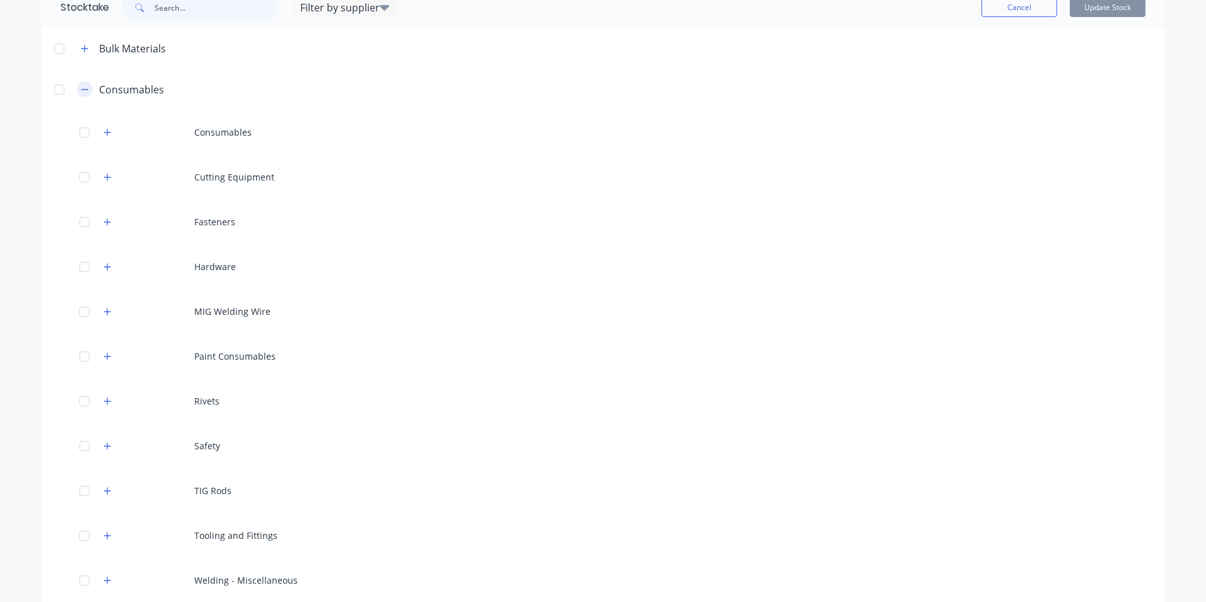
click at [81, 91] on icon "button" at bounding box center [85, 89] width 8 height 9
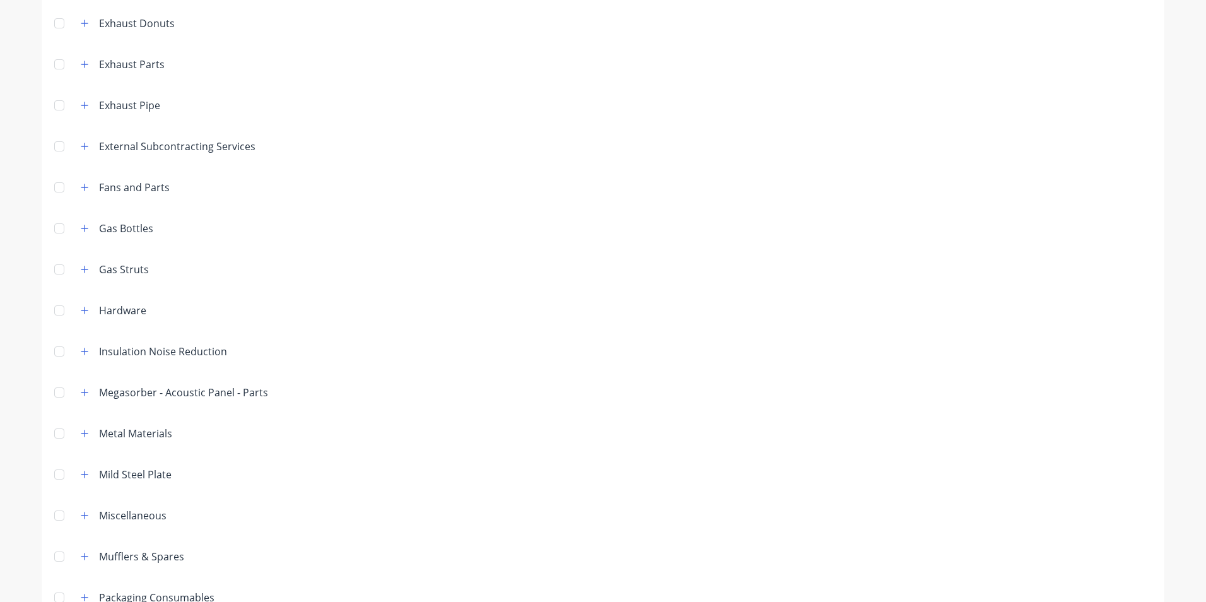
scroll to position [315, 0]
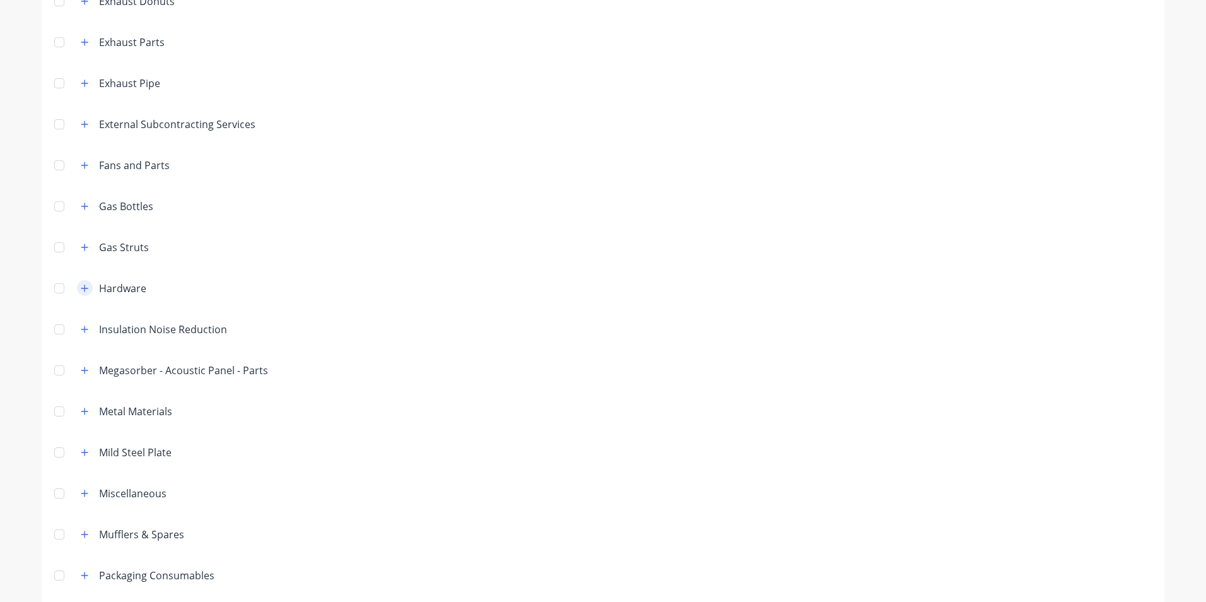
click at [81, 288] on icon "button" at bounding box center [84, 287] width 7 height 7
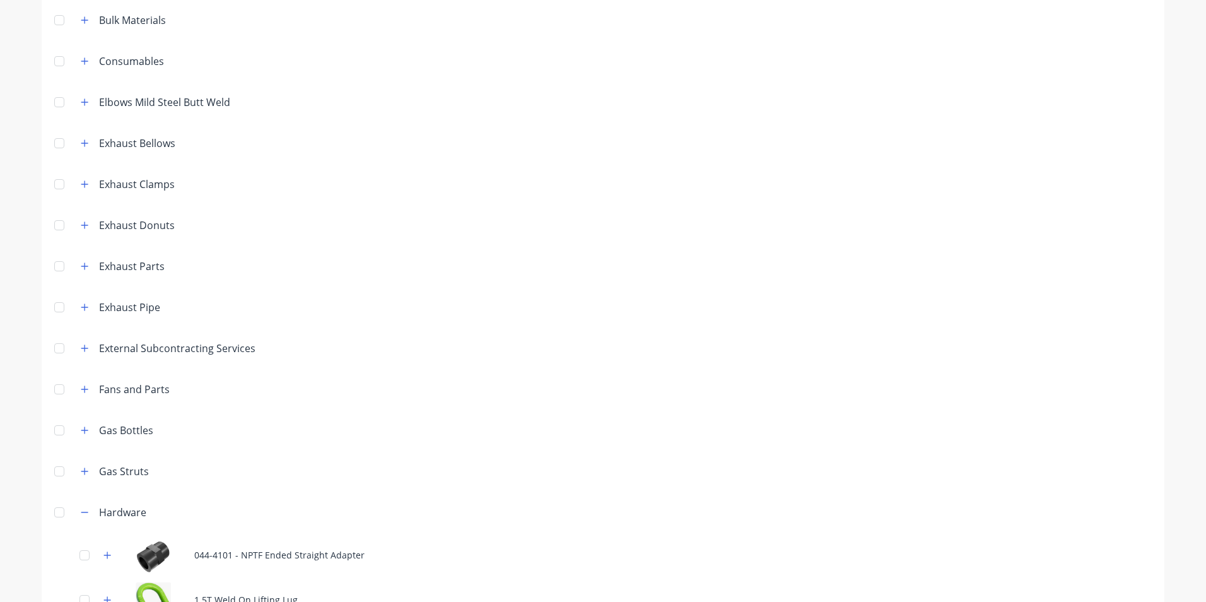
scroll to position [0, 0]
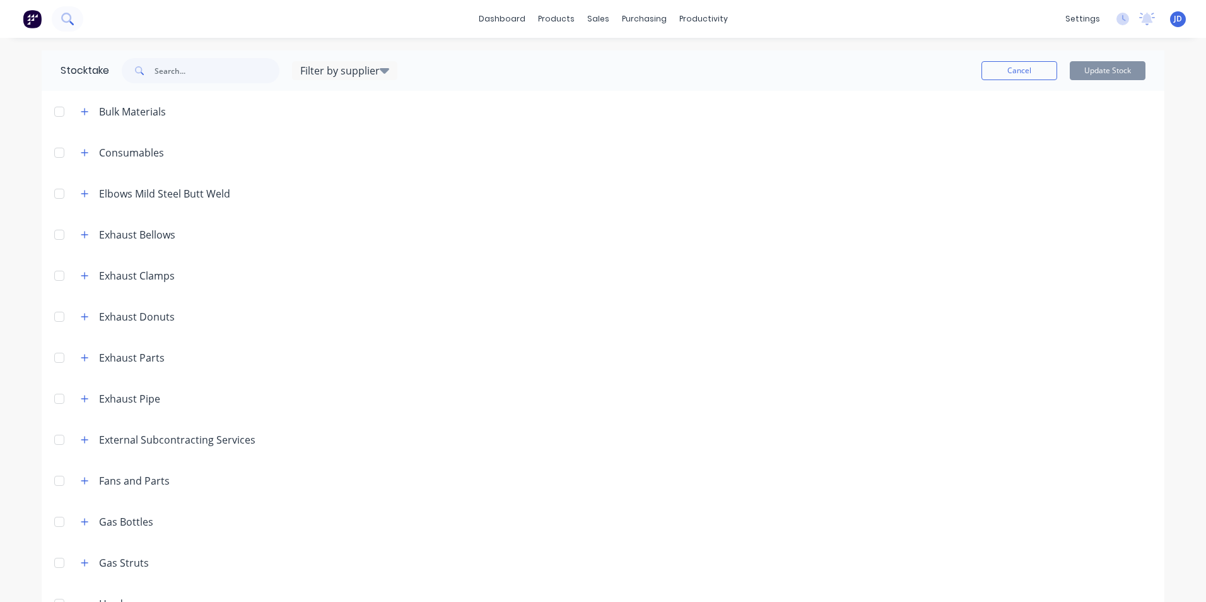
click at [74, 16] on button at bounding box center [68, 18] width 32 height 25
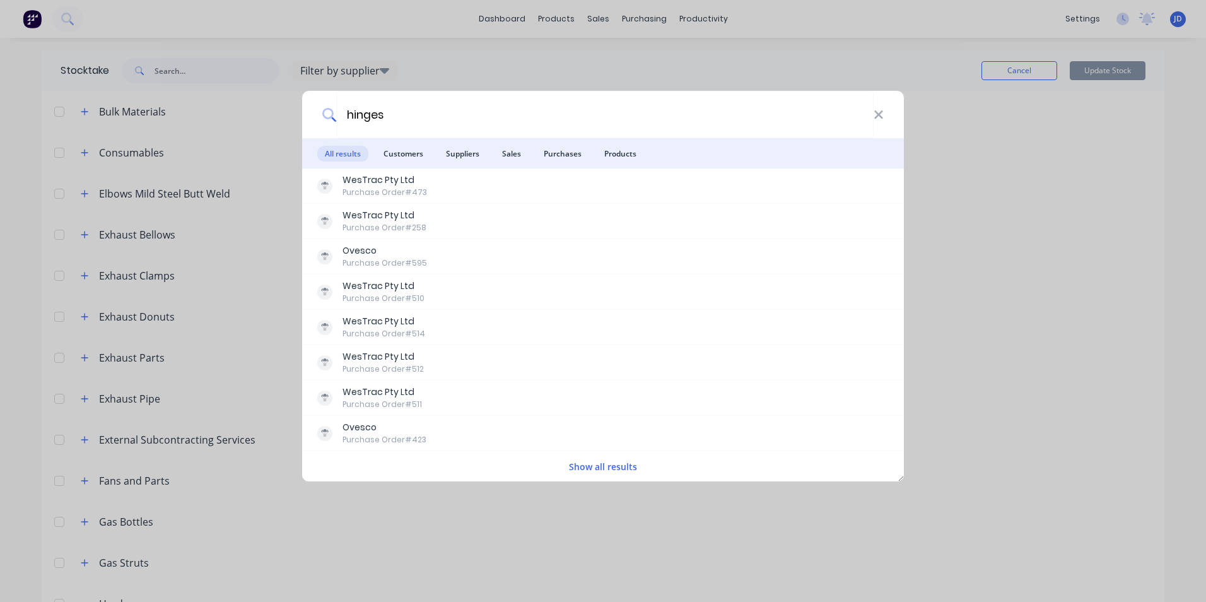
click at [611, 464] on button "Show all results" at bounding box center [603, 466] width 76 height 15
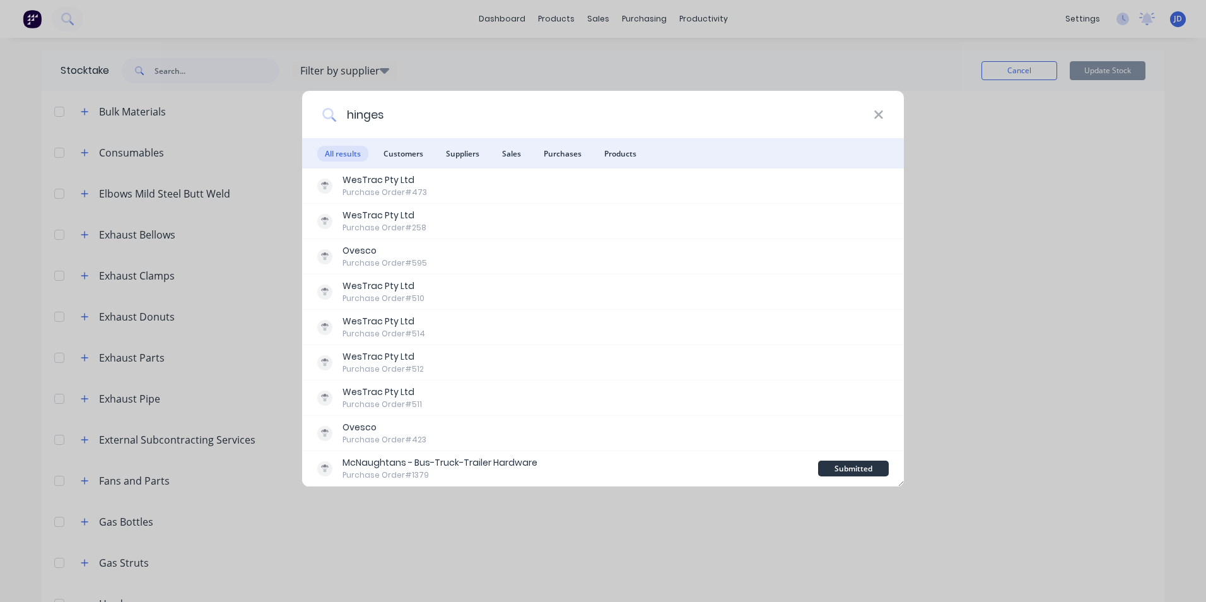
click at [401, 114] on input "hinges" at bounding box center [604, 114] width 537 height 47
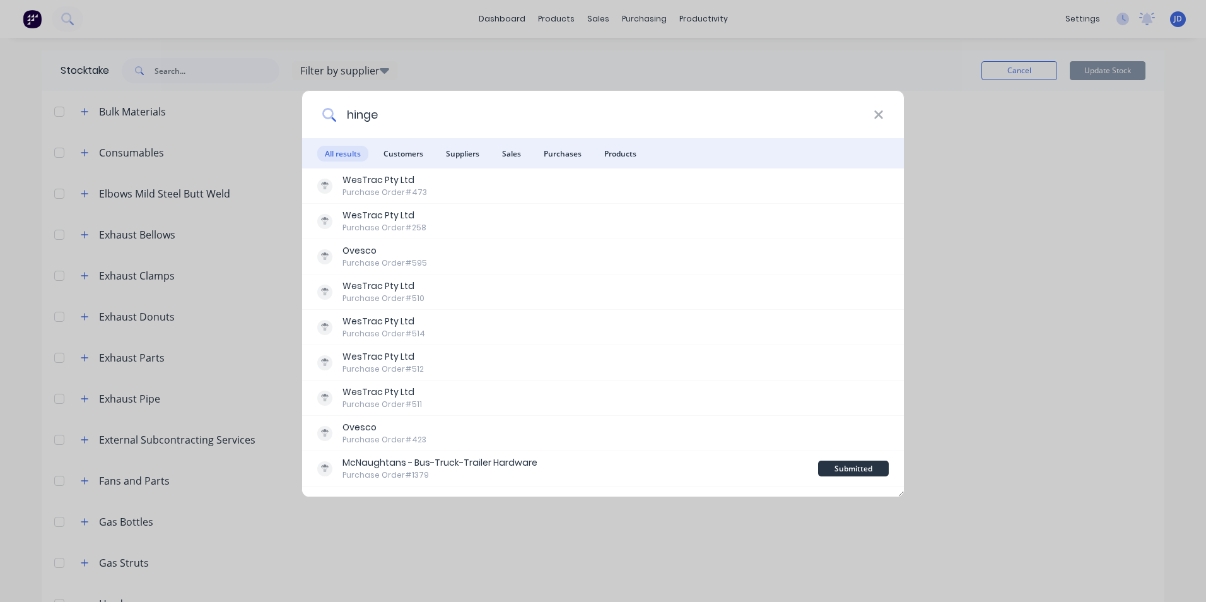
type input "hinge"
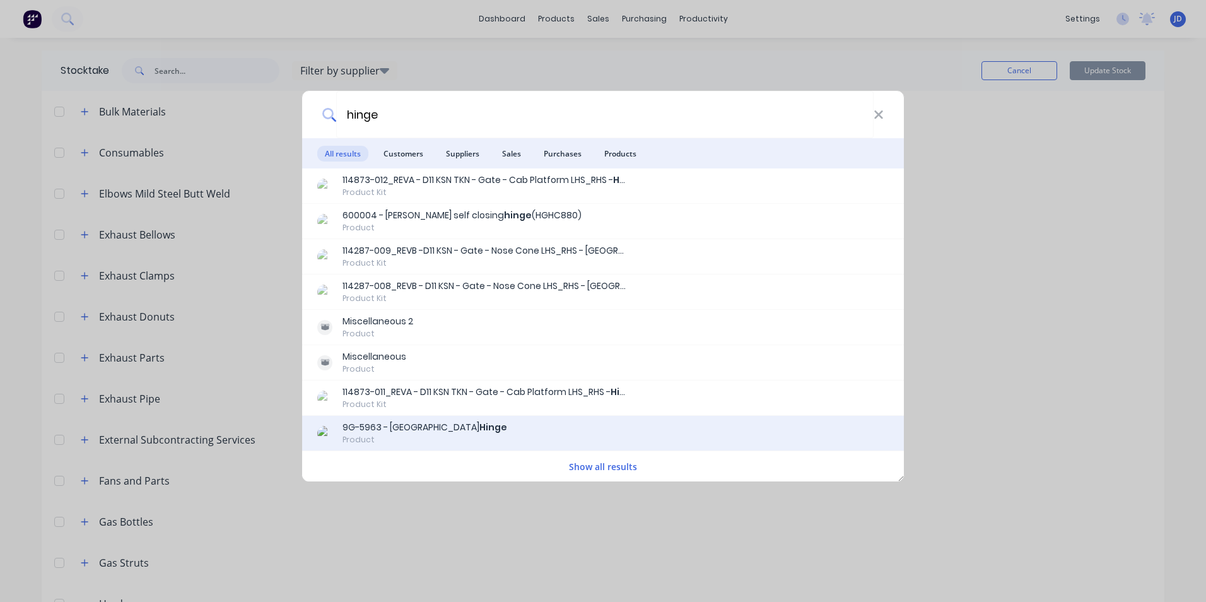
click at [399, 428] on div "9G-5963 - Westrac Hinge" at bounding box center [425, 427] width 165 height 13
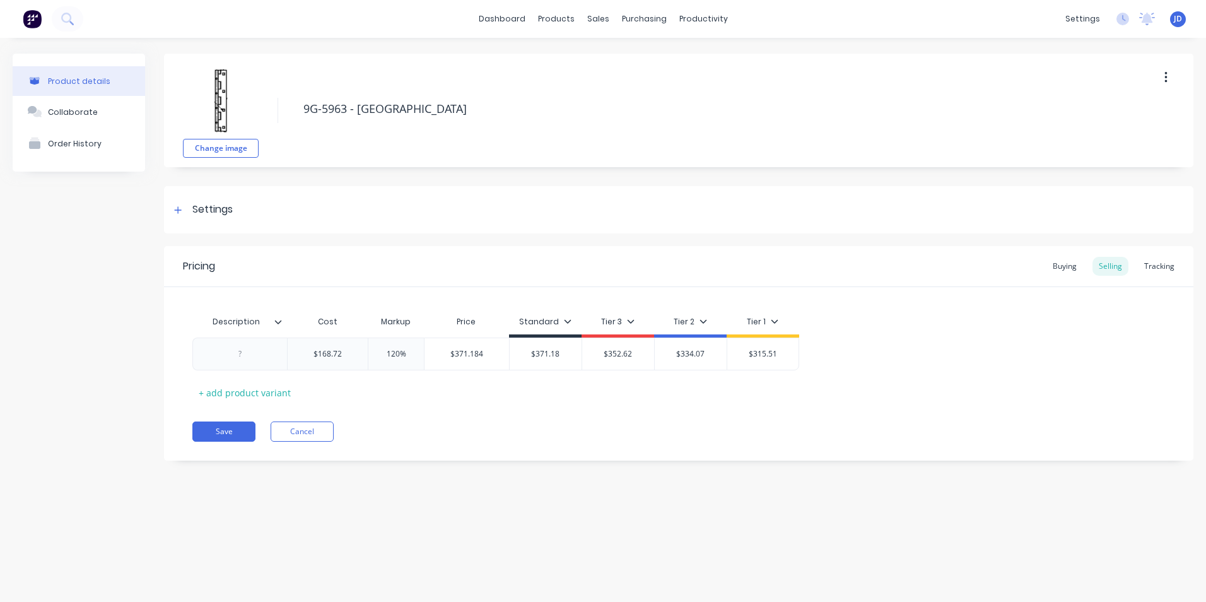
type textarea "x"
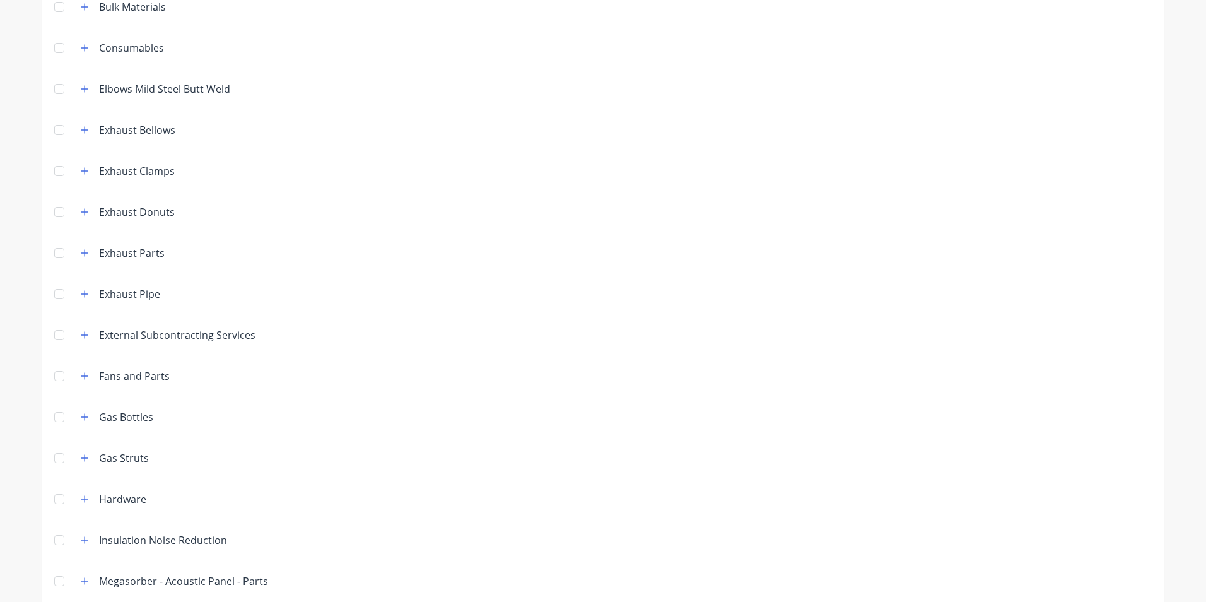
scroll to position [189, 0]
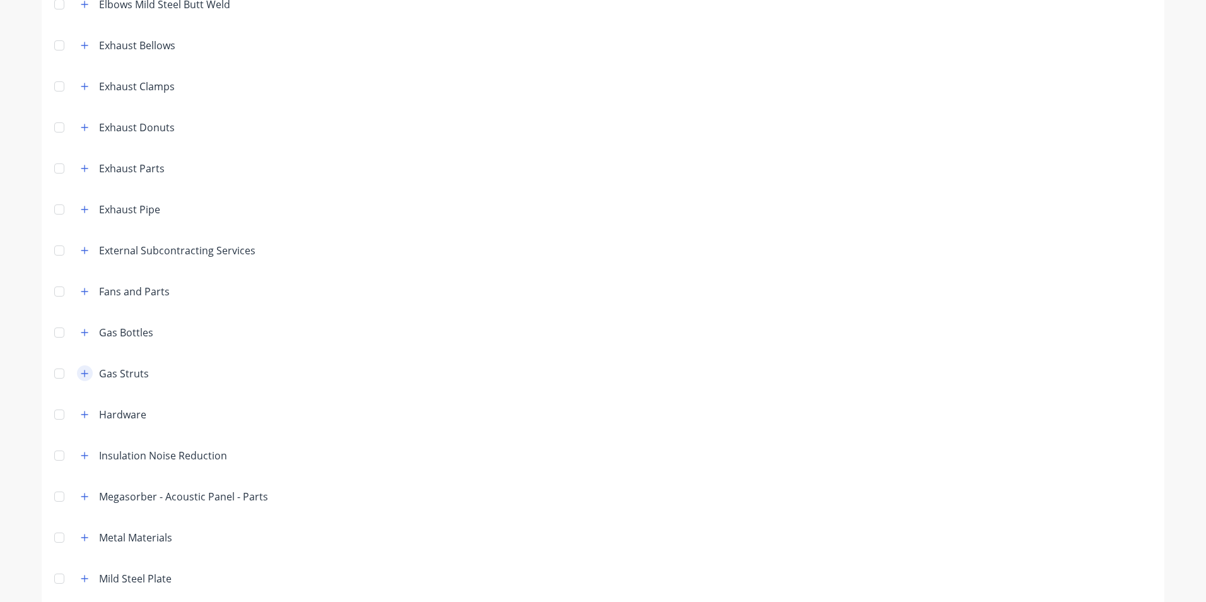
click at [81, 374] on icon "button" at bounding box center [84, 373] width 7 height 7
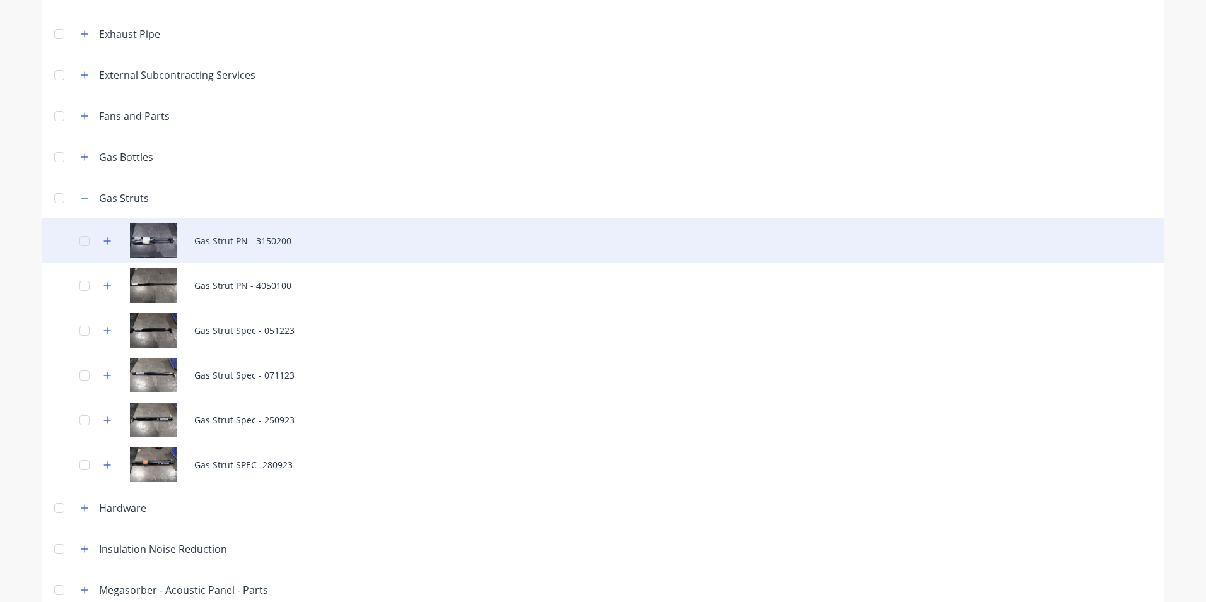
scroll to position [378, 0]
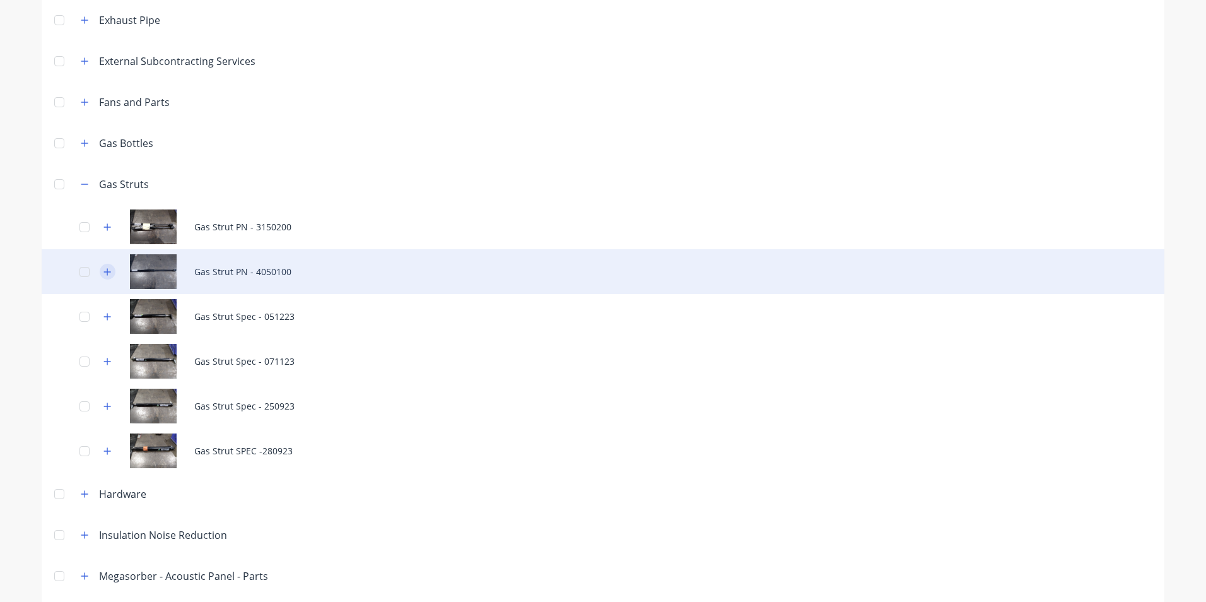
click at [104, 271] on icon "button" at bounding box center [107, 271] width 7 height 7
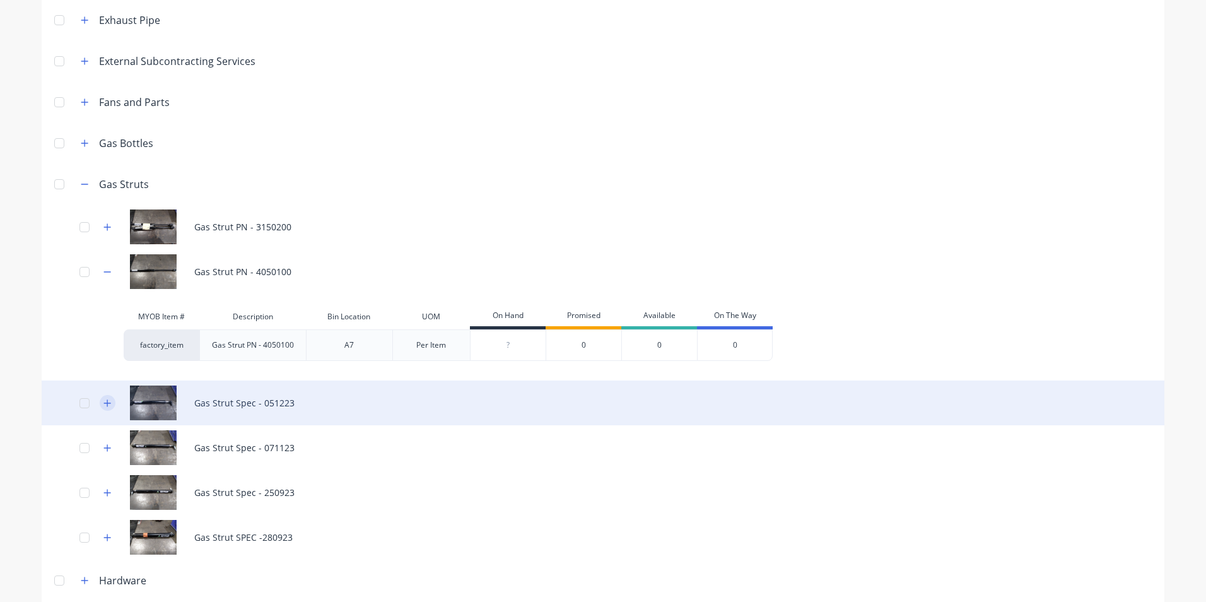
click at [104, 402] on icon "button" at bounding box center [107, 402] width 7 height 7
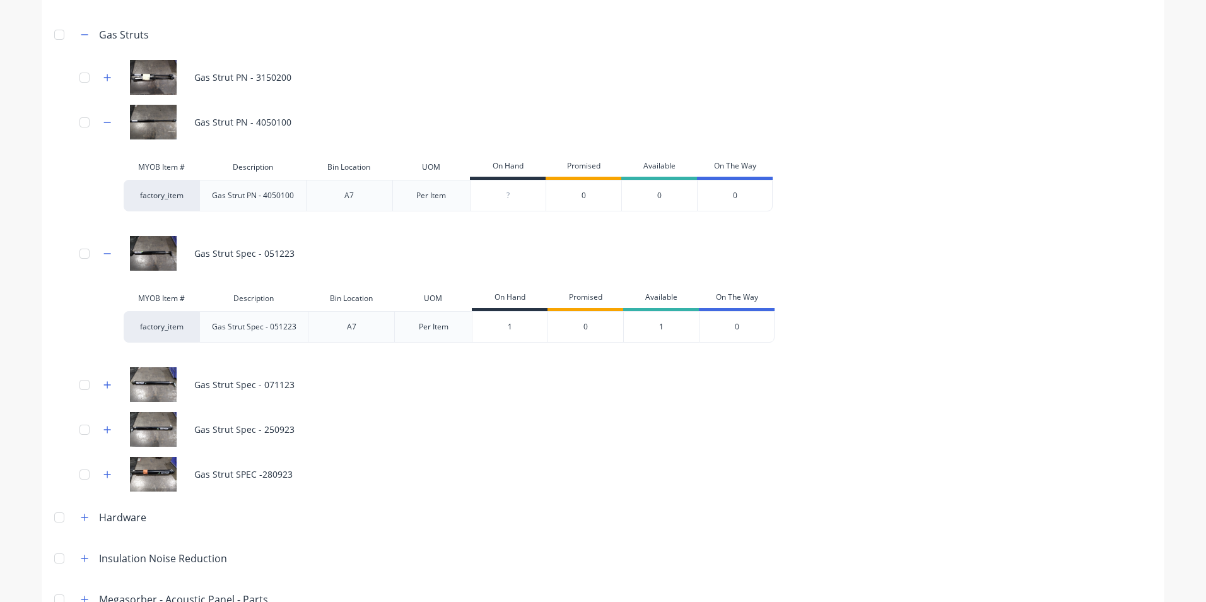
scroll to position [568, 0]
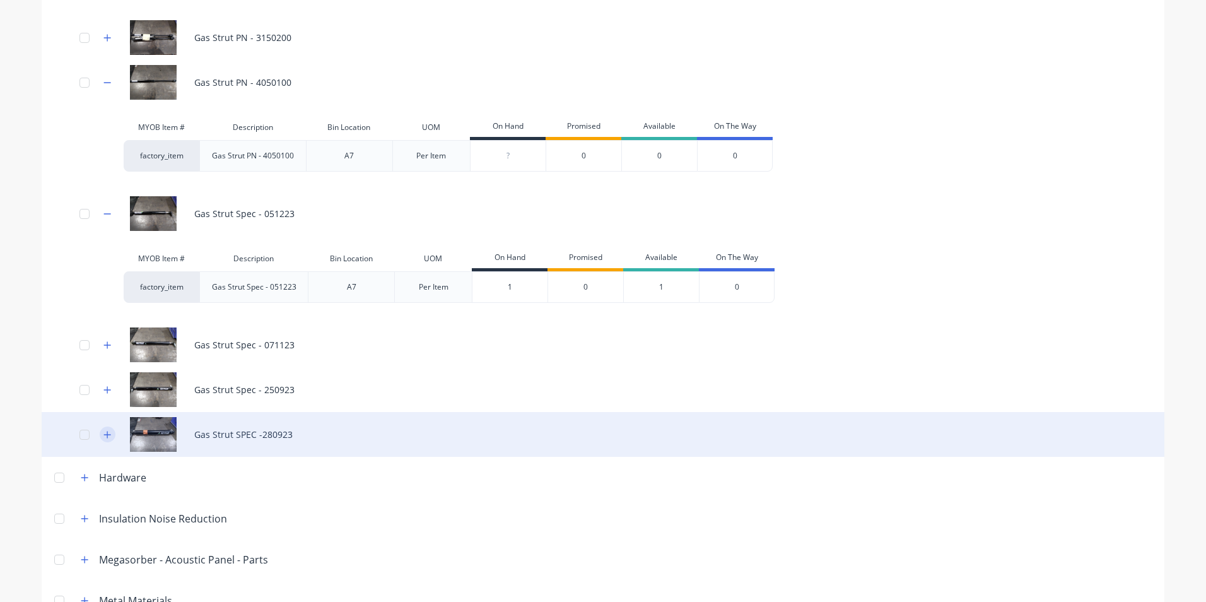
click at [104, 434] on icon "button" at bounding box center [107, 434] width 7 height 7
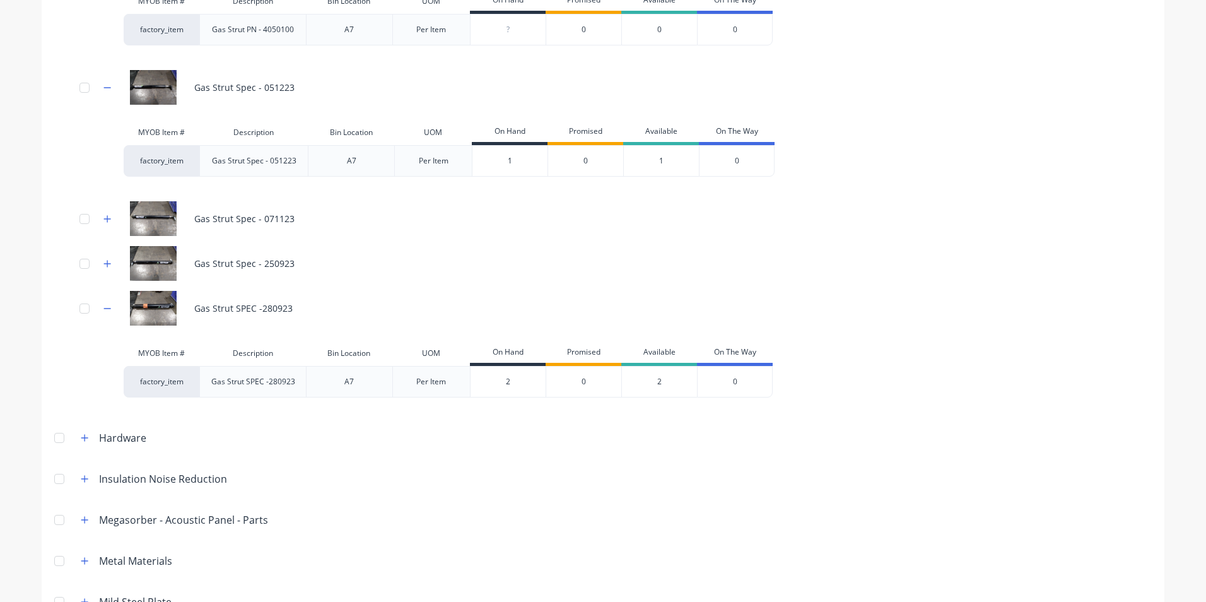
scroll to position [757, 0]
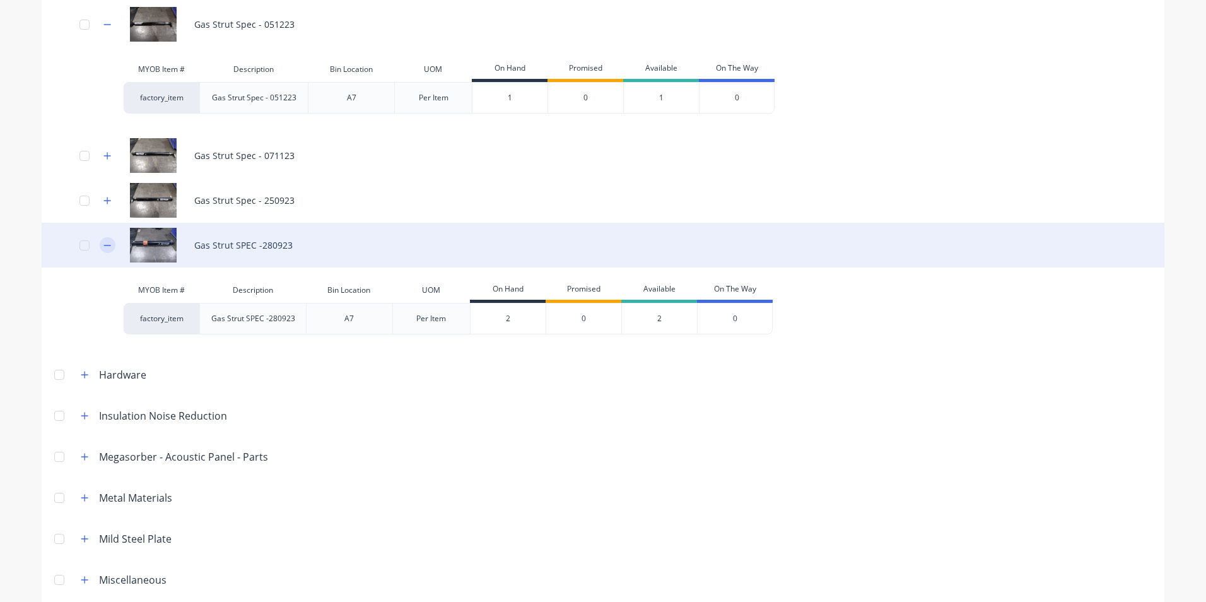
click at [105, 247] on icon "button" at bounding box center [107, 245] width 8 height 9
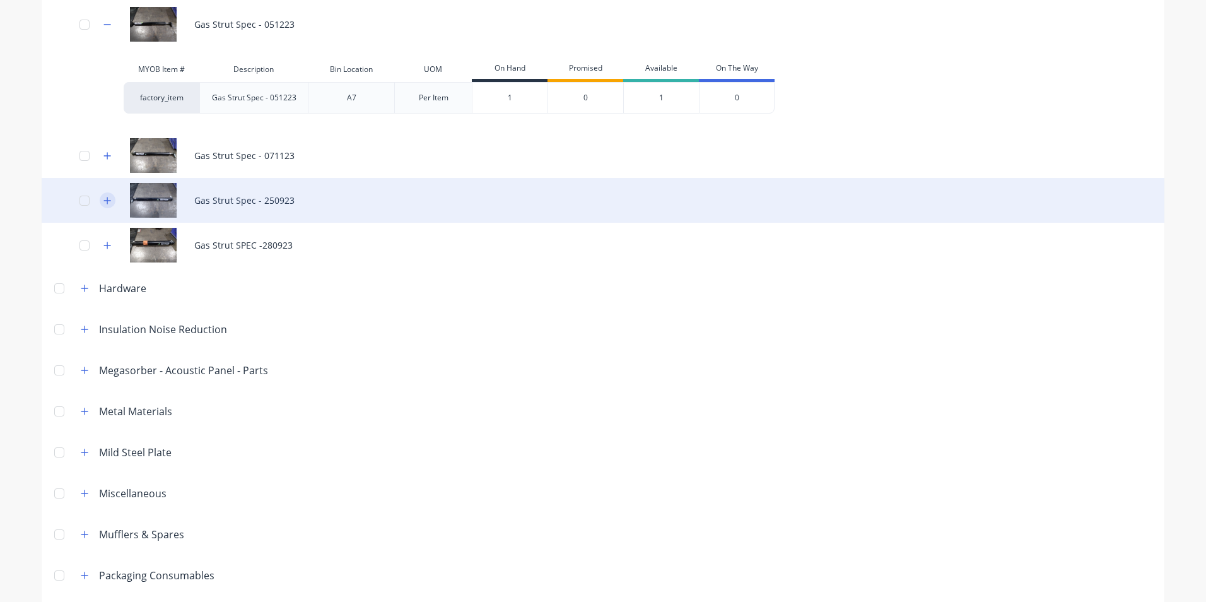
click at [105, 204] on icon "button" at bounding box center [107, 200] width 8 height 9
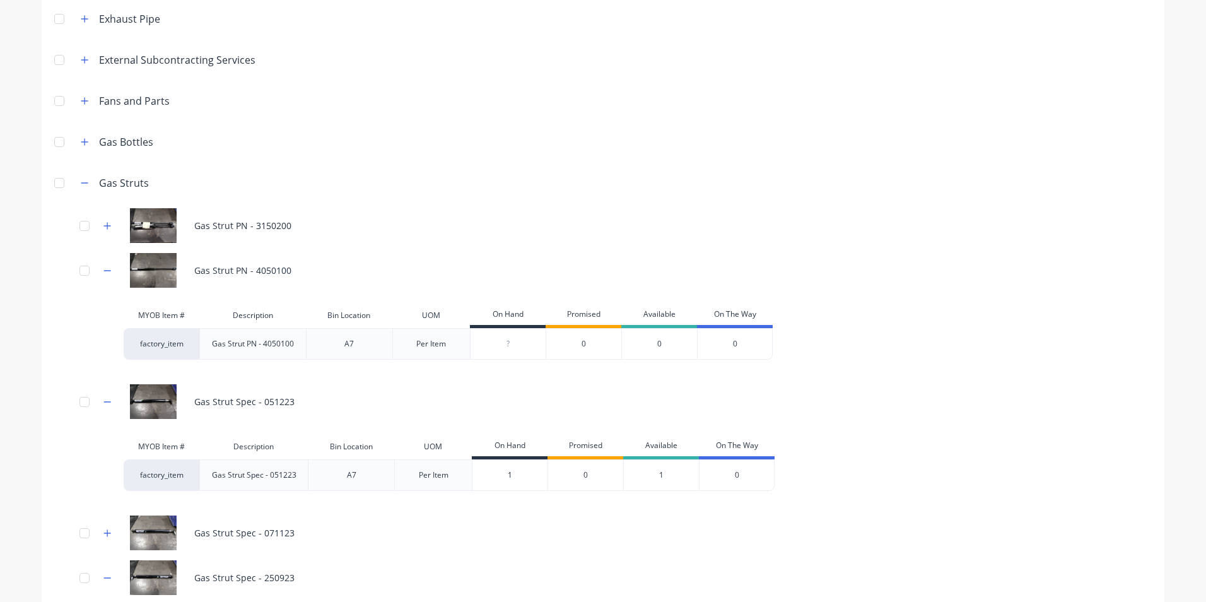
scroll to position [378, 0]
click at [82, 185] on icon "button" at bounding box center [85, 184] width 8 height 9
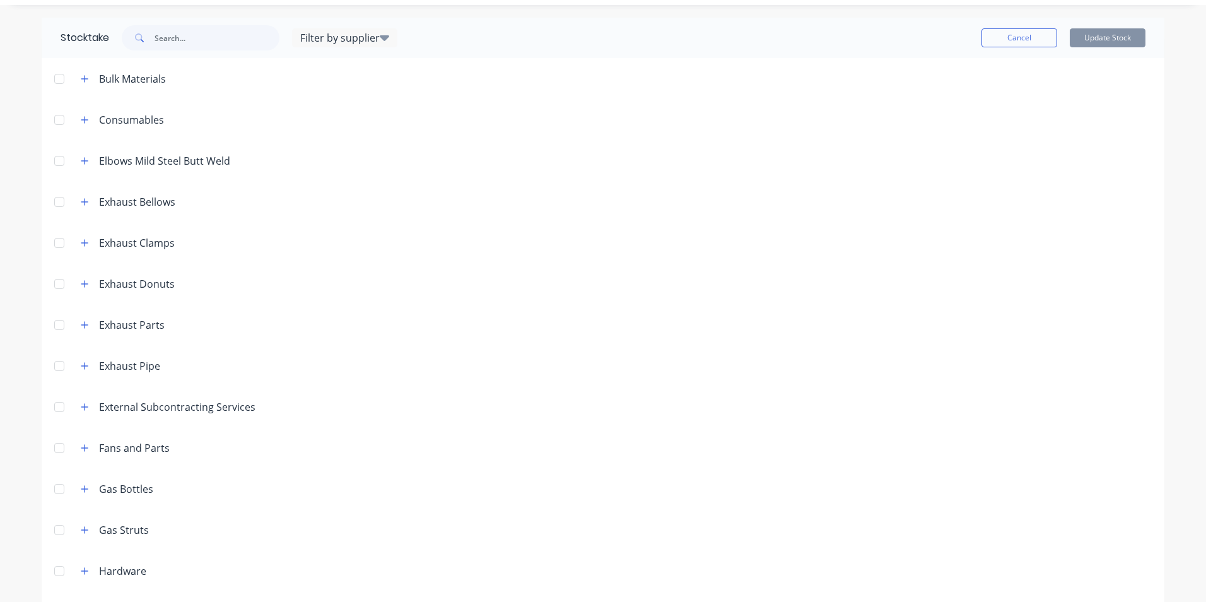
scroll to position [0, 0]
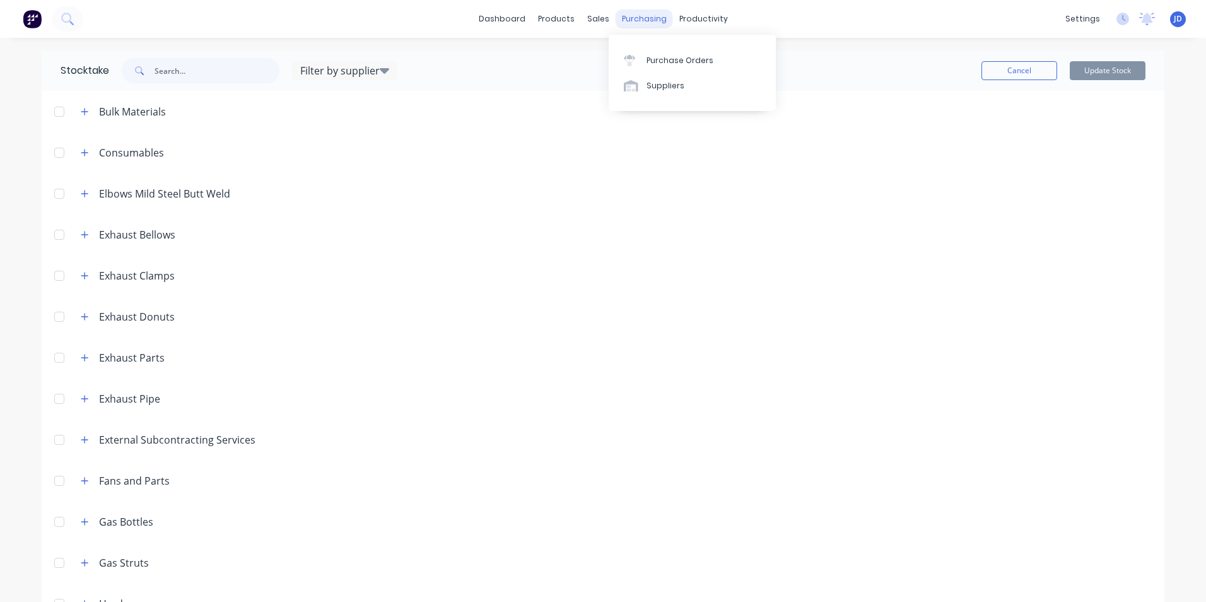
click at [637, 16] on div "purchasing" at bounding box center [644, 18] width 57 height 19
click at [672, 61] on div "Purchase Orders" at bounding box center [680, 60] width 67 height 11
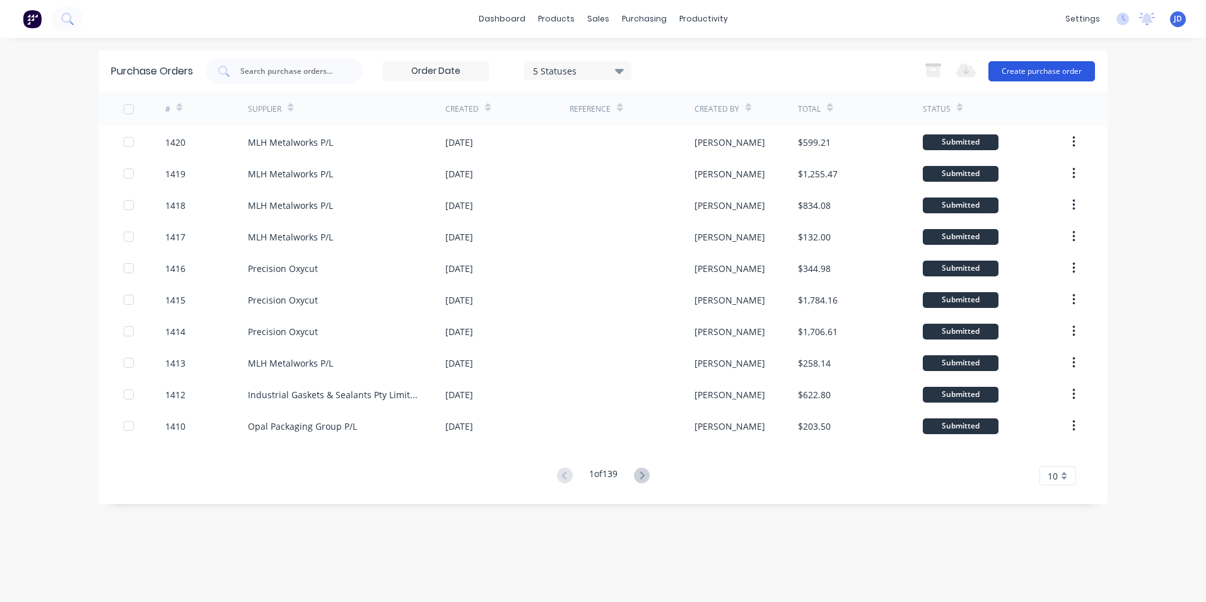
click at [1028, 71] on button "Create purchase order" at bounding box center [1041, 71] width 107 height 20
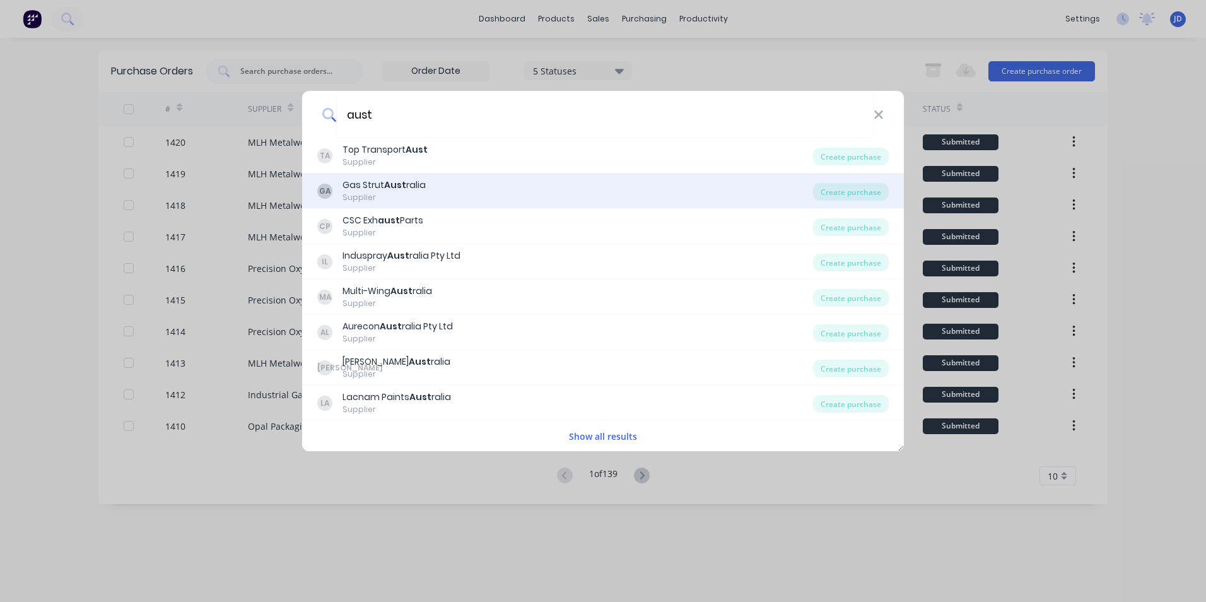
type input "aust"
click at [377, 187] on div "Gas Strut Aust ralia" at bounding box center [384, 185] width 83 height 13
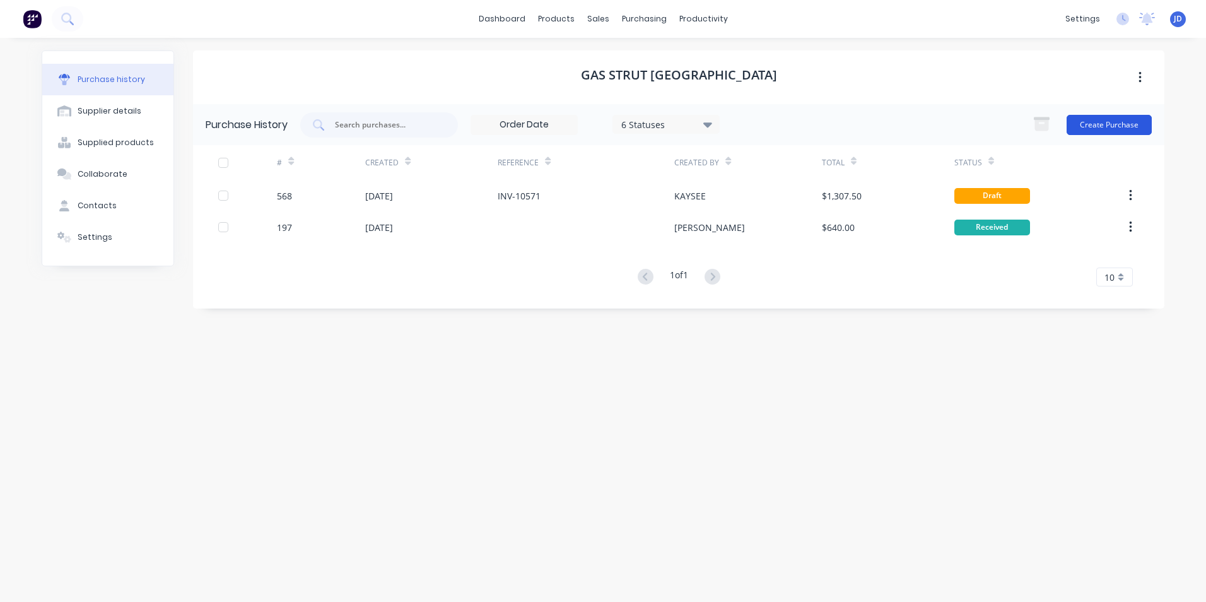
click at [1090, 124] on button "Create Purchase" at bounding box center [1109, 125] width 85 height 20
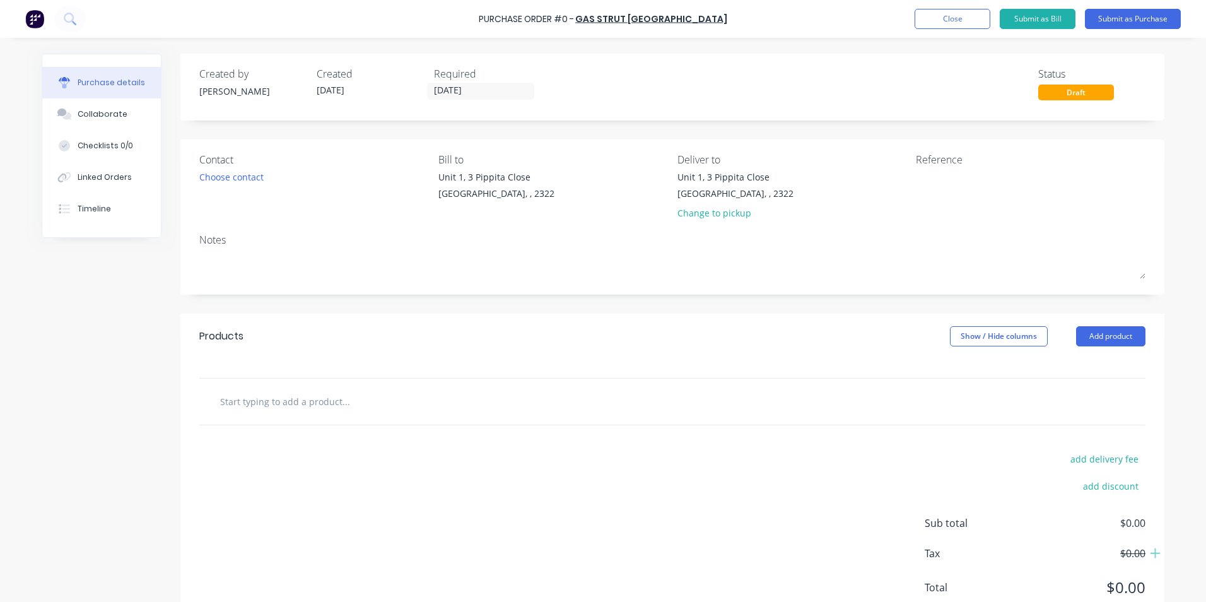
click at [267, 394] on input "text" at bounding box center [346, 401] width 252 height 25
type input "gas"
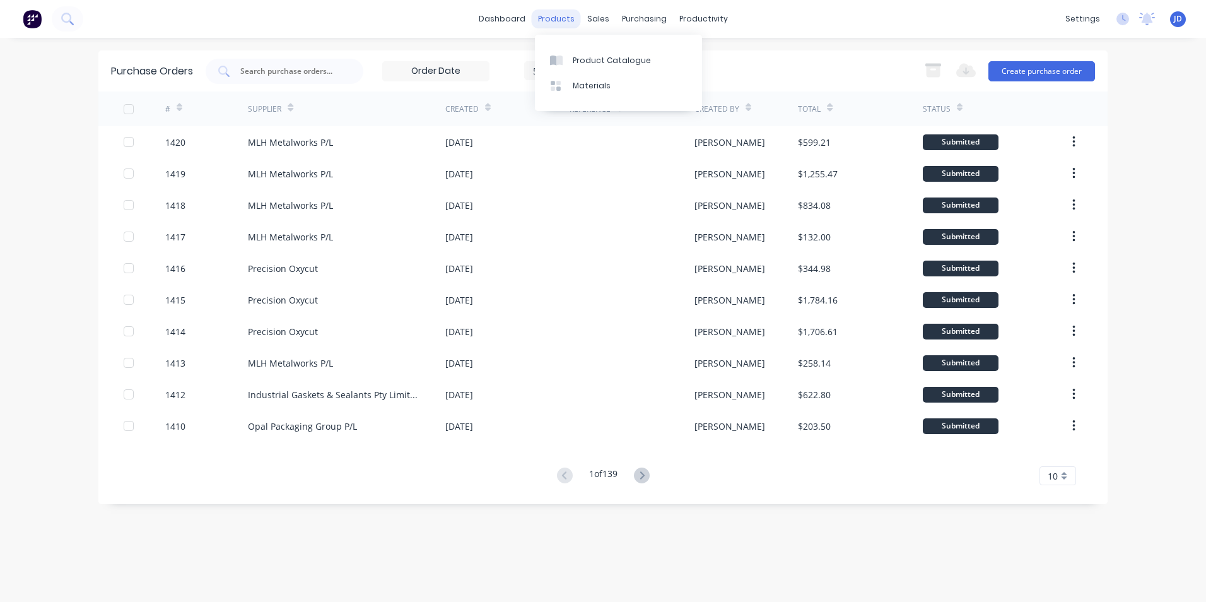
click at [560, 21] on div "products" at bounding box center [556, 18] width 49 height 19
click at [581, 59] on div "Product Catalogue" at bounding box center [612, 60] width 78 height 11
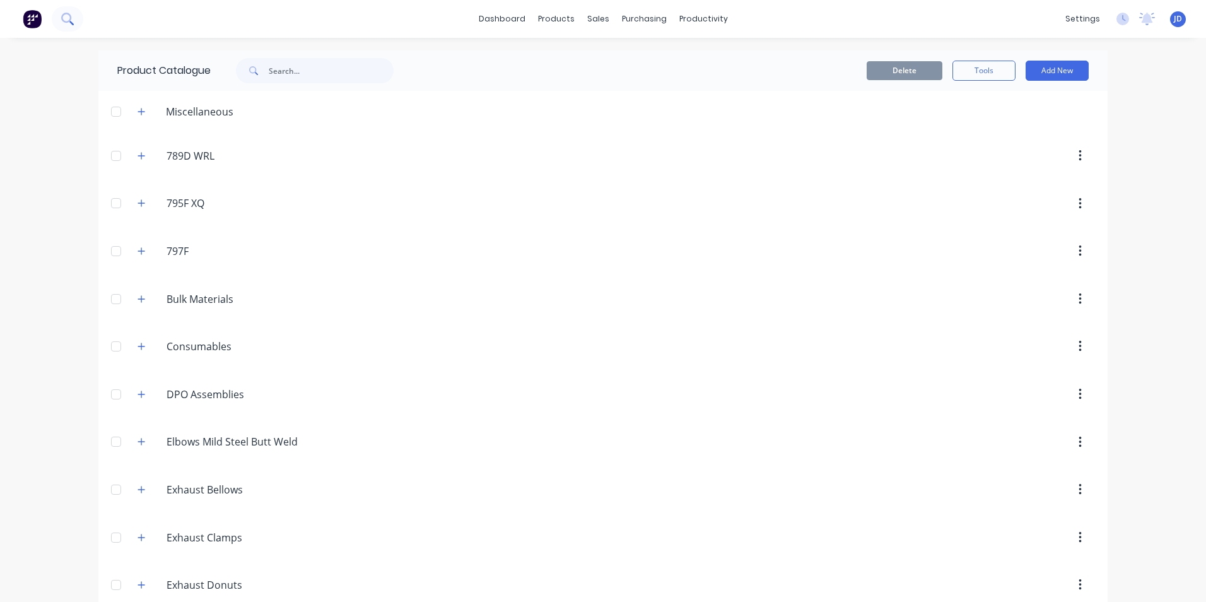
click at [76, 12] on button at bounding box center [68, 18] width 32 height 25
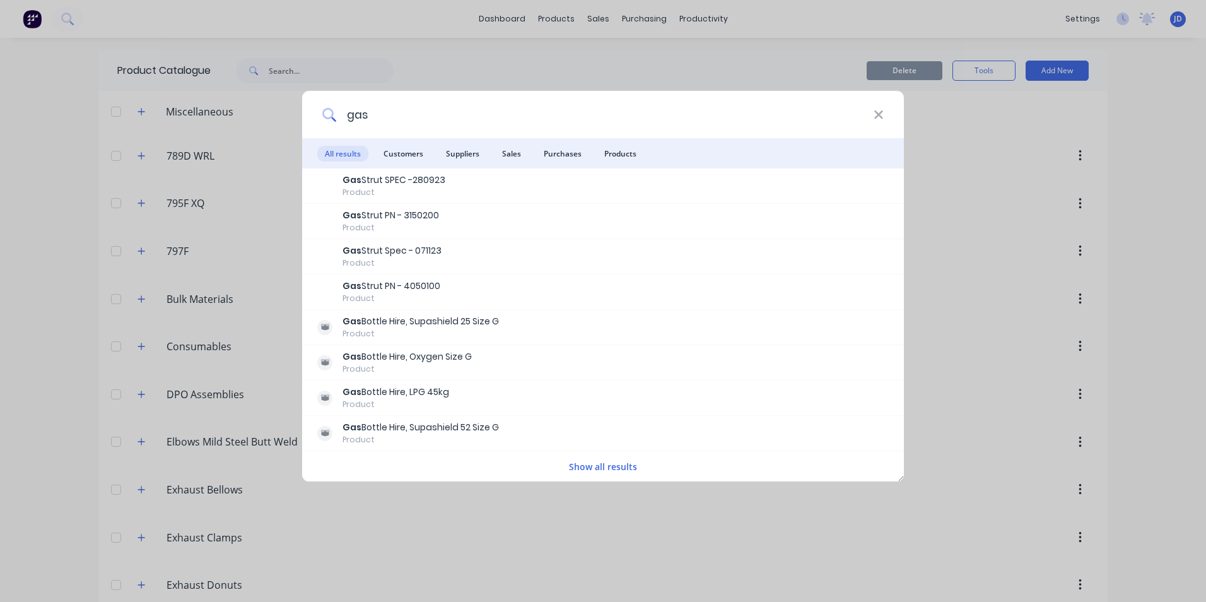
type input "gas"
click at [877, 111] on icon at bounding box center [879, 115] width 10 height 14
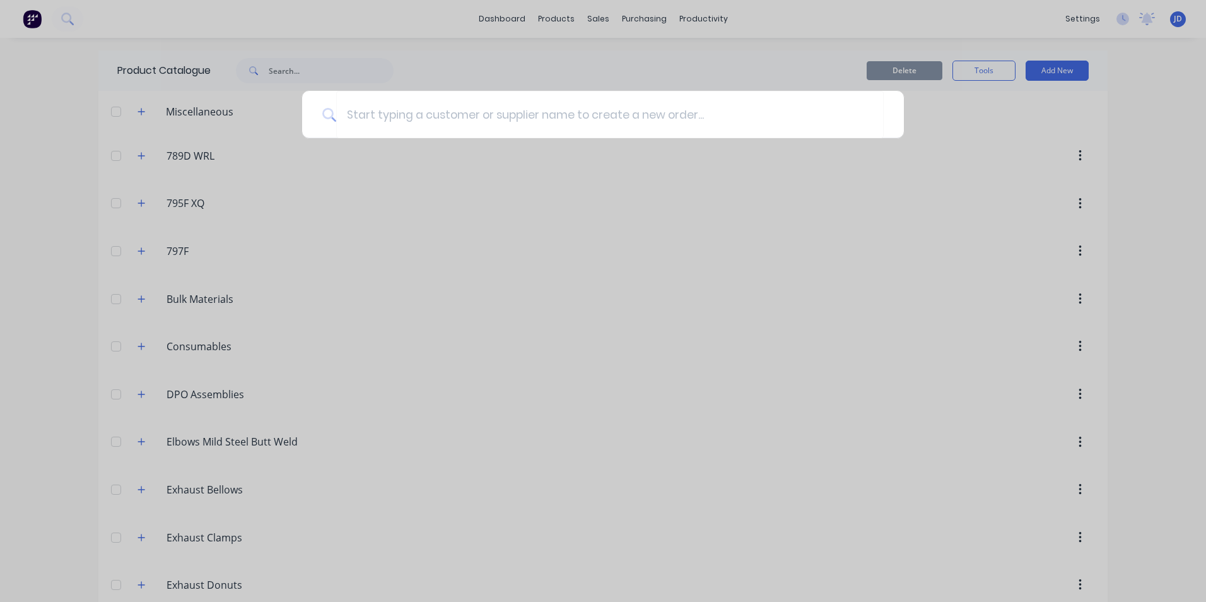
click at [682, 322] on div at bounding box center [603, 301] width 1206 height 602
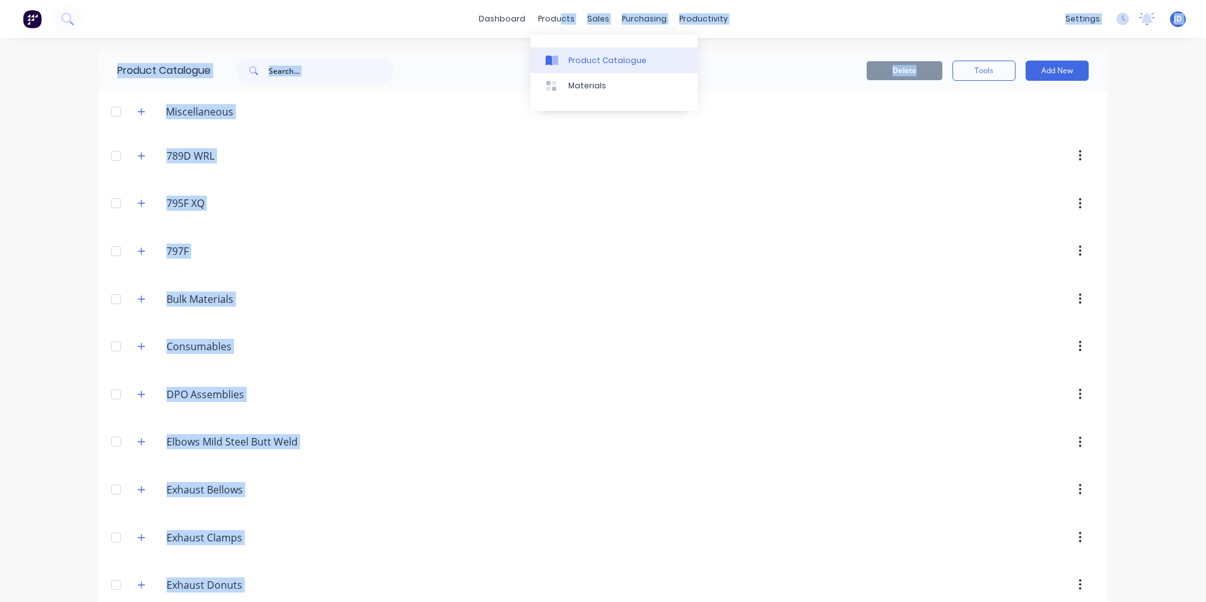
drag, startPoint x: 558, startPoint y: 19, endPoint x: 555, endPoint y: 48, distance: 29.1
click at [555, 48] on body "dashboard products sales purchasing productivity dashboard products Product Cat…" at bounding box center [603, 301] width 1206 height 602
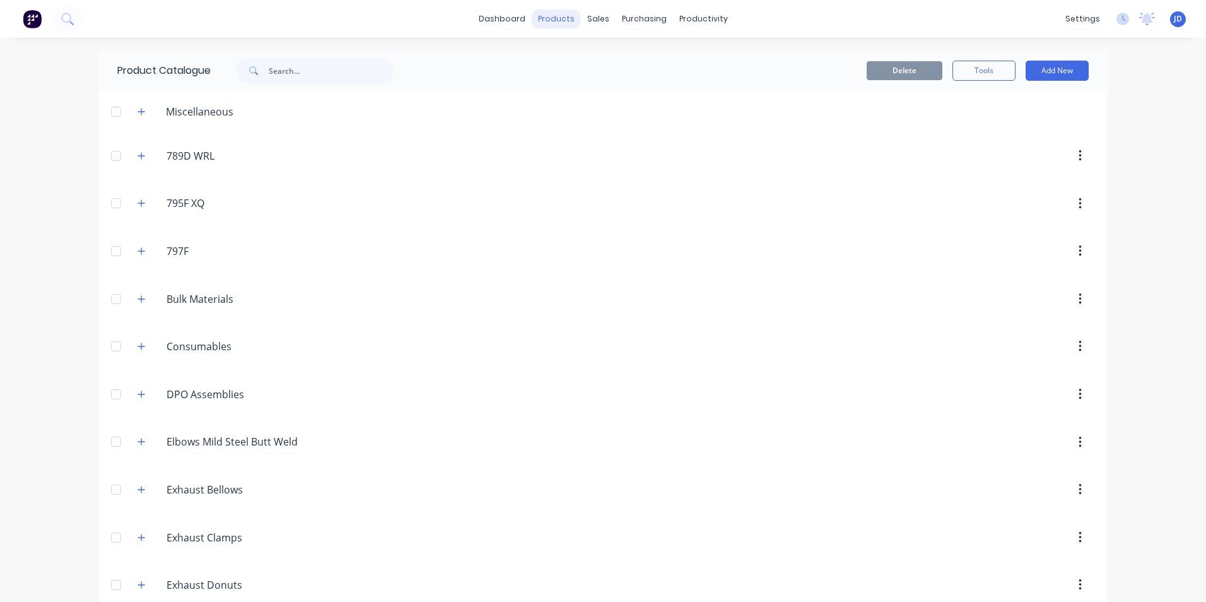
drag, startPoint x: 555, startPoint y: 48, endPoint x: 542, endPoint y: 19, distance: 31.9
click at [541, 19] on div "products" at bounding box center [556, 18] width 49 height 19
click at [543, 19] on div "products" at bounding box center [556, 18] width 49 height 19
click at [498, 13] on link "dashboard" at bounding box center [501, 18] width 59 height 19
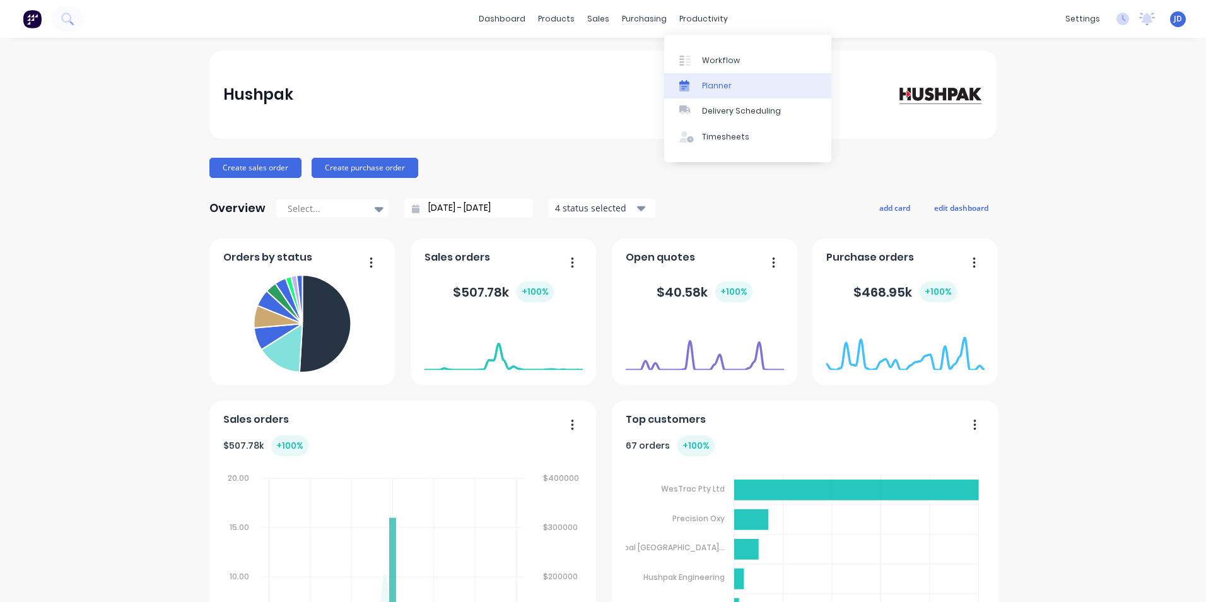
click at [717, 91] on link "Planner" at bounding box center [747, 85] width 167 height 25
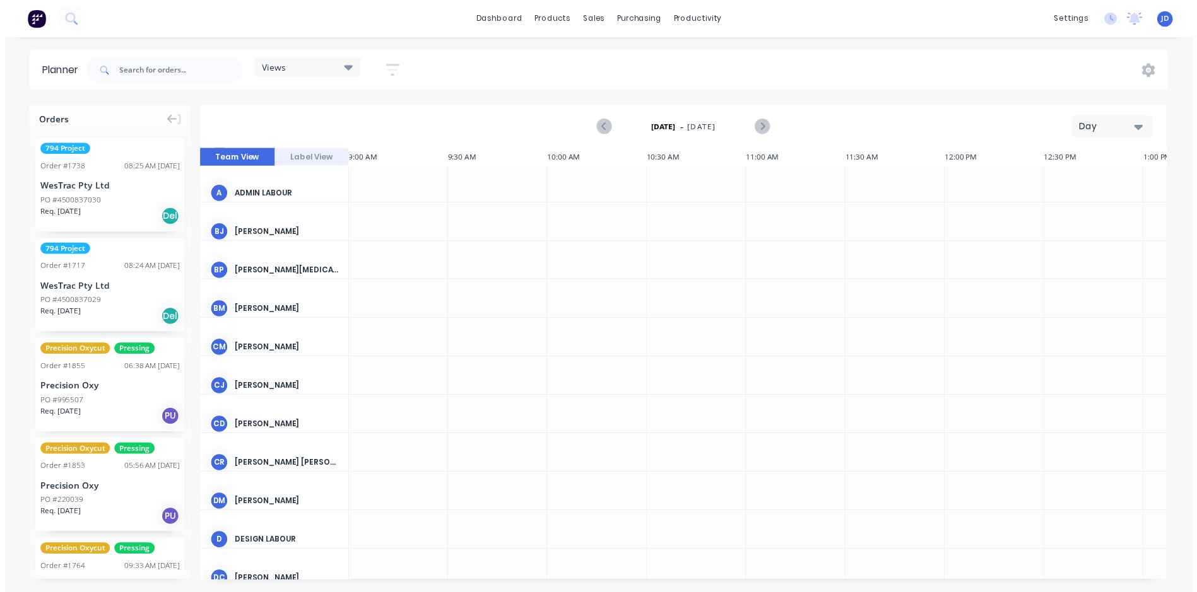
scroll to position [0, 808]
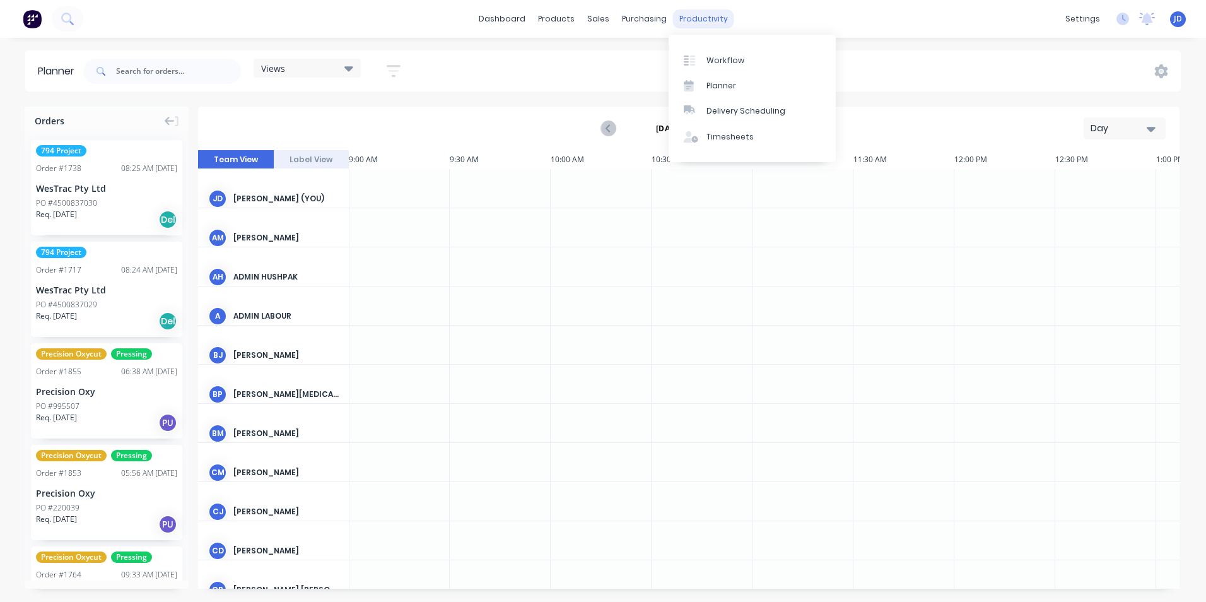
click at [694, 24] on div "productivity" at bounding box center [703, 18] width 61 height 19
click at [700, 57] on div at bounding box center [693, 60] width 19 height 11
